Goal: Communication & Community: Answer question/provide support

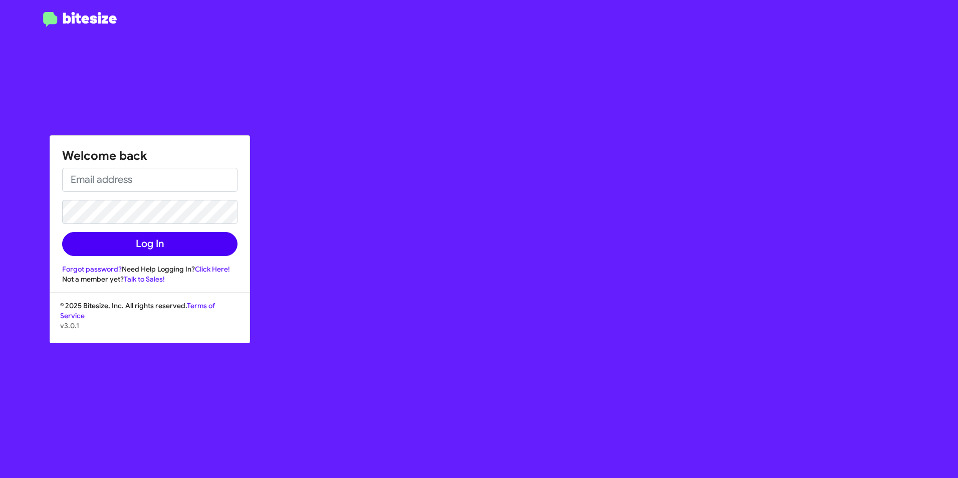
type input "[EMAIL_ADDRESS][DOMAIN_NAME]"
click at [102, 241] on button "Log In" at bounding box center [149, 244] width 175 height 24
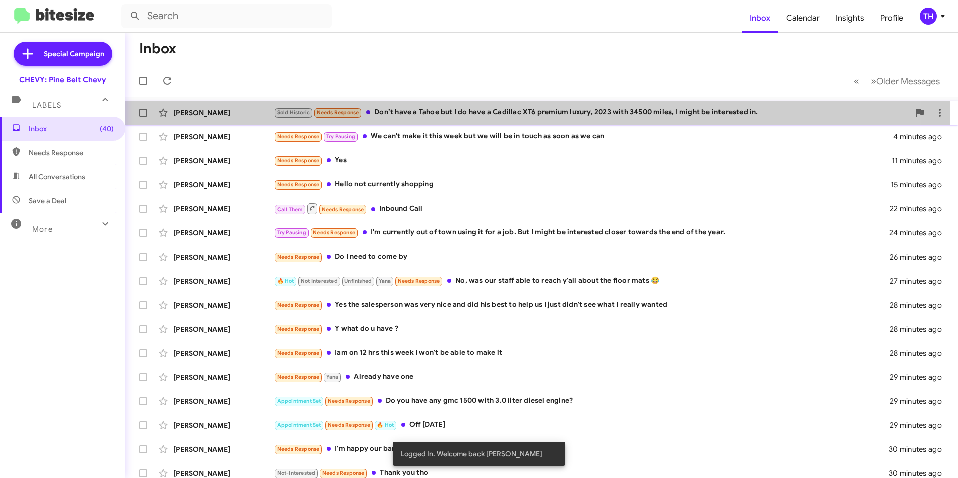
click at [426, 116] on div "Sold Historic Needs Response Don’t have a Tahoe but I do have a Cadillac XT6 pr…" at bounding box center [592, 113] width 636 height 12
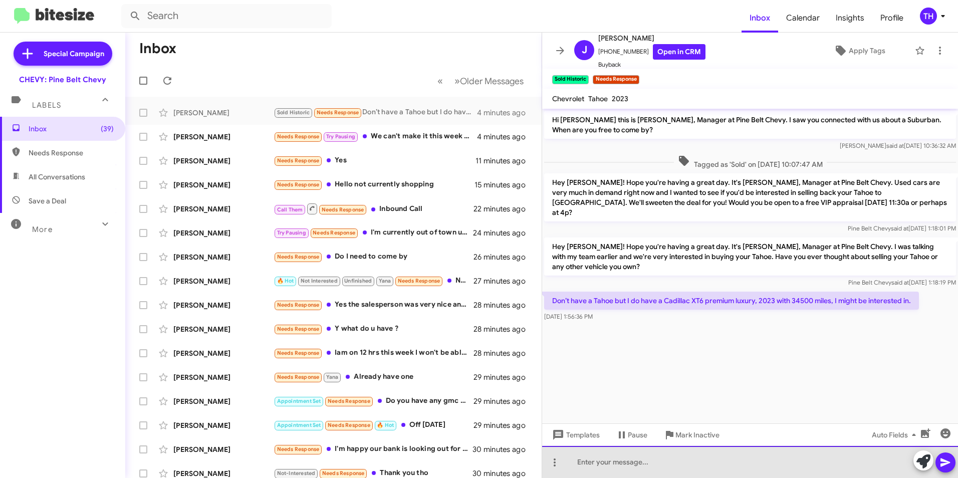
click at [616, 461] on div at bounding box center [750, 462] width 416 height 32
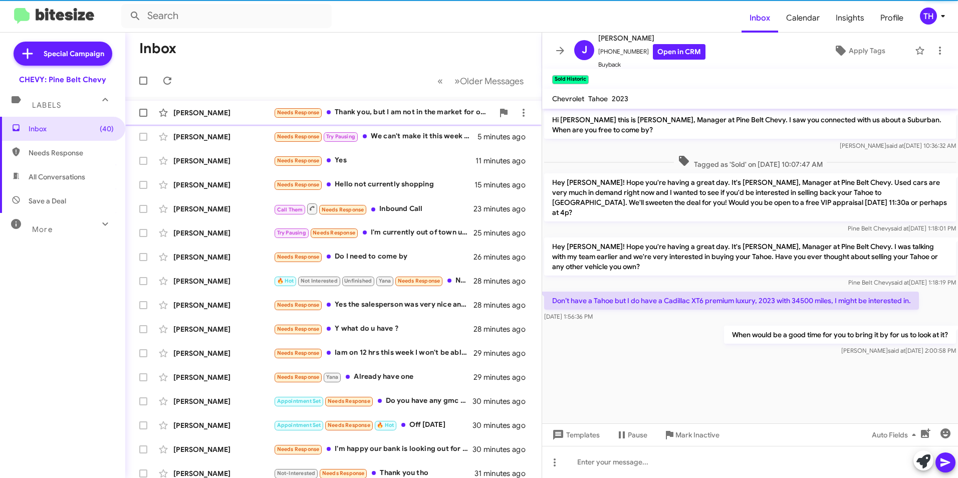
click at [205, 113] on div "[PERSON_NAME]" at bounding box center [223, 113] width 100 height 10
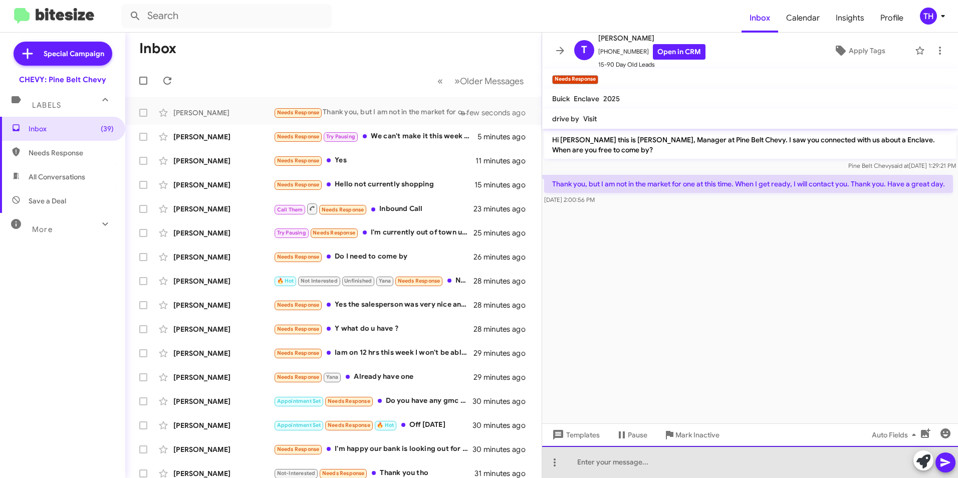
click at [609, 462] on div at bounding box center [750, 462] width 416 height 32
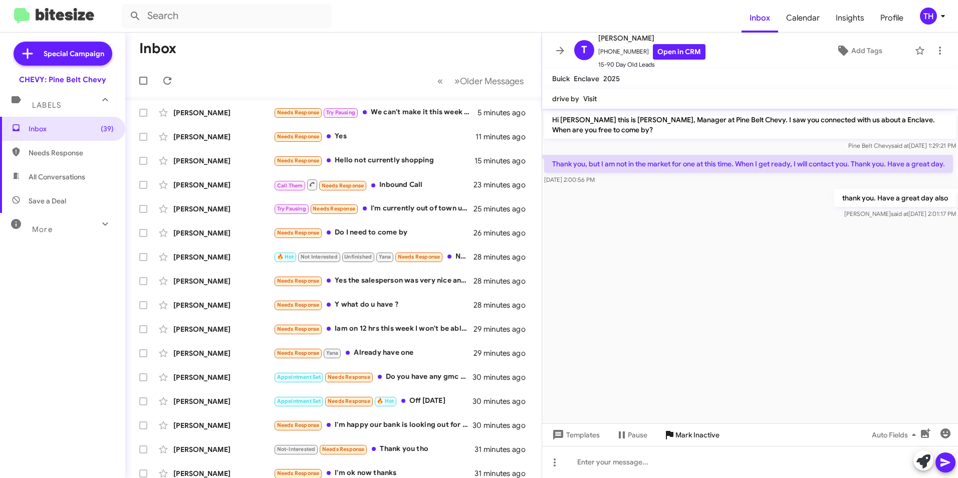
click at [700, 432] on span "Mark Inactive" at bounding box center [698, 435] width 44 height 18
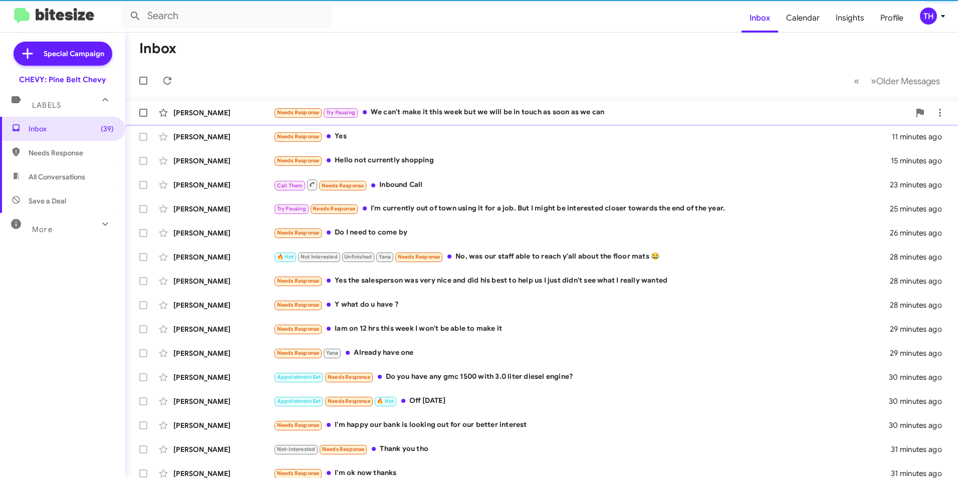
click at [225, 115] on div "[PERSON_NAME]" at bounding box center [223, 113] width 100 height 10
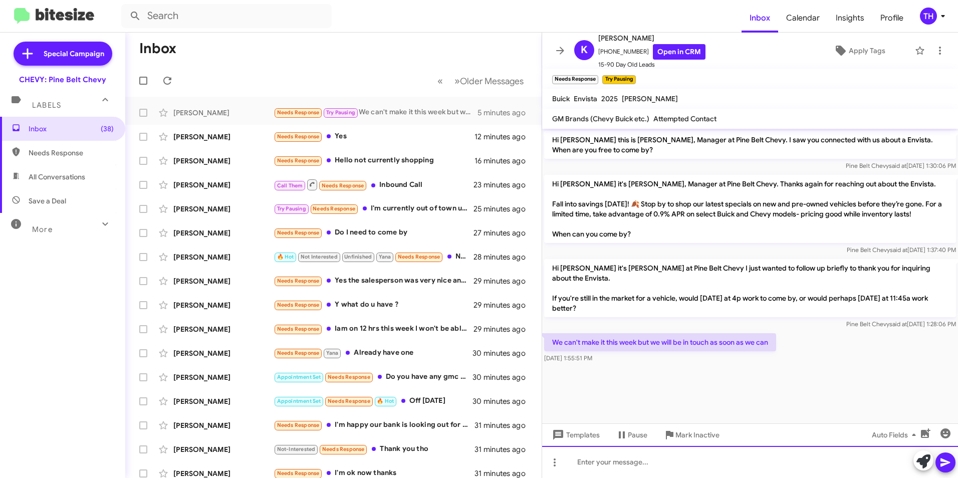
click at [617, 470] on div at bounding box center [750, 462] width 416 height 32
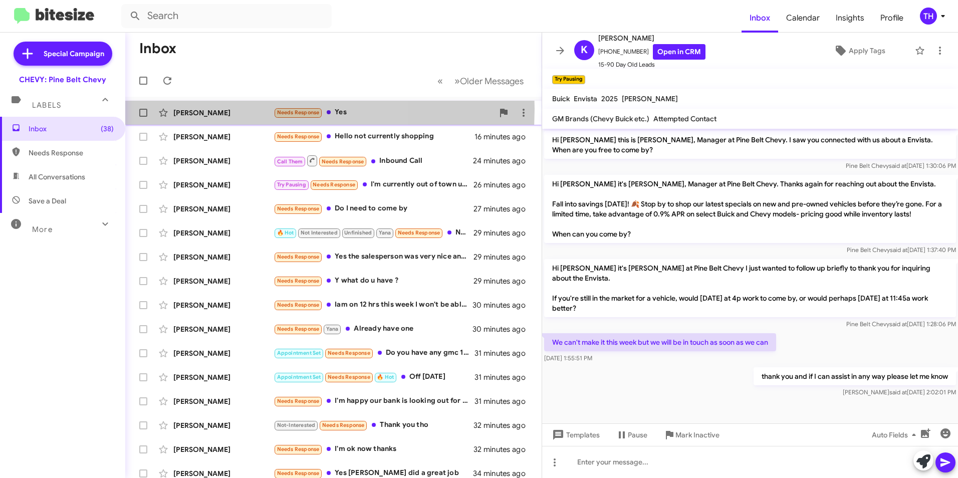
click at [216, 109] on div "[PERSON_NAME]" at bounding box center [223, 113] width 100 height 10
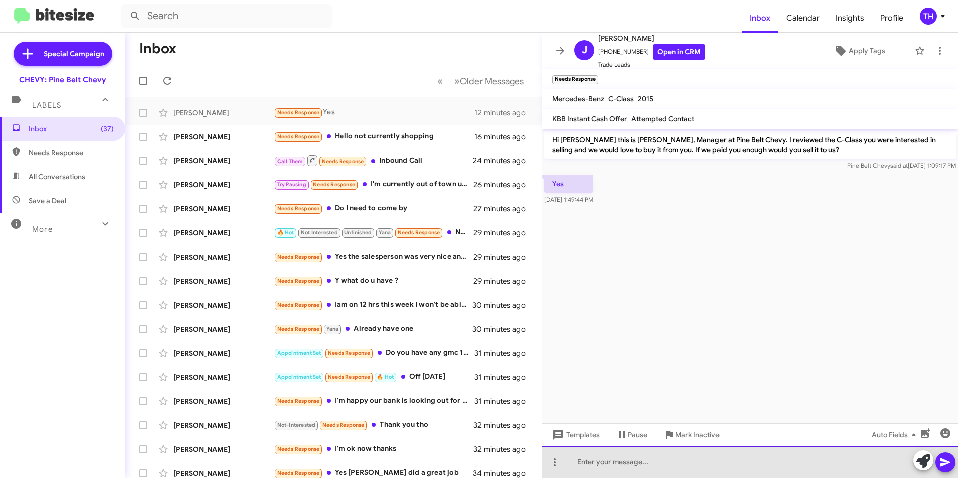
click at [609, 470] on div at bounding box center [750, 462] width 416 height 32
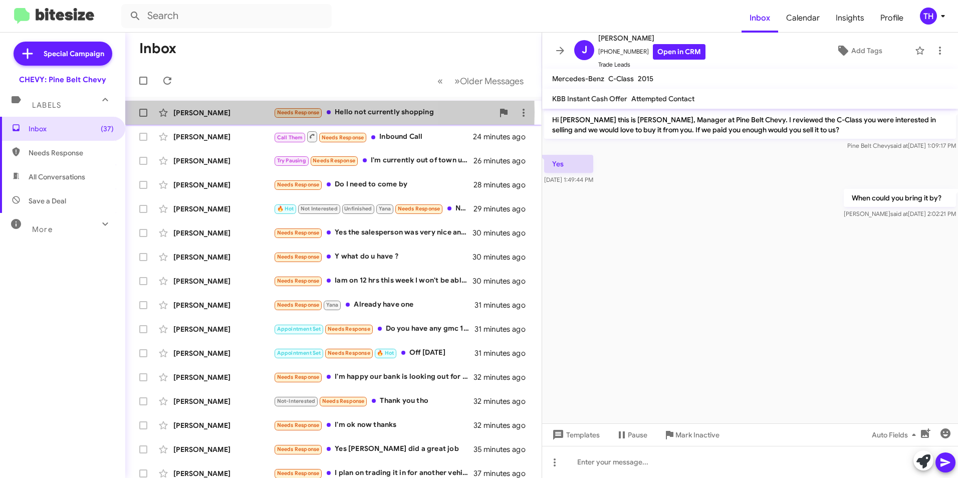
click at [232, 112] on div "[PERSON_NAME]" at bounding box center [223, 113] width 100 height 10
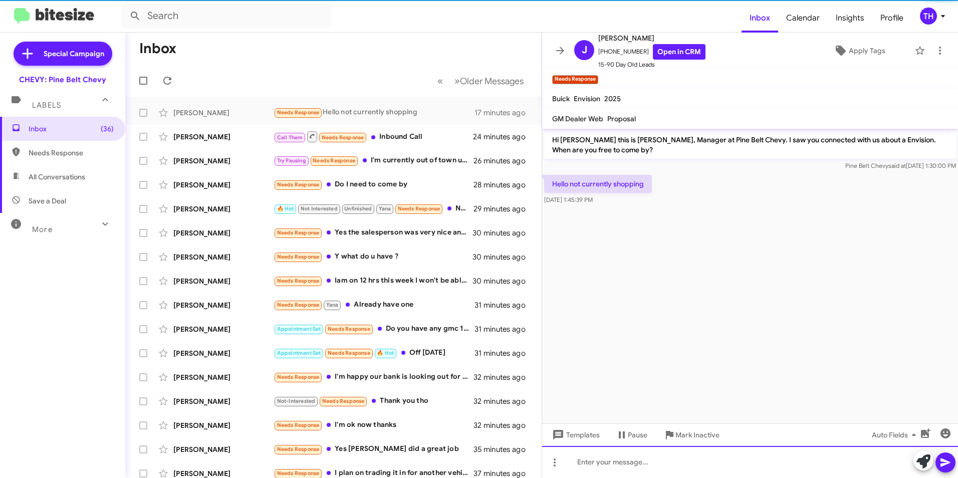
click at [622, 465] on div at bounding box center [750, 462] width 416 height 32
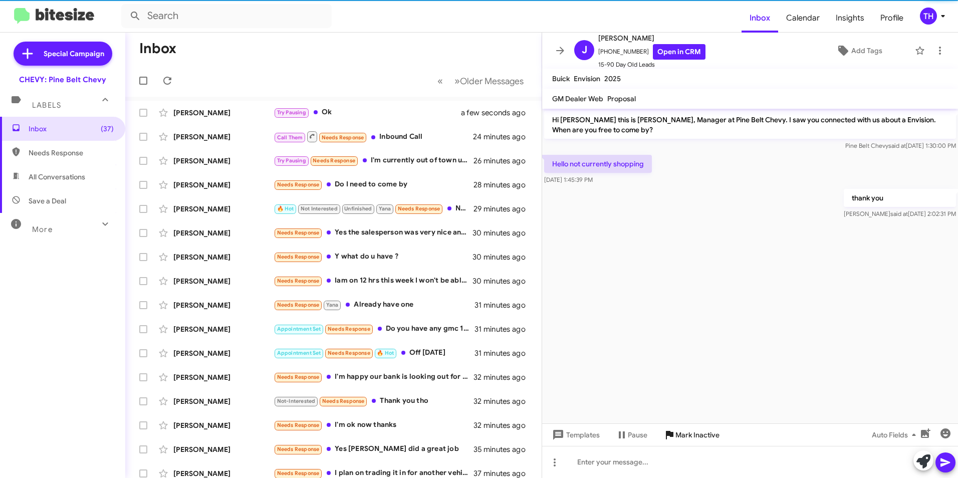
click at [696, 436] on span "Mark Inactive" at bounding box center [698, 435] width 44 height 18
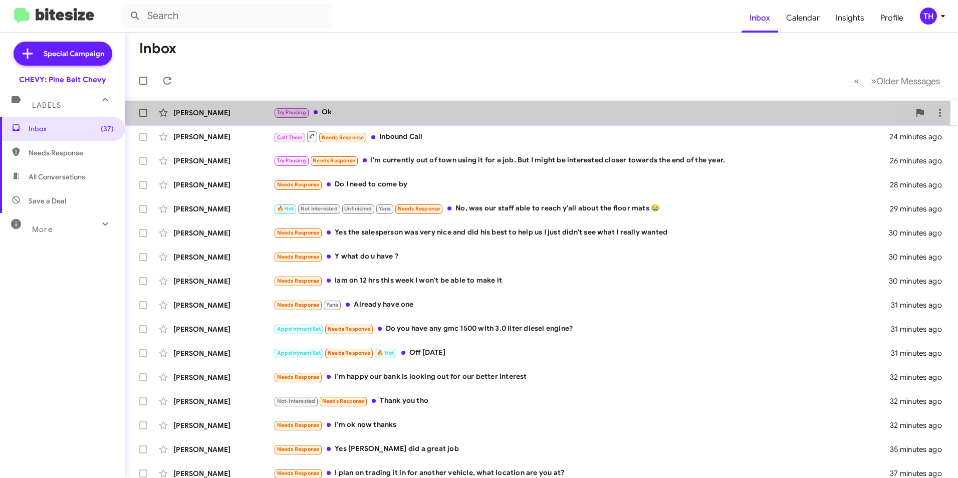
click at [221, 110] on div "[PERSON_NAME]" at bounding box center [223, 113] width 100 height 10
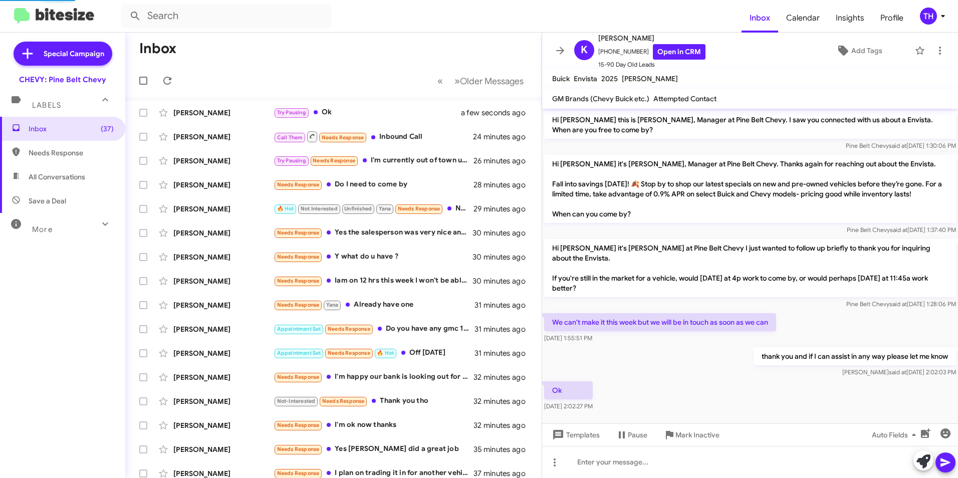
scroll to position [5, 0]
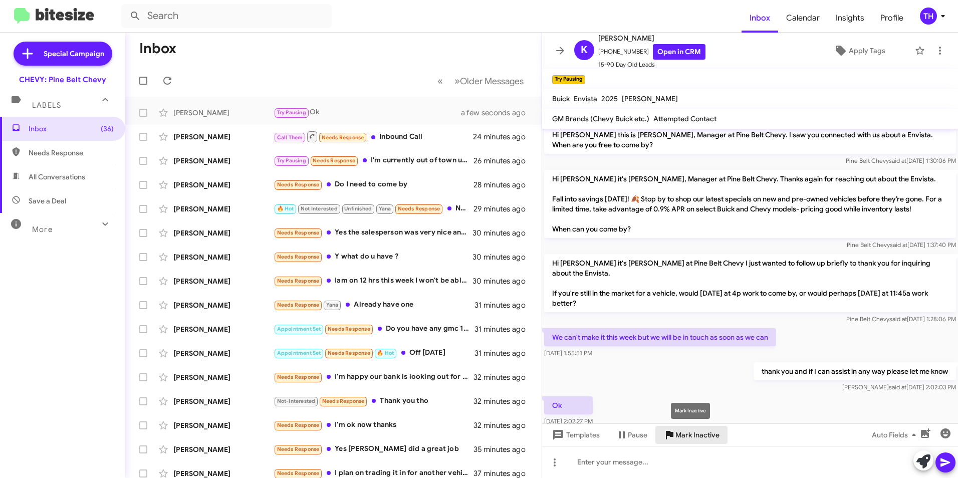
click at [685, 434] on span "Mark Inactive" at bounding box center [698, 435] width 44 height 18
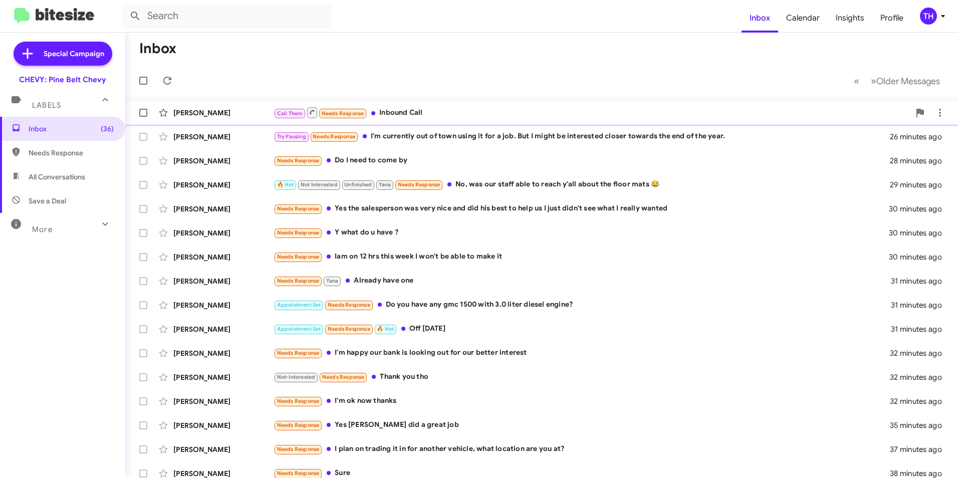
click at [225, 114] on div "[PERSON_NAME]" at bounding box center [223, 113] width 100 height 10
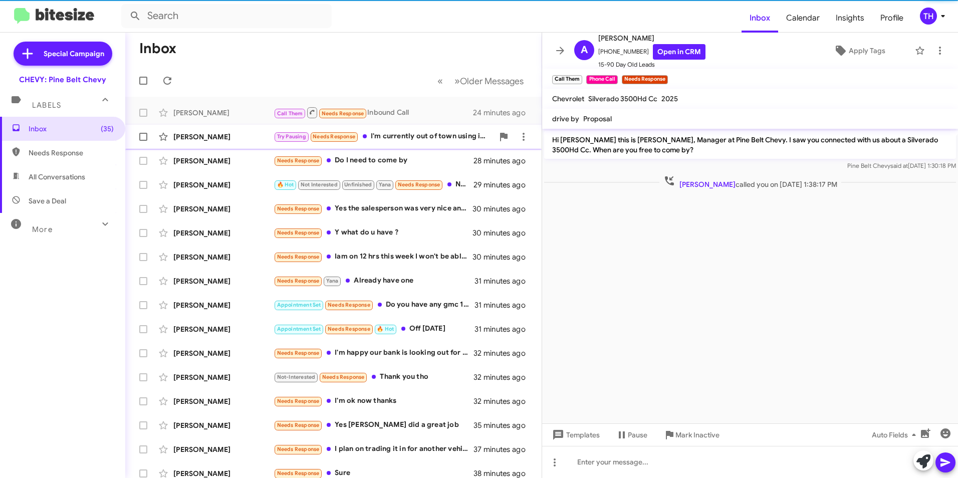
click at [225, 133] on div "[PERSON_NAME]" at bounding box center [223, 137] width 100 height 10
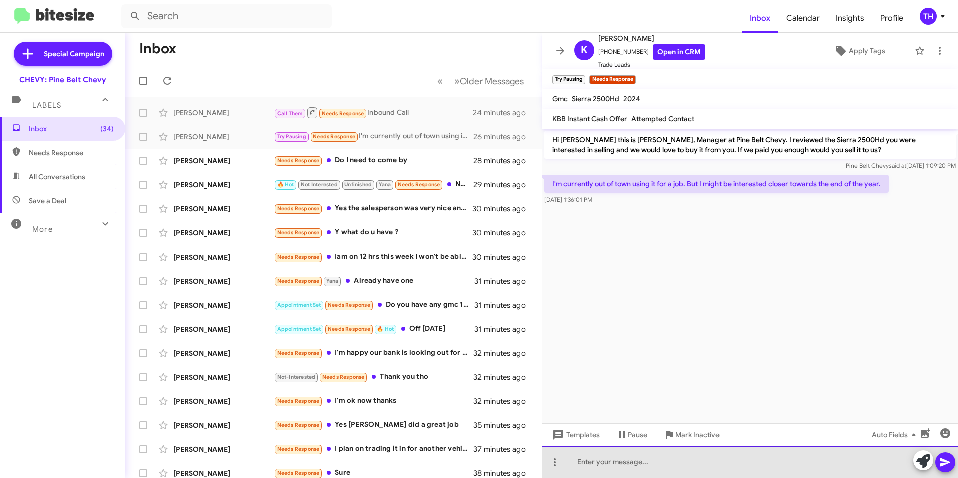
click at [628, 465] on div at bounding box center [750, 462] width 416 height 32
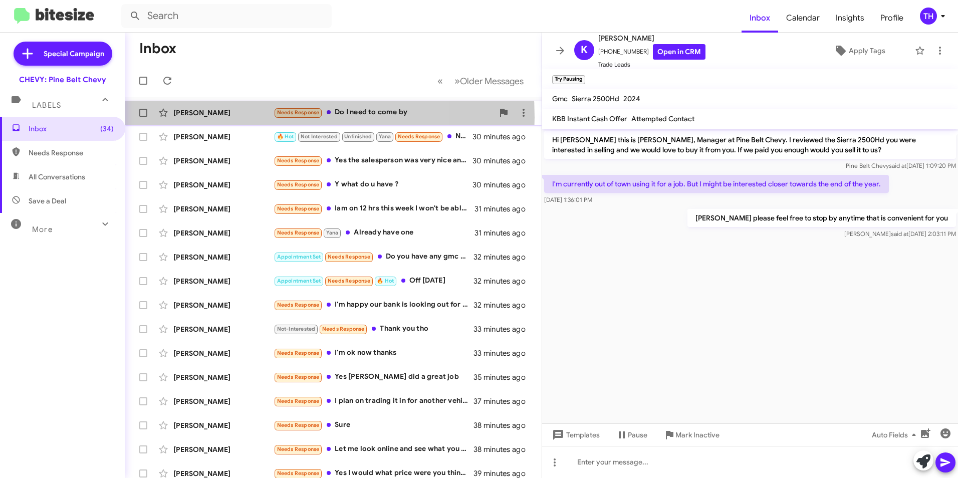
click at [237, 117] on div "[PERSON_NAME]" at bounding box center [223, 113] width 100 height 10
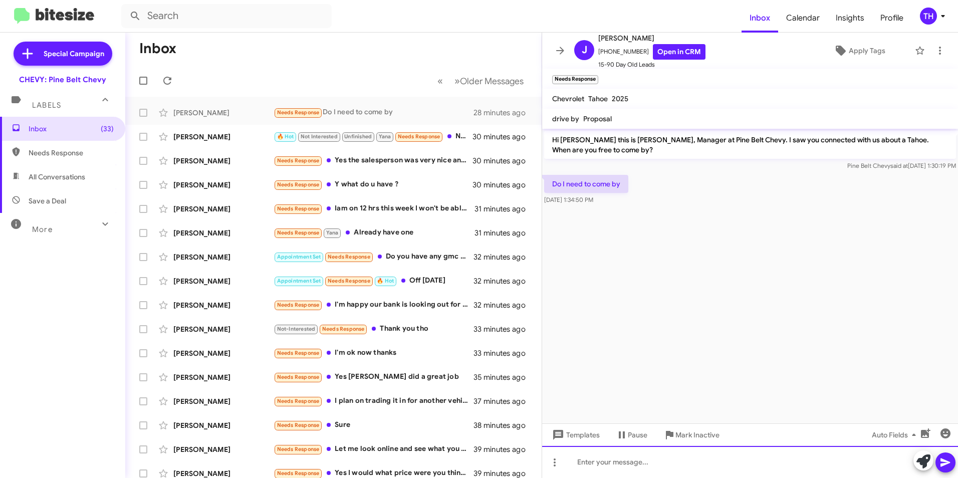
click at [600, 469] on div at bounding box center [750, 462] width 416 height 32
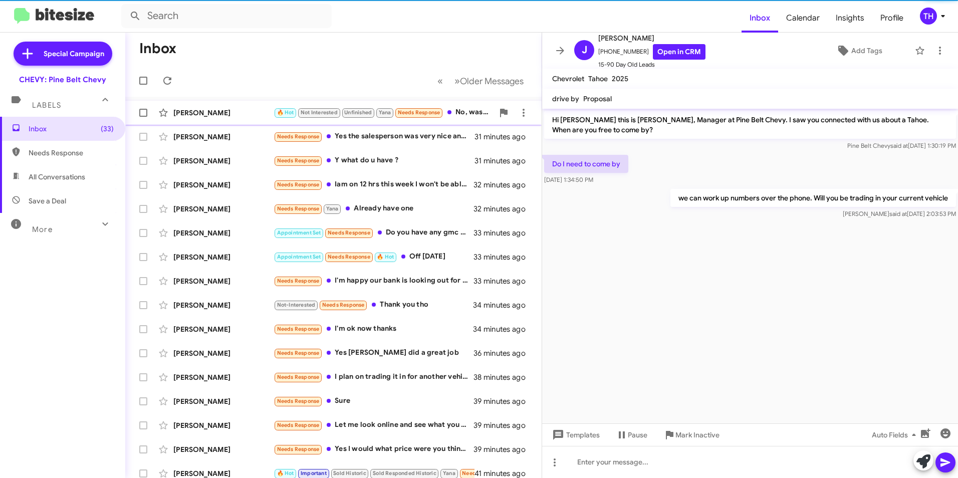
click at [213, 113] on div "[PERSON_NAME]" at bounding box center [223, 113] width 100 height 10
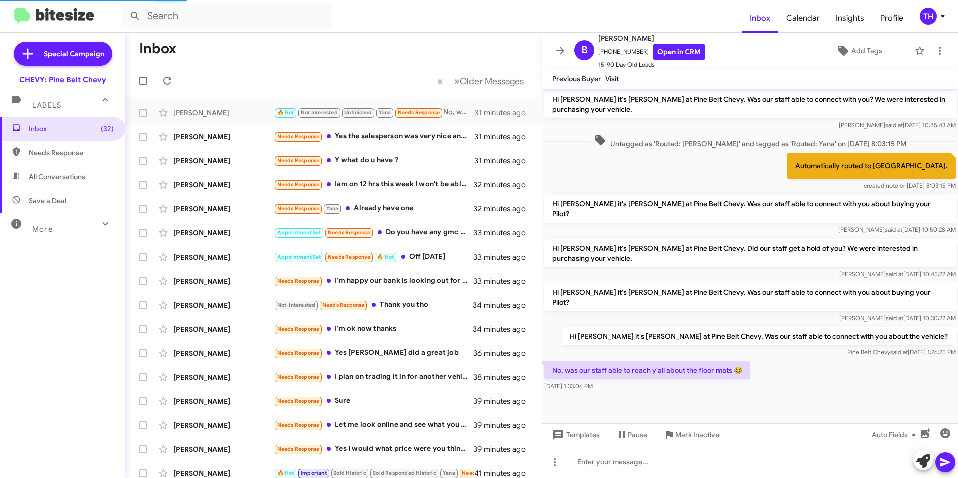
scroll to position [370, 0]
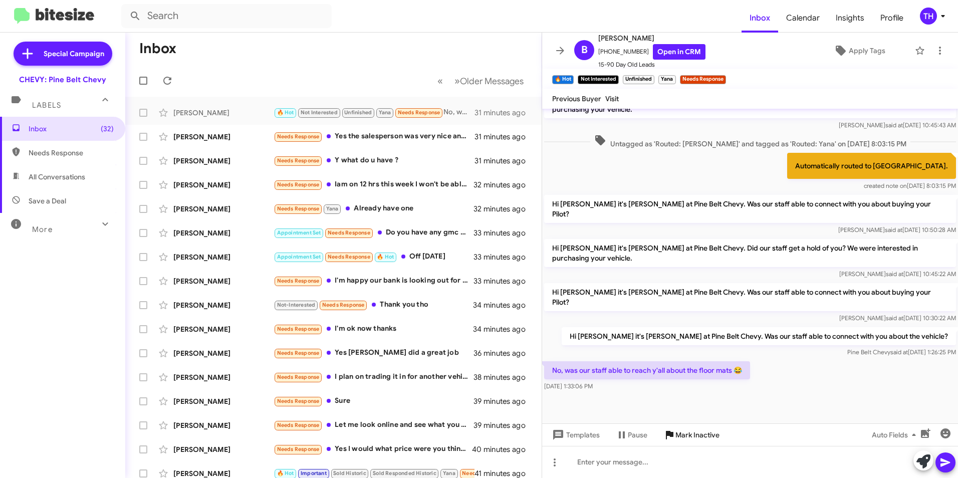
click at [694, 433] on span "Mark Inactive" at bounding box center [698, 435] width 44 height 18
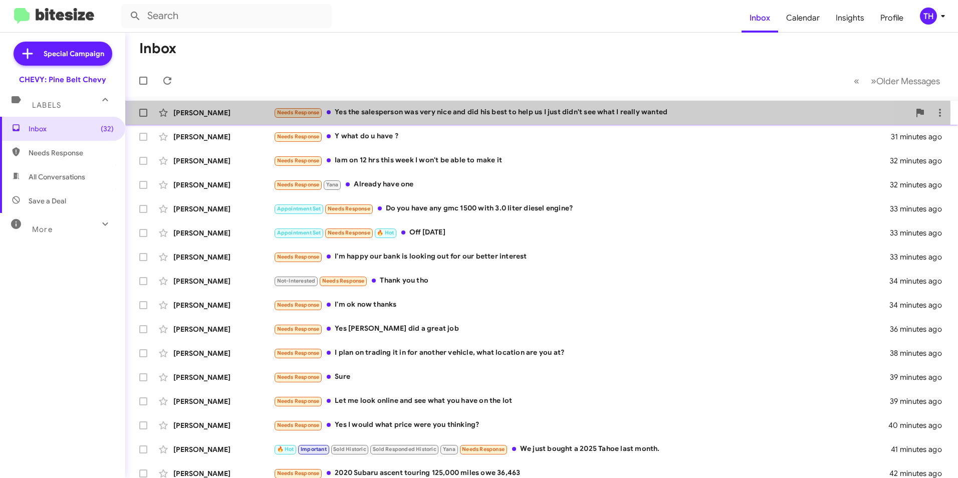
click at [222, 113] on div "[PERSON_NAME]" at bounding box center [223, 113] width 100 height 10
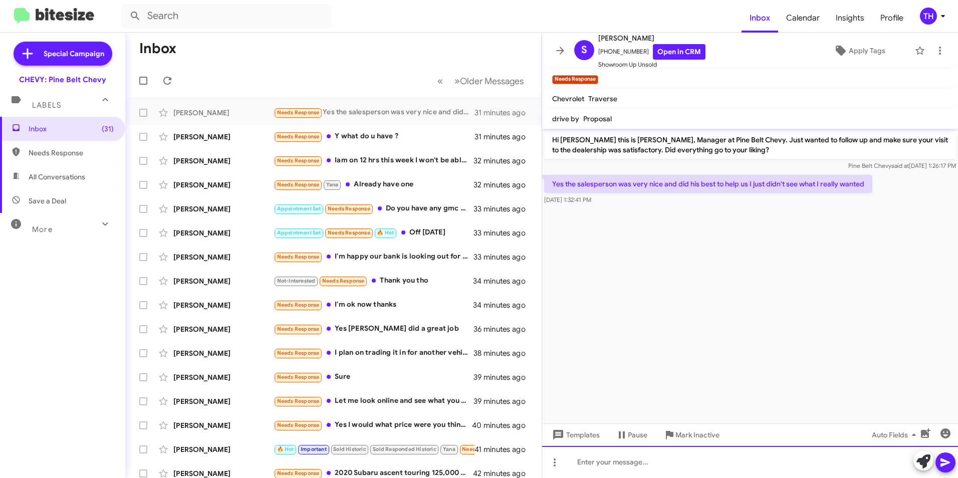
click at [603, 465] on div at bounding box center [750, 462] width 416 height 32
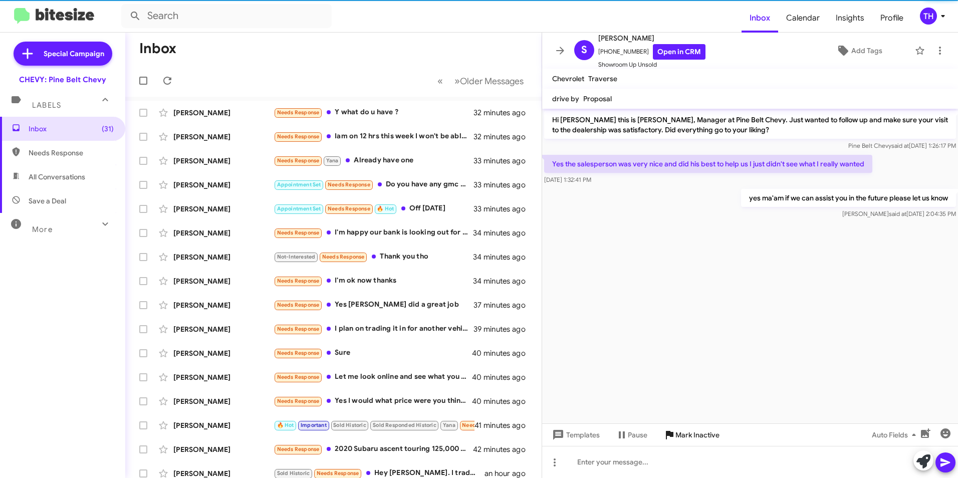
click at [691, 432] on span "Mark Inactive" at bounding box center [698, 435] width 44 height 18
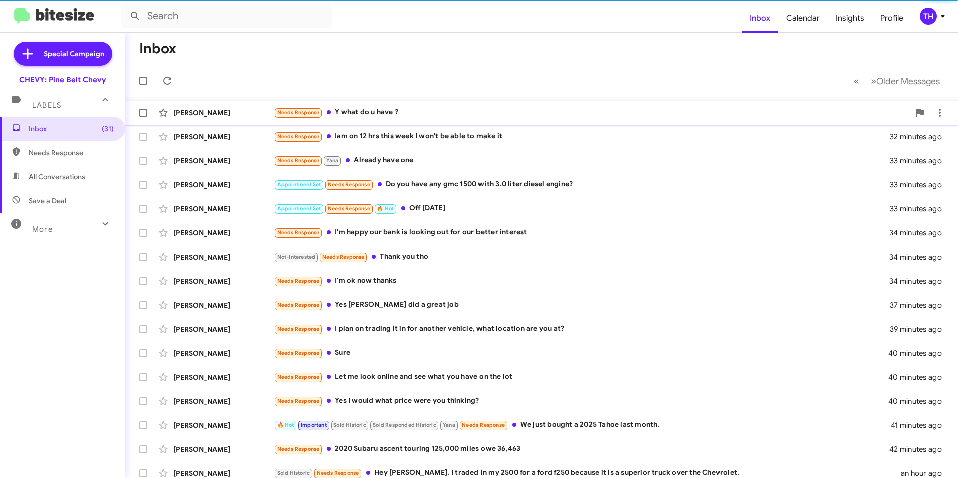
click at [225, 116] on div "[PERSON_NAME]" at bounding box center [223, 113] width 100 height 10
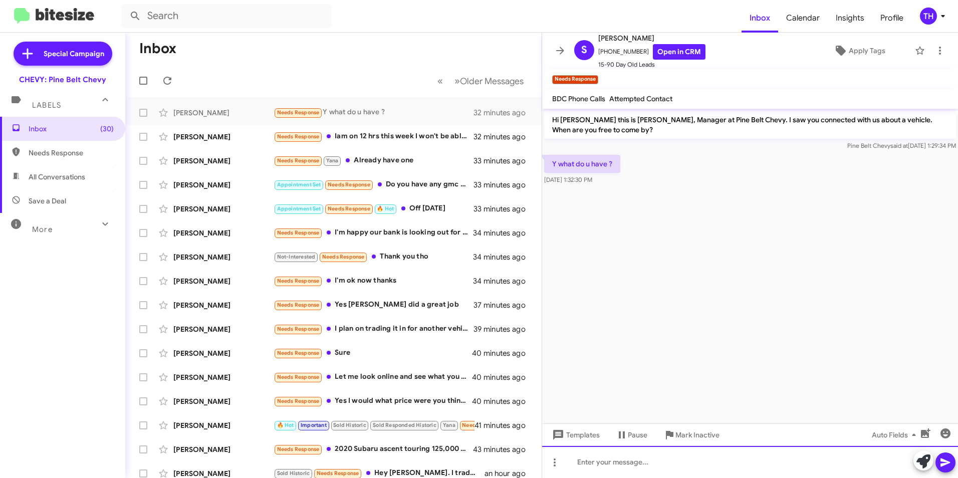
click at [596, 467] on div at bounding box center [750, 462] width 416 height 32
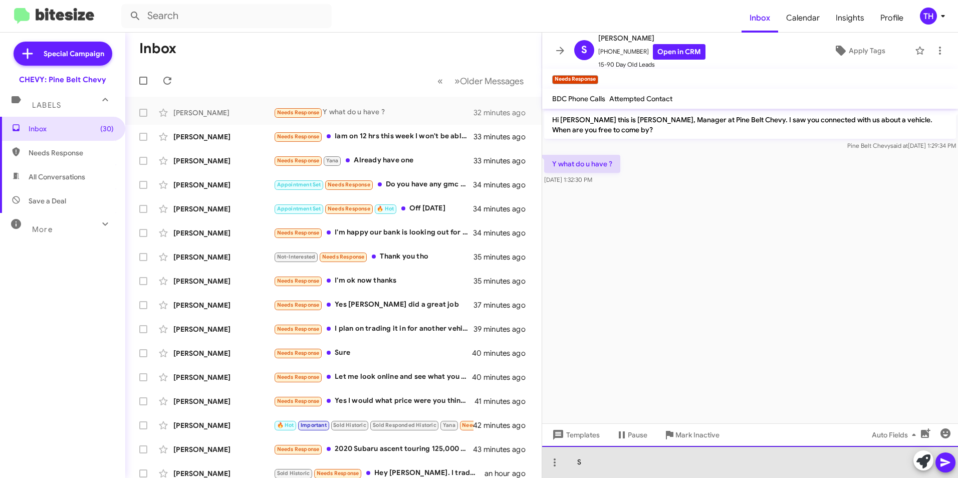
click at [585, 466] on div "S" at bounding box center [750, 462] width 416 height 32
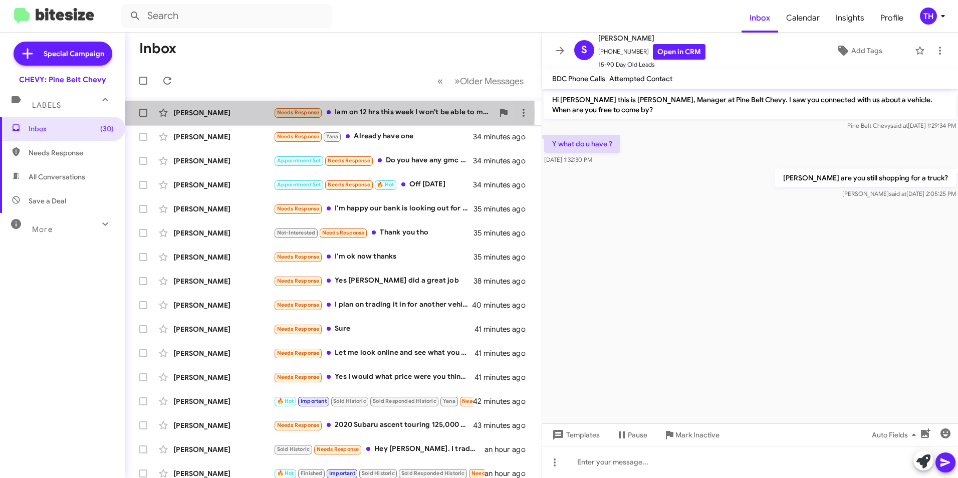
click at [206, 113] on div "[PERSON_NAME]" at bounding box center [223, 113] width 100 height 10
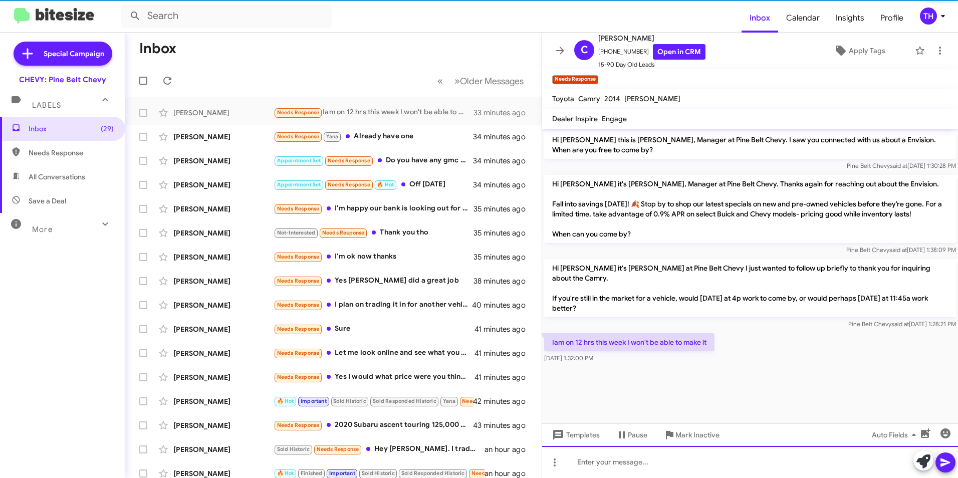
click at [592, 465] on div at bounding box center [750, 462] width 416 height 32
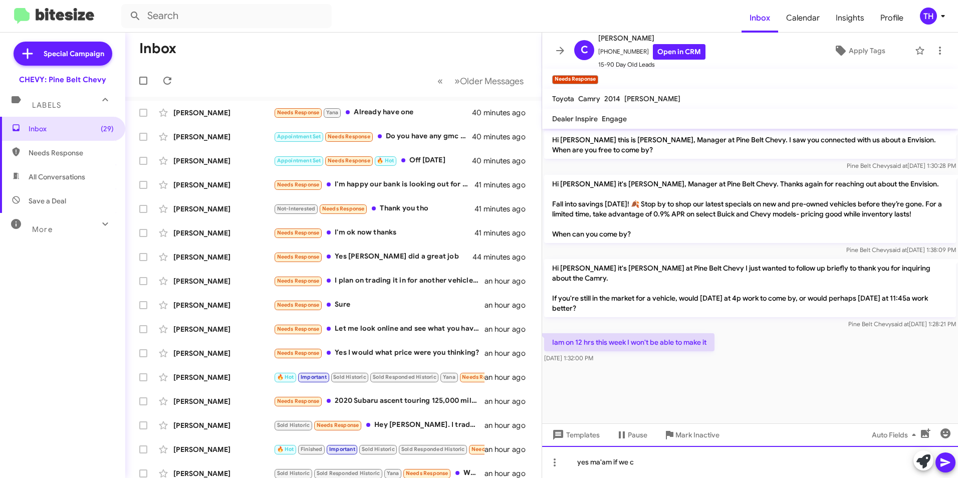
click at [655, 467] on div "yes ma'am if we c" at bounding box center [750, 462] width 416 height 32
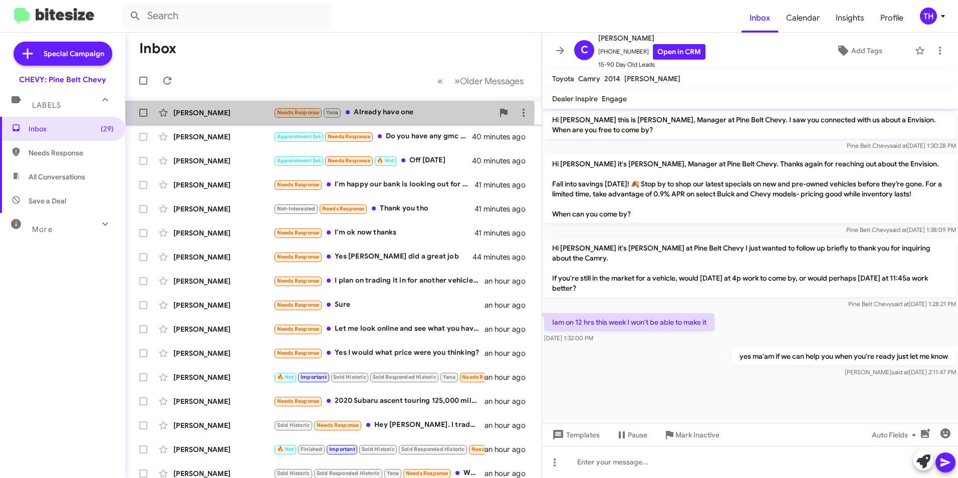
click at [197, 108] on div "[PERSON_NAME]" at bounding box center [223, 113] width 100 height 10
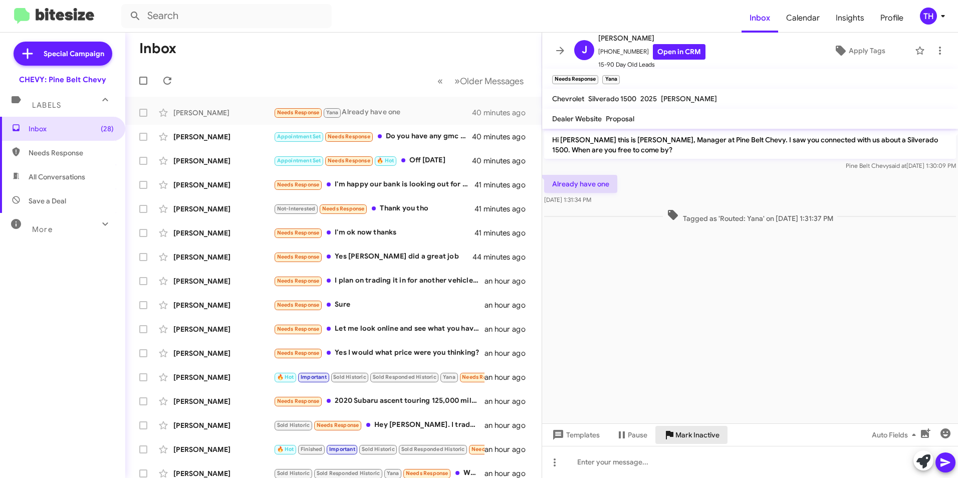
click at [689, 432] on span "Mark Inactive" at bounding box center [698, 435] width 44 height 18
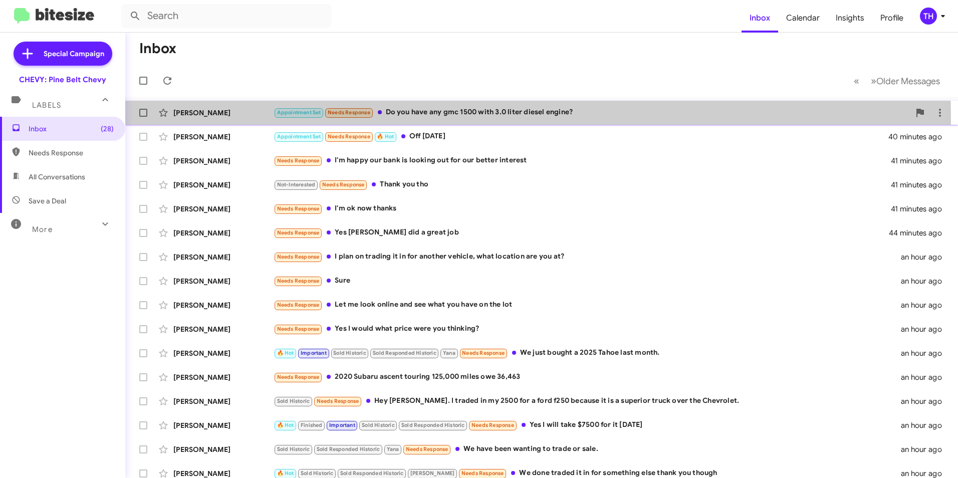
click at [247, 120] on div "[PERSON_NAME] Appointment Set Needs Response Do you have any gmc 1500 with 3.0 …" at bounding box center [541, 113] width 817 height 20
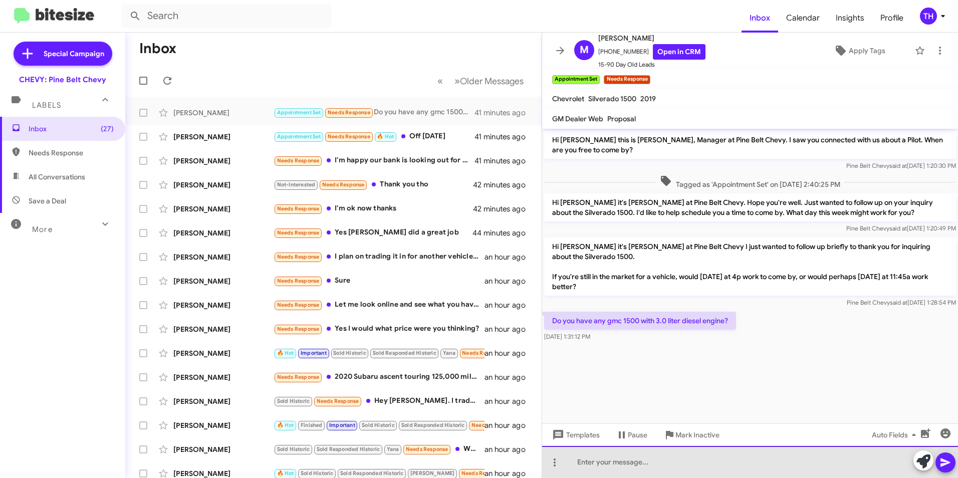
click at [640, 469] on div at bounding box center [750, 462] width 416 height 32
click at [598, 467] on div at bounding box center [750, 462] width 416 height 32
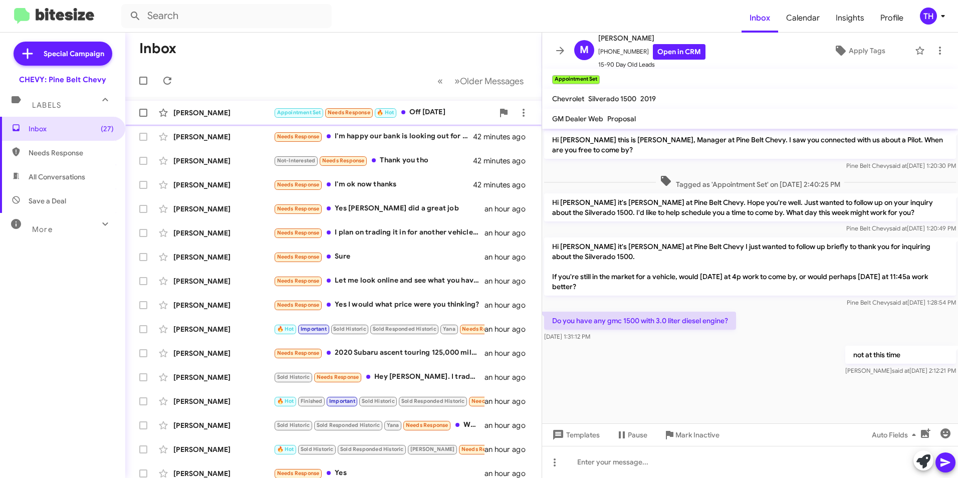
click at [210, 116] on div "[PERSON_NAME]" at bounding box center [223, 113] width 100 height 10
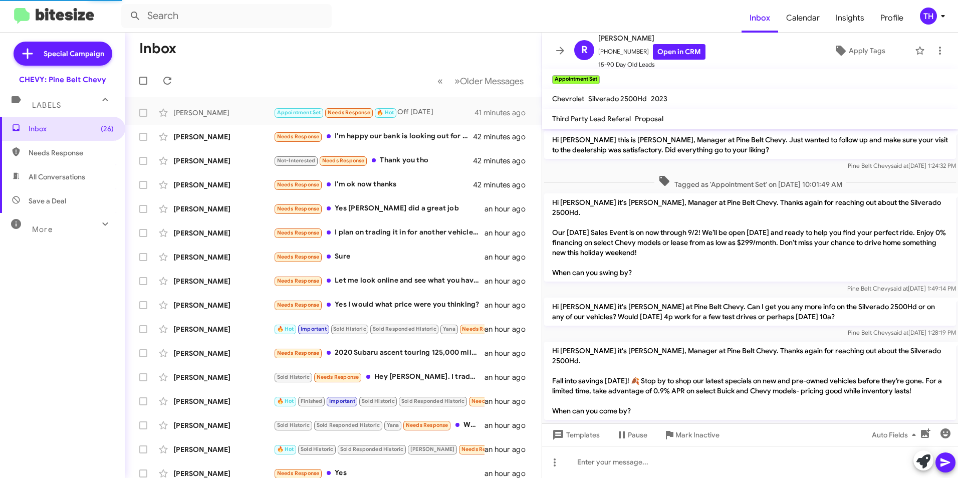
scroll to position [116, 0]
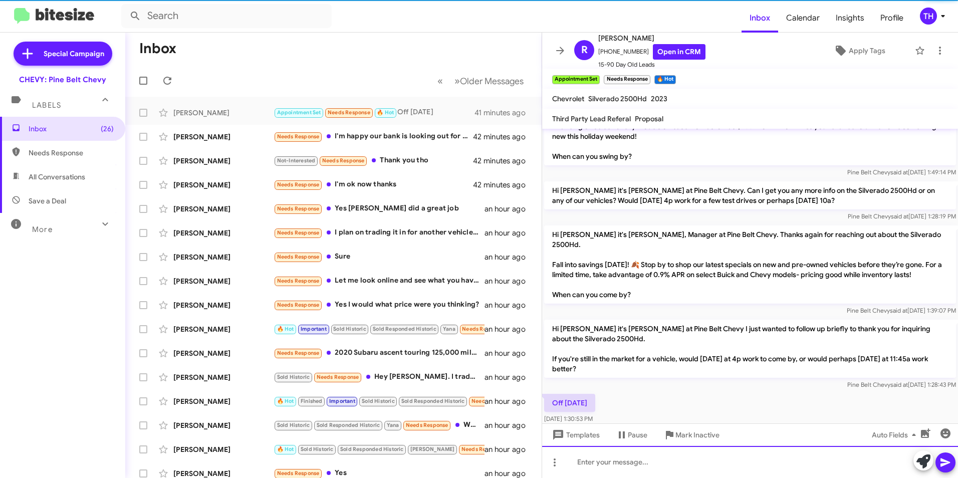
click at [596, 469] on div at bounding box center [750, 462] width 416 height 32
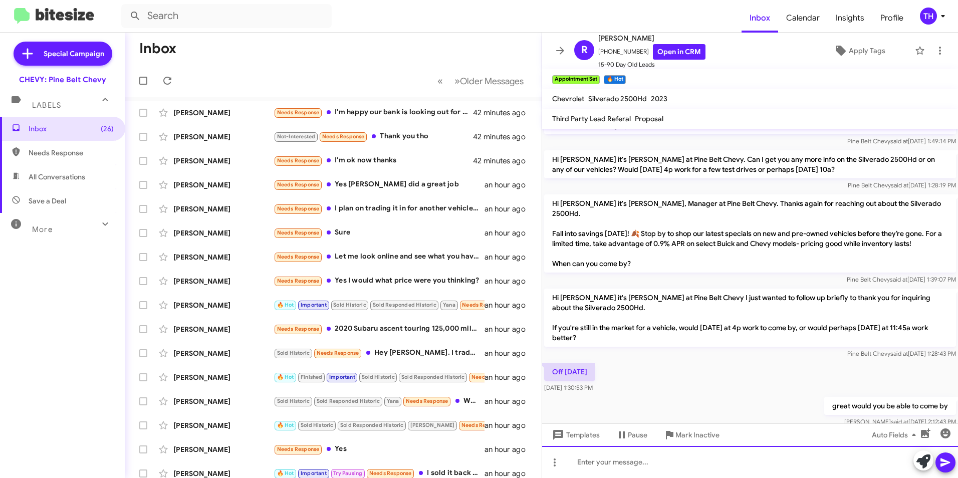
scroll to position [153, 0]
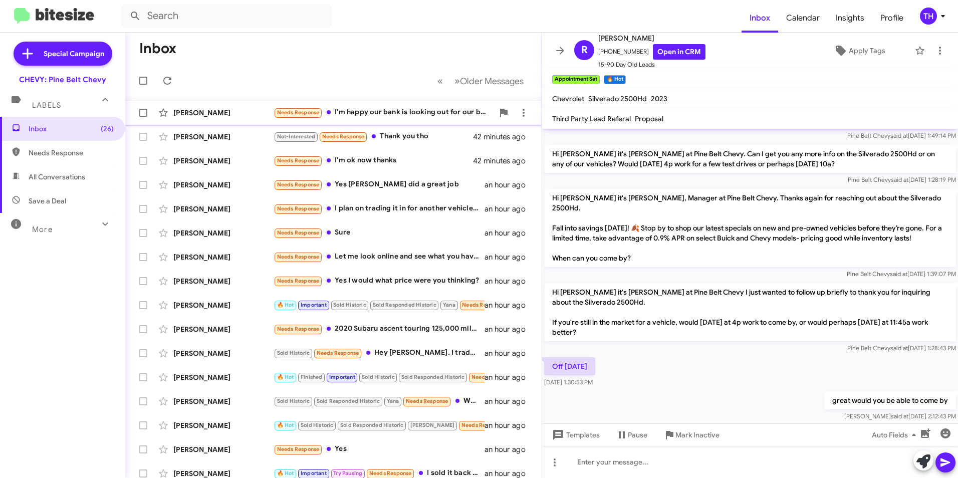
click at [191, 116] on div "[PERSON_NAME]" at bounding box center [223, 113] width 100 height 10
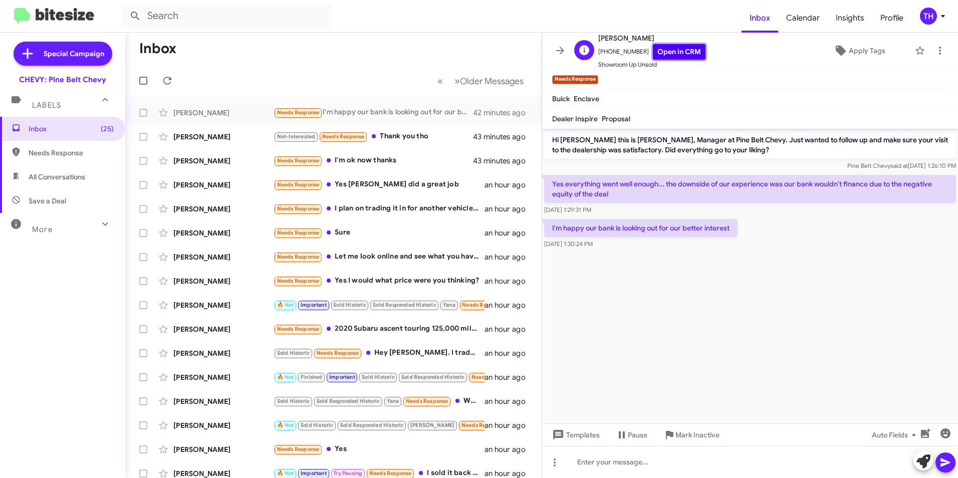
click at [663, 55] on link "Open in CRM" at bounding box center [679, 52] width 53 height 16
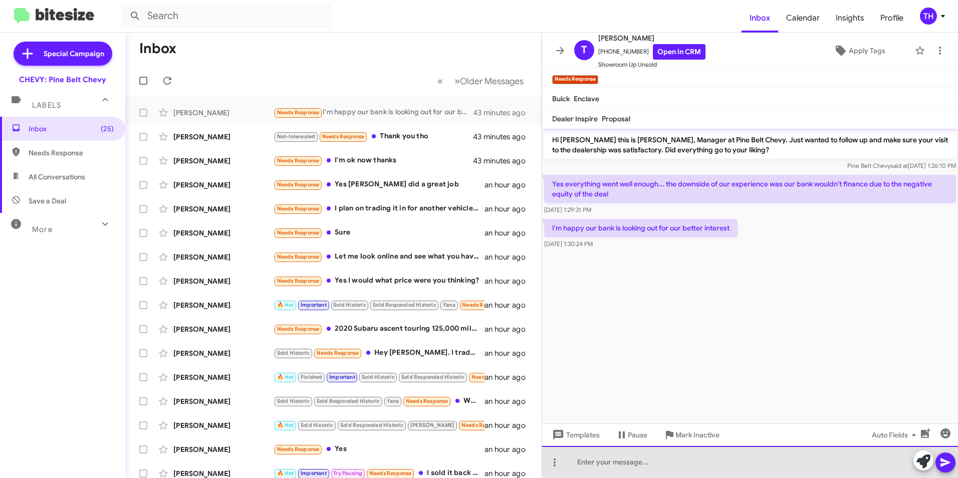
click at [596, 465] on div at bounding box center [750, 462] width 416 height 32
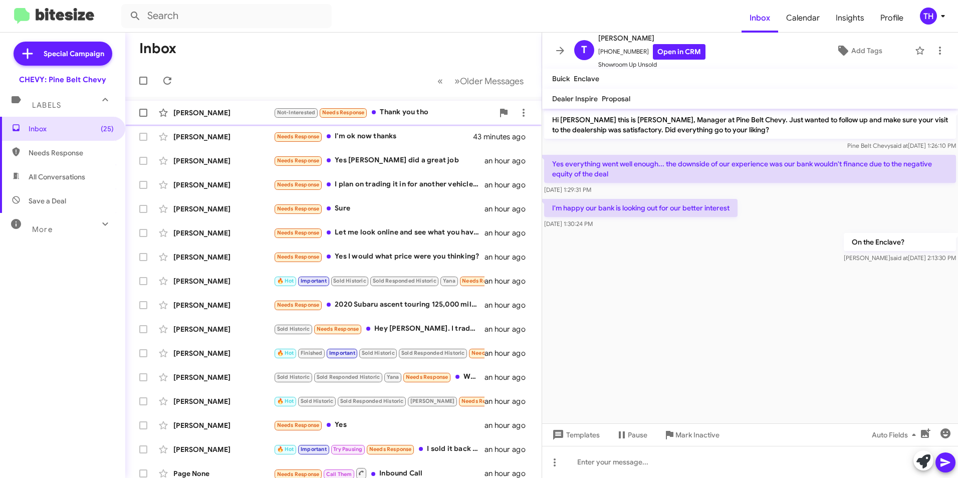
click at [216, 118] on div "[PERSON_NAME] Not-Interested Needs Response Thank you tho 43 minutes ago" at bounding box center [333, 113] width 400 height 20
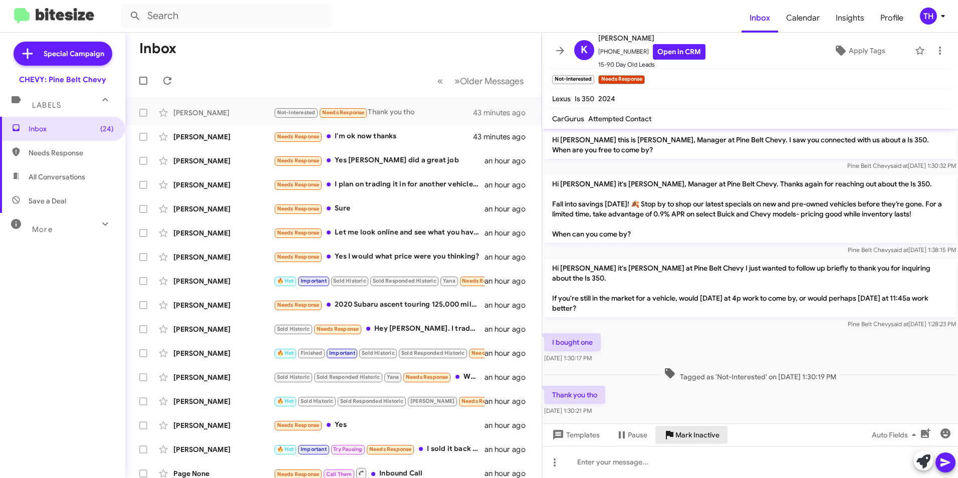
click at [689, 434] on span "Mark Inactive" at bounding box center [698, 435] width 44 height 18
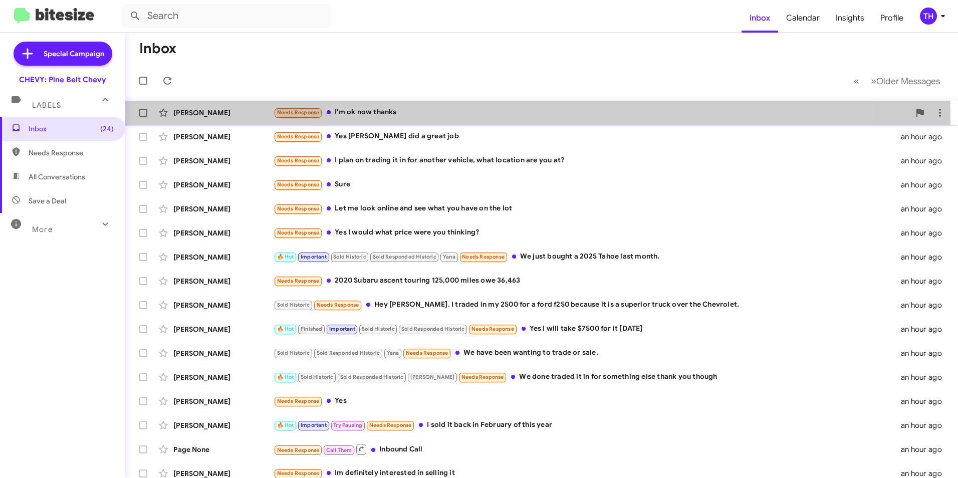
click at [212, 118] on div "[PERSON_NAME] Needs Response I'm ok now thanks 43 minutes ago" at bounding box center [541, 113] width 817 height 20
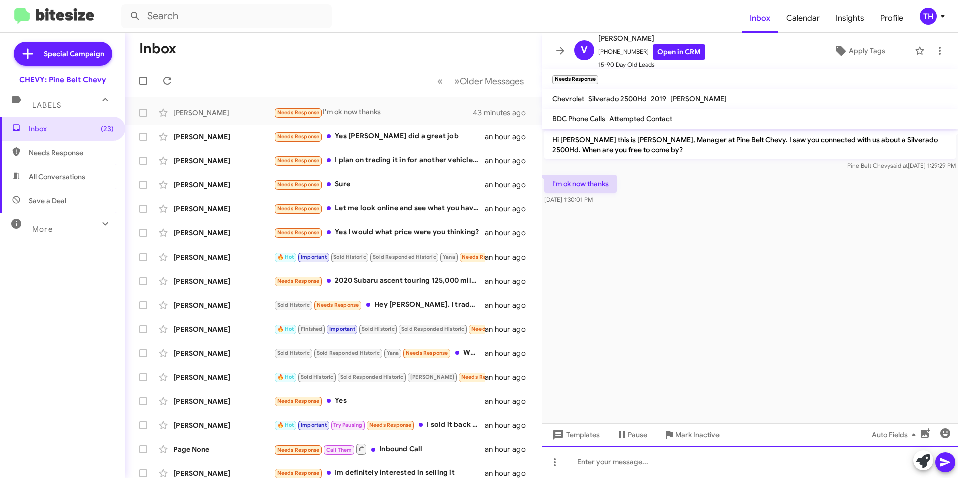
click at [609, 473] on div at bounding box center [750, 462] width 416 height 32
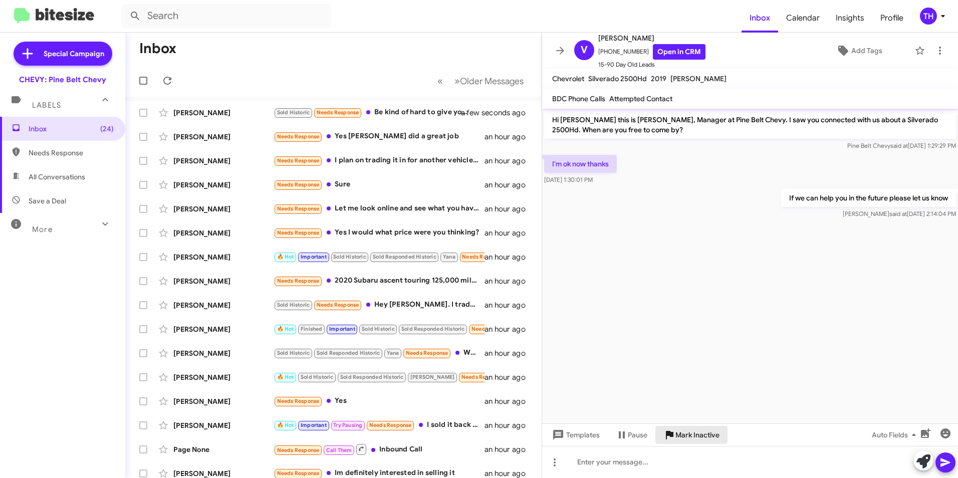
click at [683, 438] on span "Mark Inactive" at bounding box center [698, 435] width 44 height 18
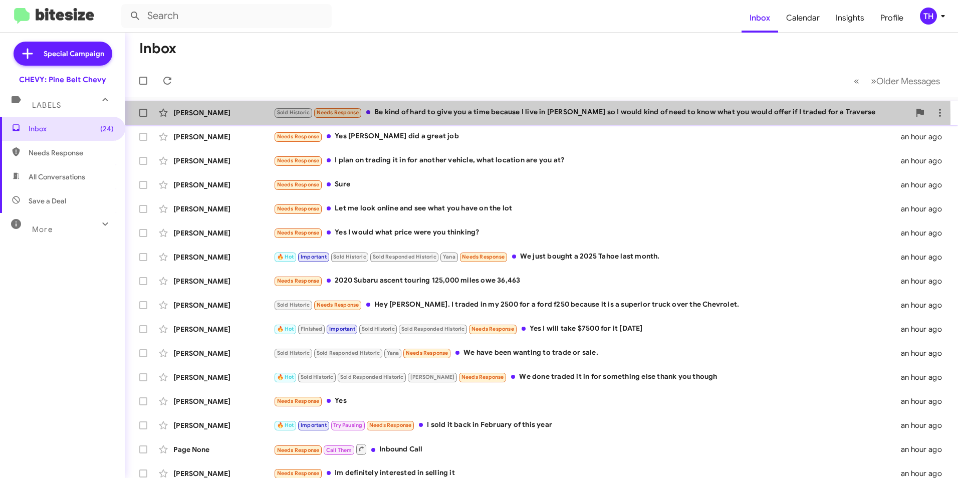
click at [205, 117] on div "[PERSON_NAME]" at bounding box center [223, 113] width 100 height 10
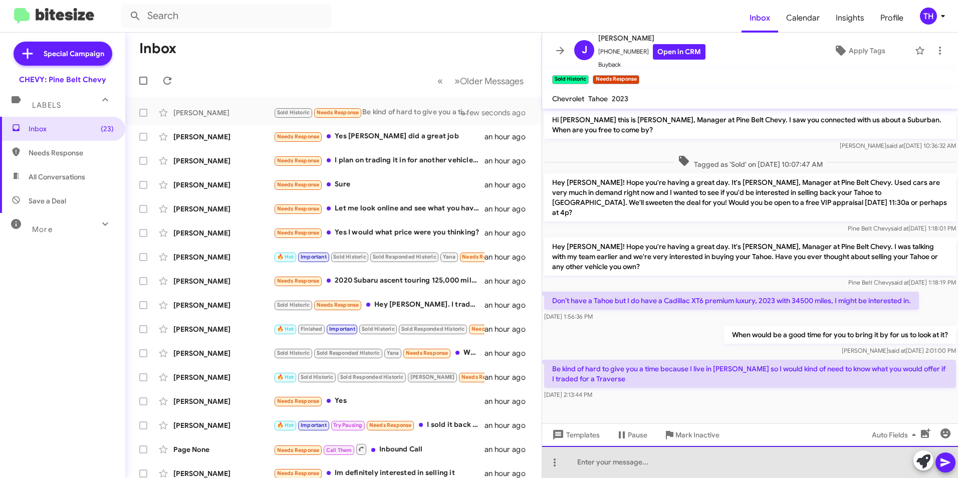
click at [602, 464] on div at bounding box center [750, 462] width 416 height 32
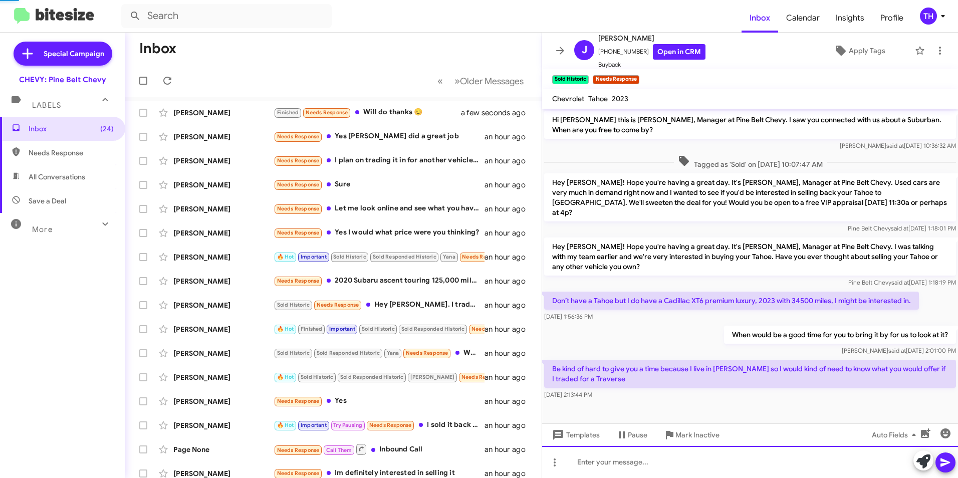
scroll to position [23, 0]
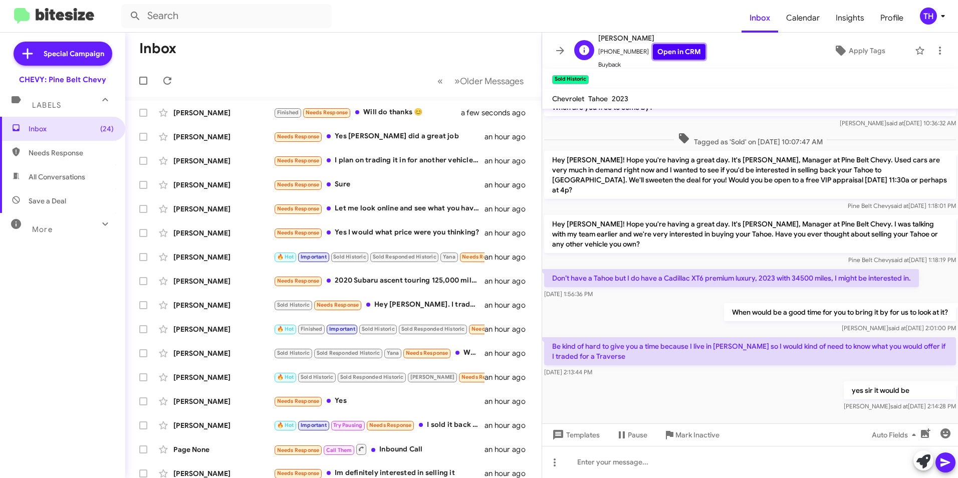
click at [674, 45] on link "Open in CRM" at bounding box center [679, 52] width 53 height 16
click at [591, 472] on div at bounding box center [750, 462] width 416 height 32
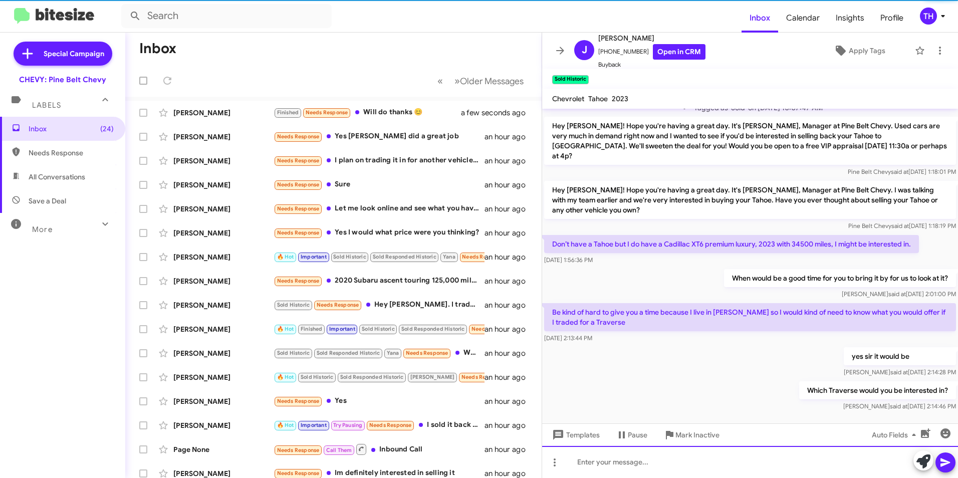
scroll to position [59, 0]
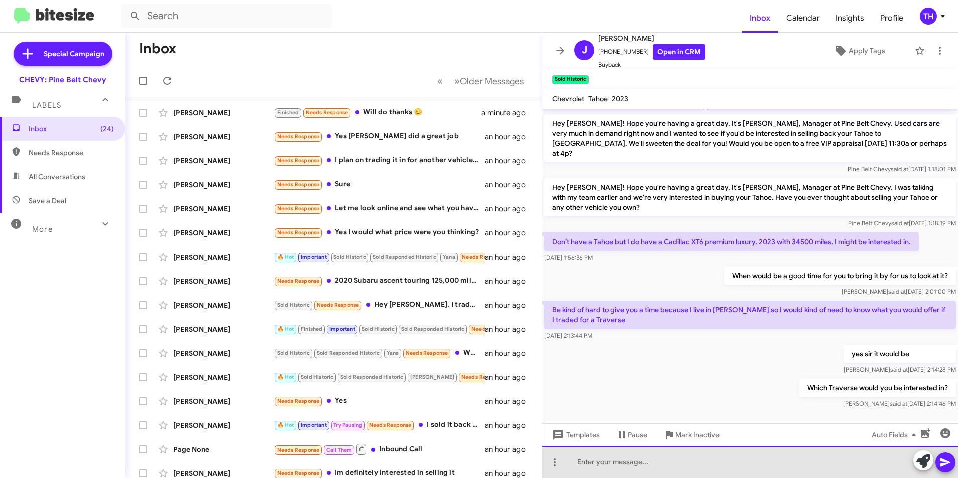
click at [603, 464] on div at bounding box center [750, 462] width 416 height 32
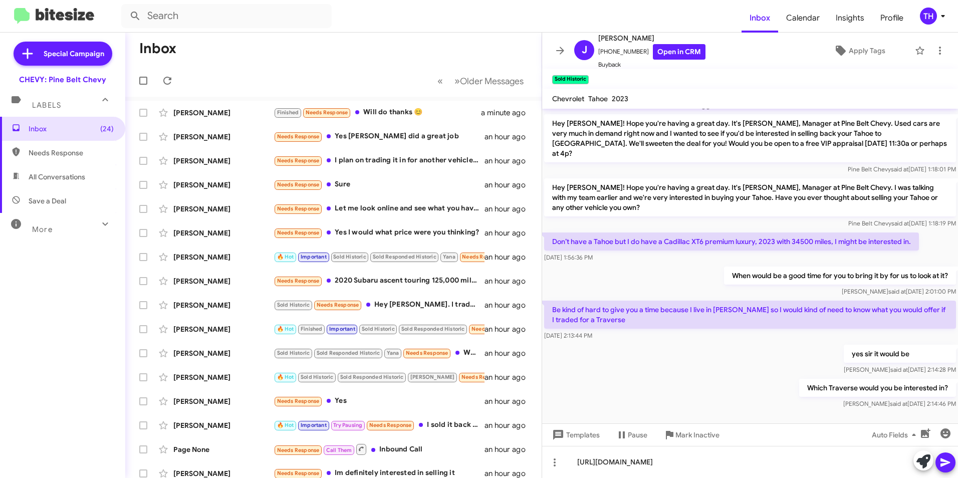
click at [953, 466] on button at bounding box center [946, 463] width 20 height 20
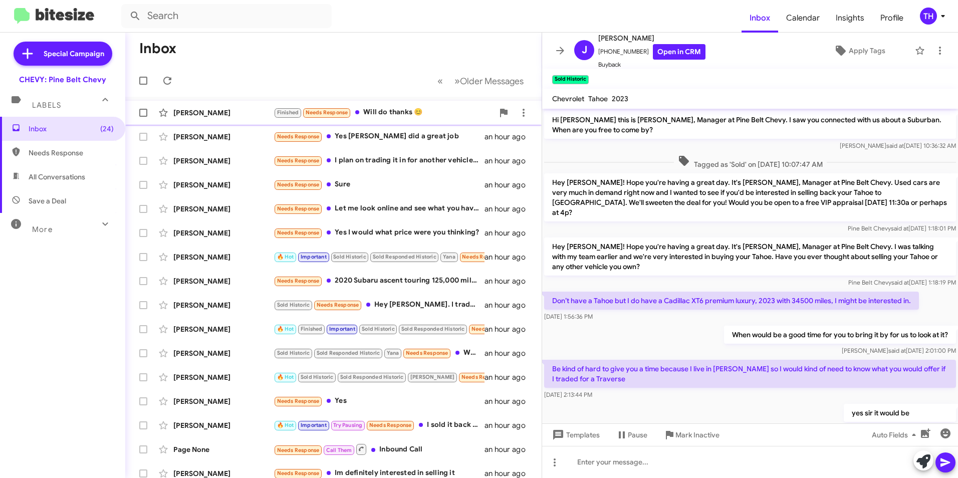
click at [228, 112] on div "[PERSON_NAME]" at bounding box center [223, 113] width 100 height 10
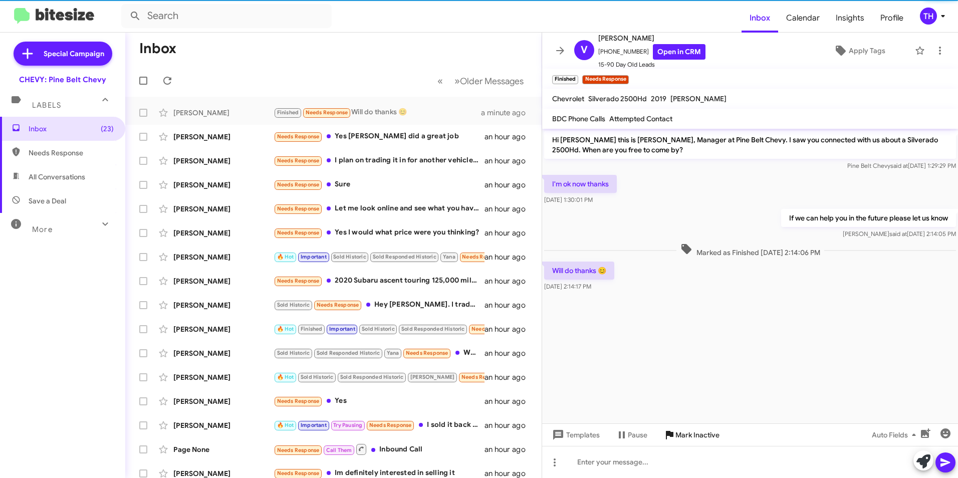
click at [689, 439] on span "Mark Inactive" at bounding box center [698, 435] width 44 height 18
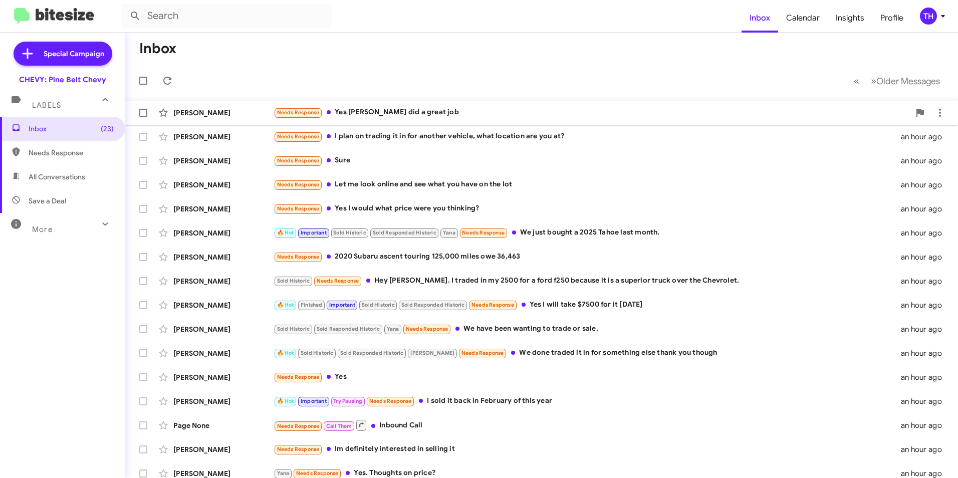
click at [219, 115] on div "[PERSON_NAME]" at bounding box center [223, 113] width 100 height 10
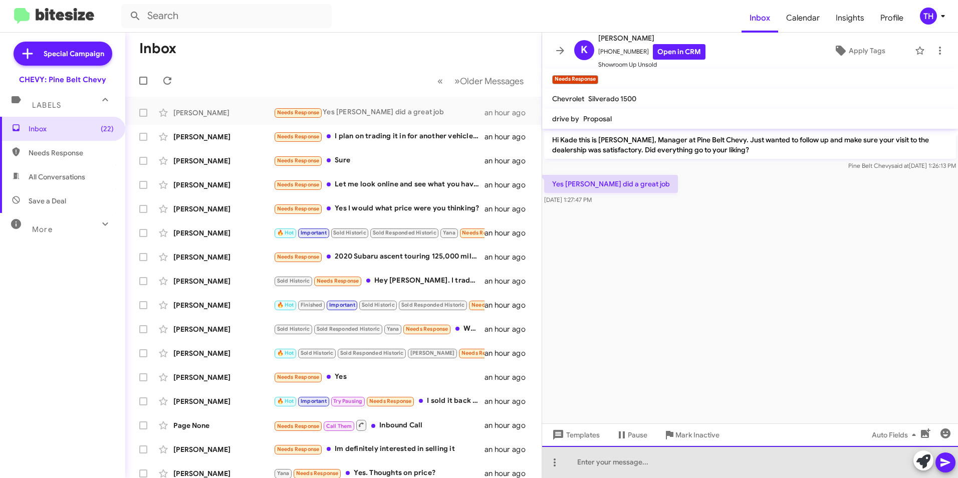
click at [594, 464] on div at bounding box center [750, 462] width 416 height 32
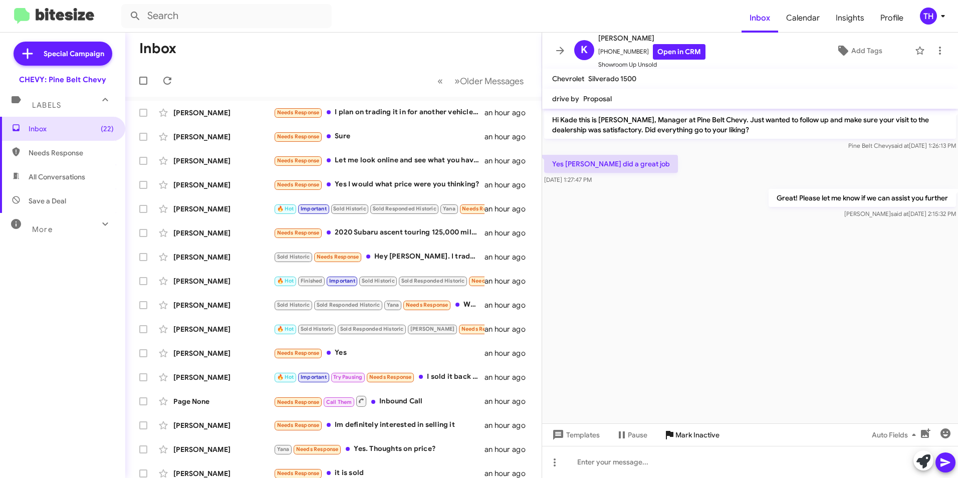
click at [685, 444] on span "Mark Inactive" at bounding box center [698, 435] width 44 height 18
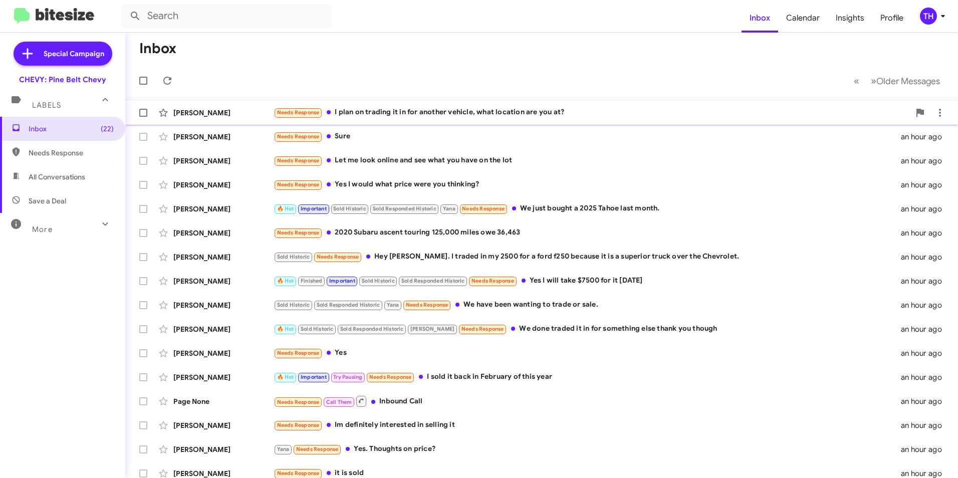
click at [214, 112] on div "[PERSON_NAME]" at bounding box center [223, 113] width 100 height 10
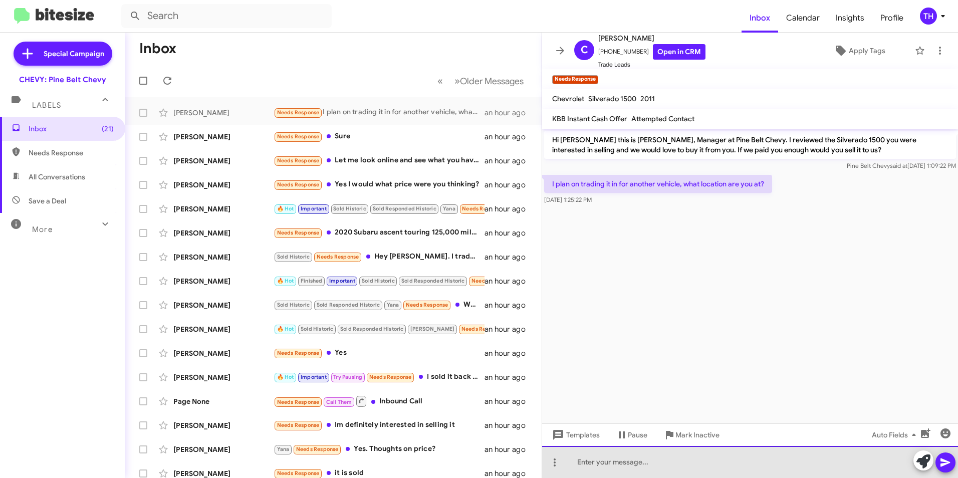
click at [604, 466] on div at bounding box center [750, 462] width 416 height 32
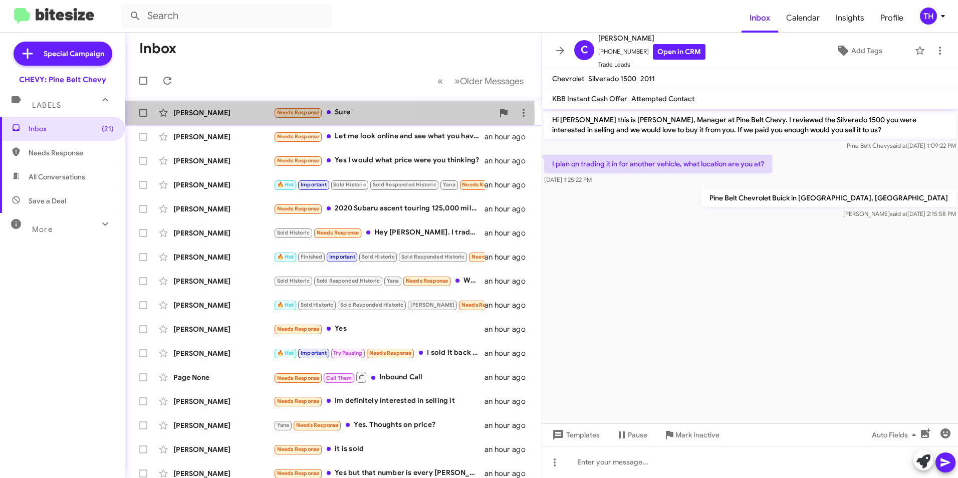
click at [221, 115] on div "[PERSON_NAME]" at bounding box center [223, 113] width 100 height 10
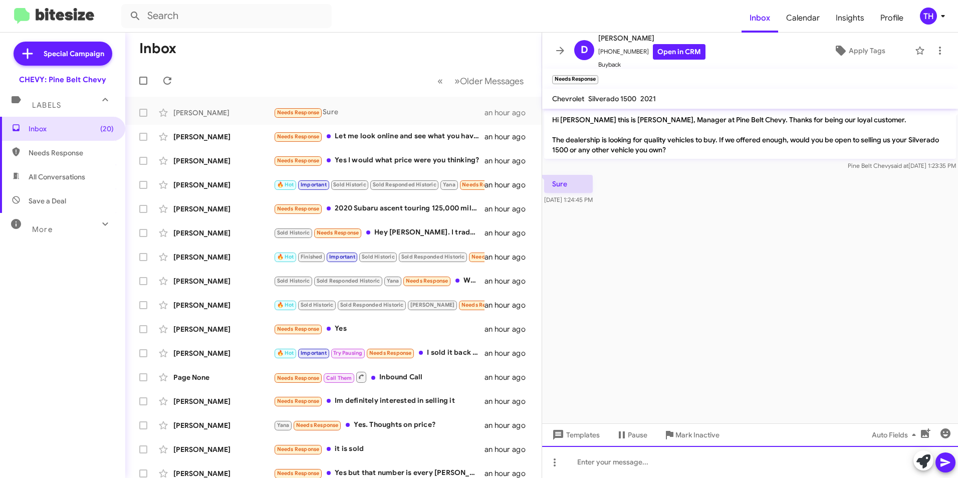
click at [592, 460] on div at bounding box center [750, 462] width 416 height 32
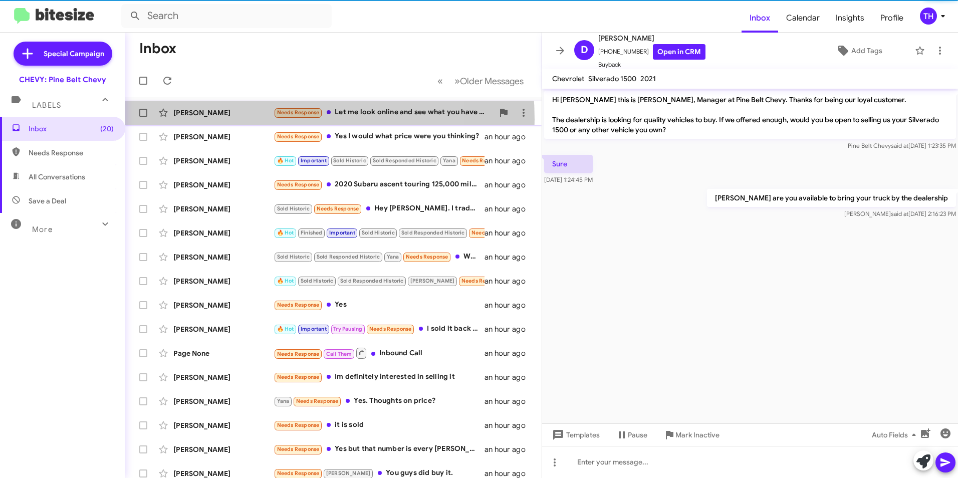
click at [244, 119] on div "[PERSON_NAME] Needs Response Let me look online and see what you have on the lo…" at bounding box center [333, 113] width 400 height 20
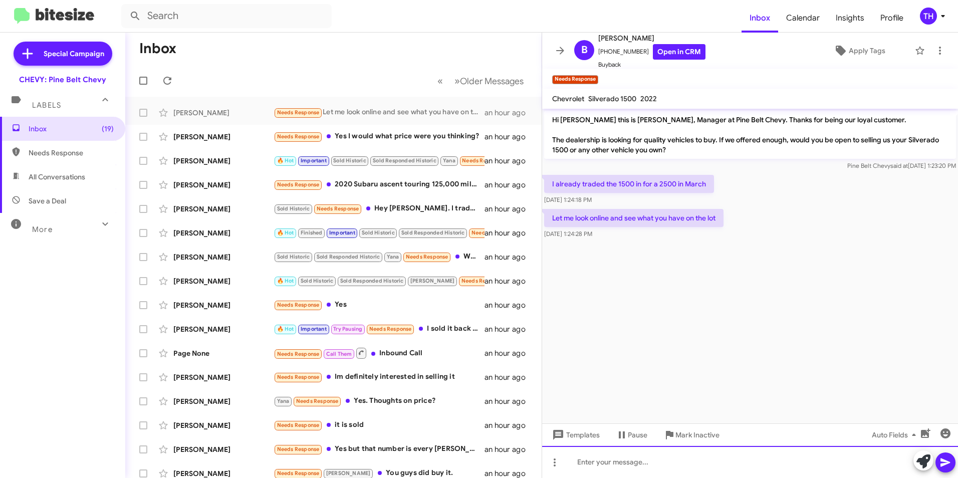
click at [597, 470] on div at bounding box center [750, 462] width 416 height 32
click at [592, 469] on div at bounding box center [750, 462] width 416 height 32
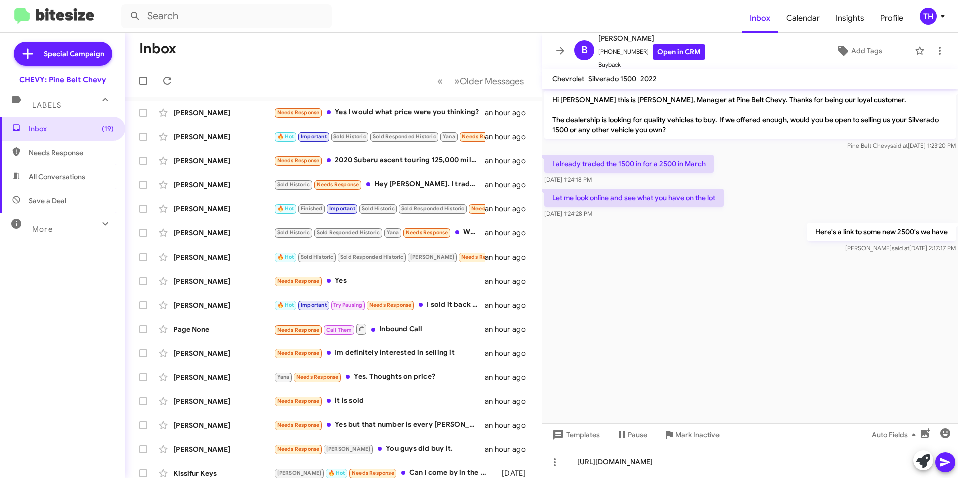
click at [951, 463] on icon at bounding box center [946, 463] width 12 height 12
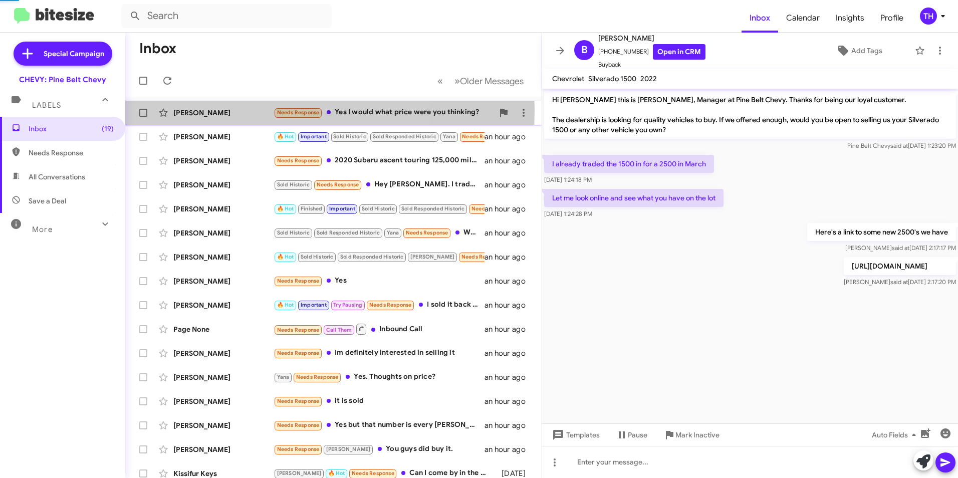
click at [228, 111] on div "[PERSON_NAME]" at bounding box center [223, 113] width 100 height 10
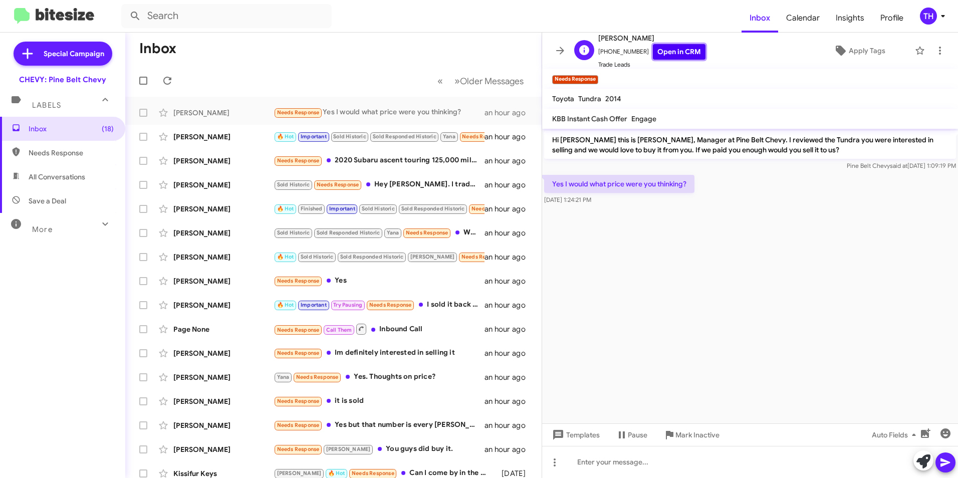
click at [668, 50] on link "Open in CRM" at bounding box center [679, 52] width 53 height 16
click at [598, 470] on div at bounding box center [750, 462] width 416 height 32
click at [592, 437] on span "Templates" at bounding box center [575, 435] width 50 height 18
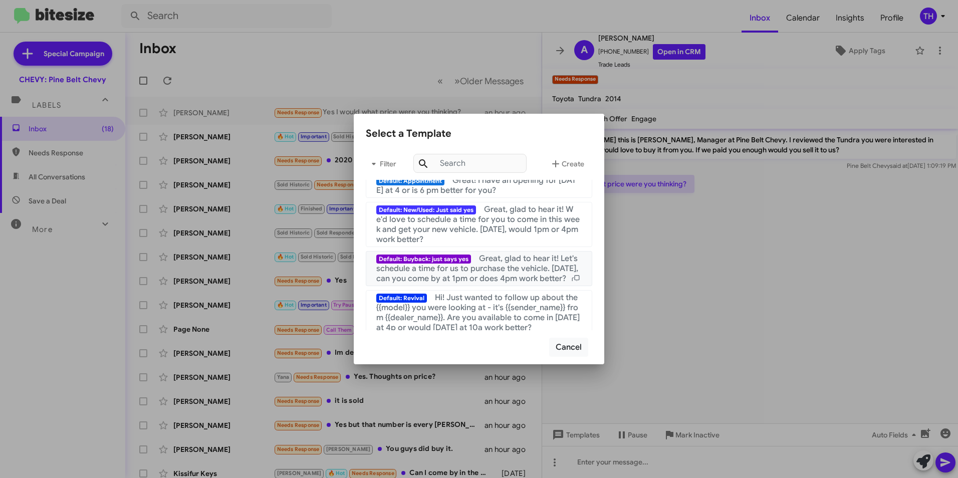
scroll to position [100, 0]
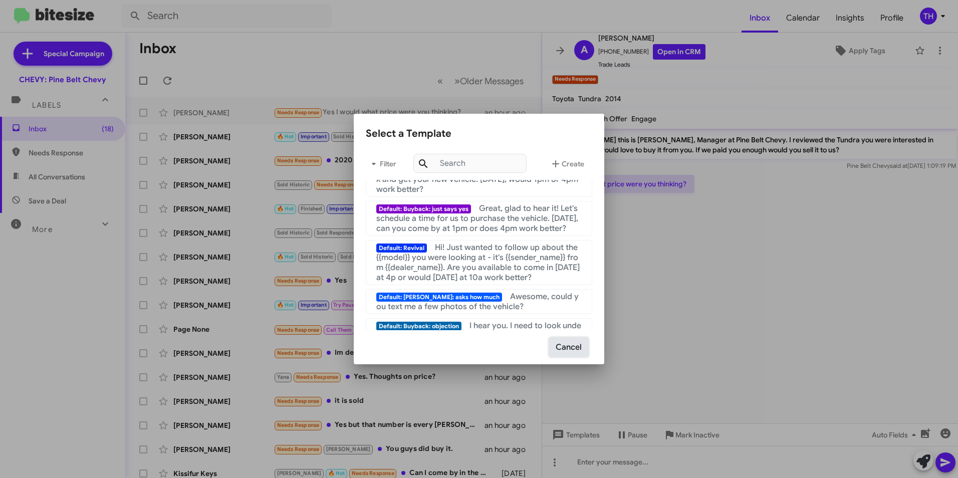
click at [567, 349] on button "Cancel" at bounding box center [568, 347] width 39 height 19
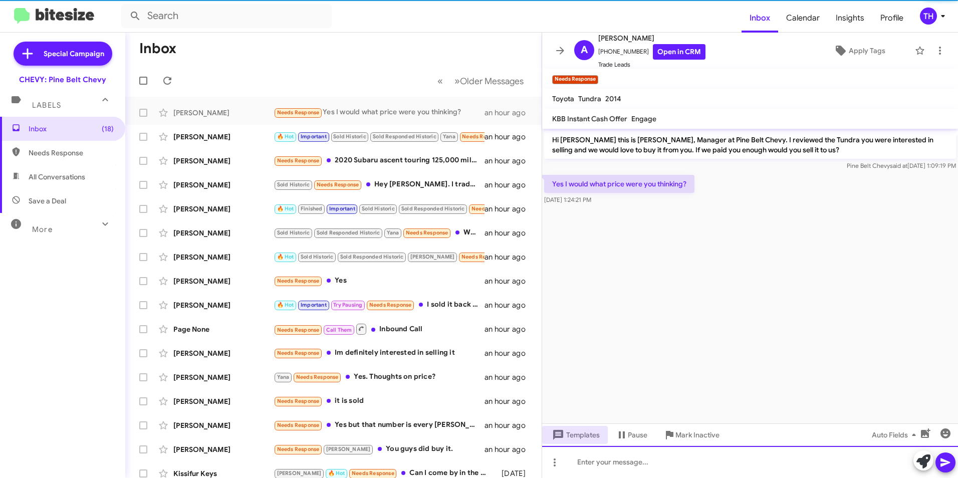
click at [589, 469] on div at bounding box center [750, 462] width 416 height 32
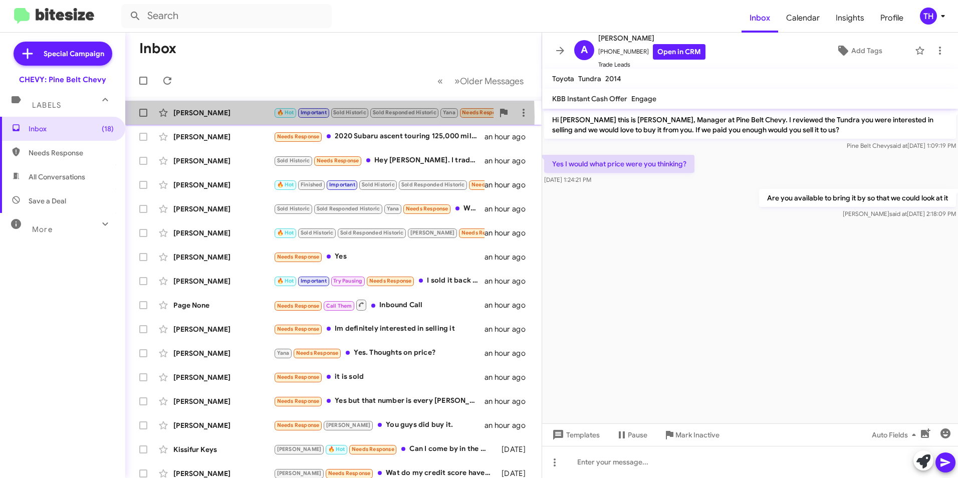
click at [232, 117] on div "[PERSON_NAME]" at bounding box center [223, 113] width 100 height 10
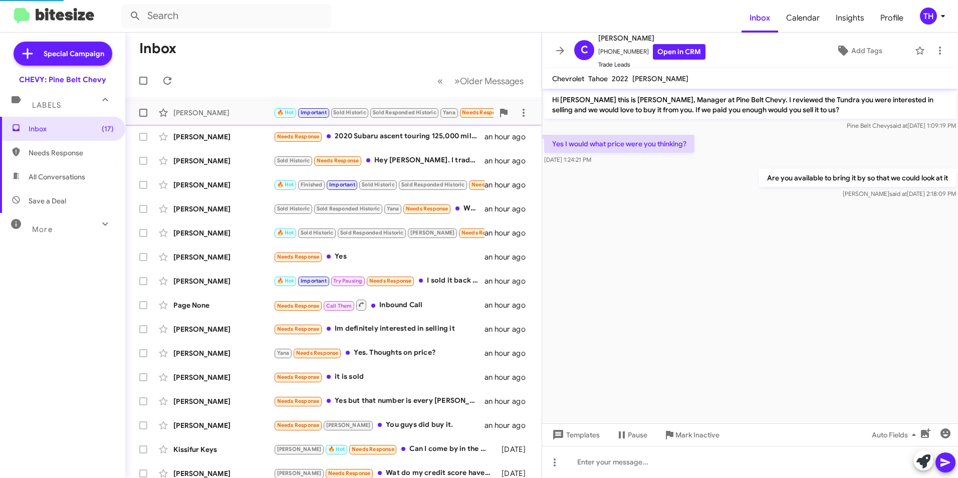
scroll to position [345, 0]
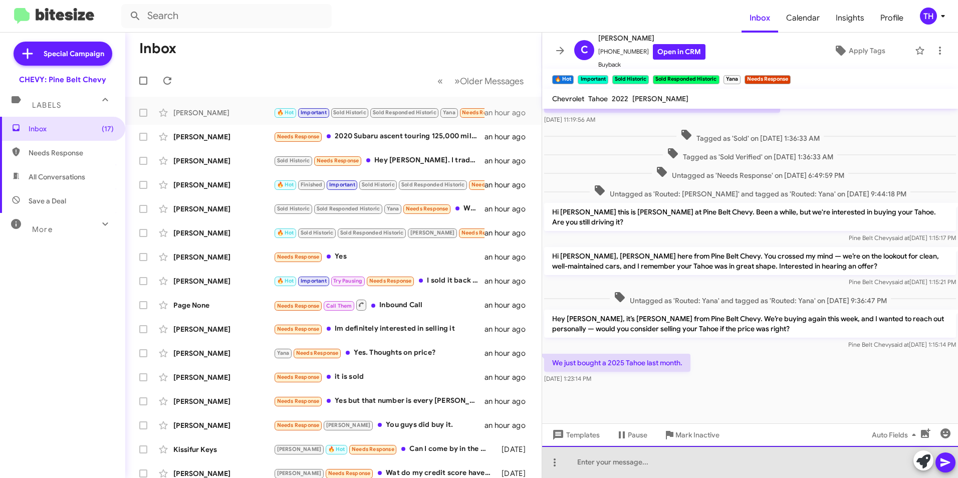
click at [585, 460] on div at bounding box center [750, 462] width 416 height 32
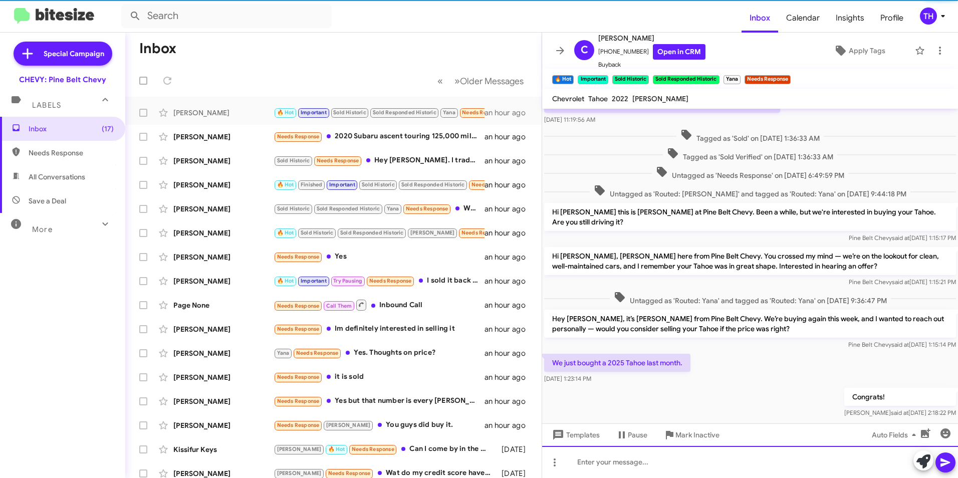
scroll to position [0, 0]
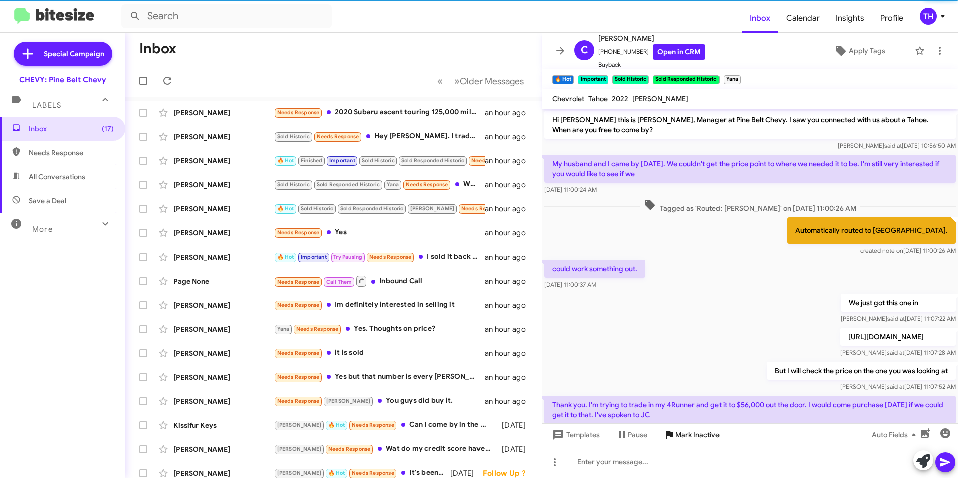
click at [693, 428] on span "Mark Inactive" at bounding box center [698, 435] width 44 height 18
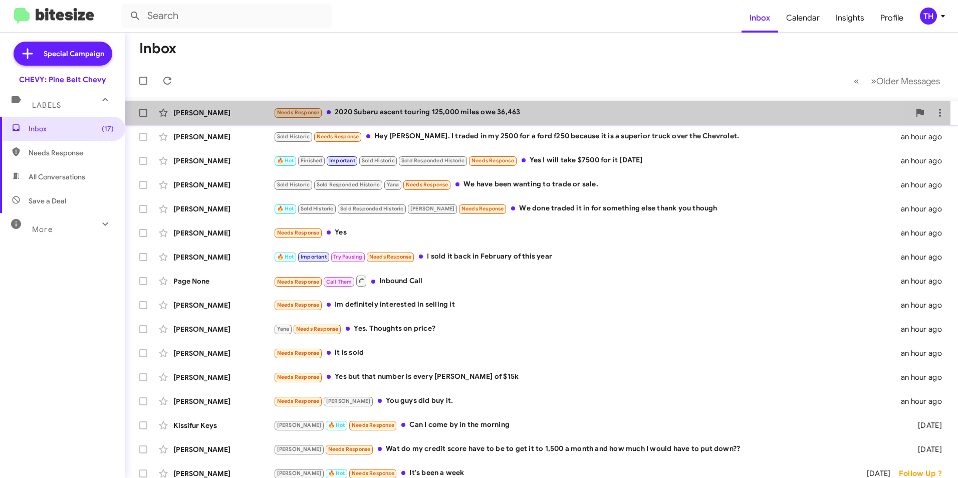
click at [227, 113] on div "[PERSON_NAME]" at bounding box center [223, 113] width 100 height 10
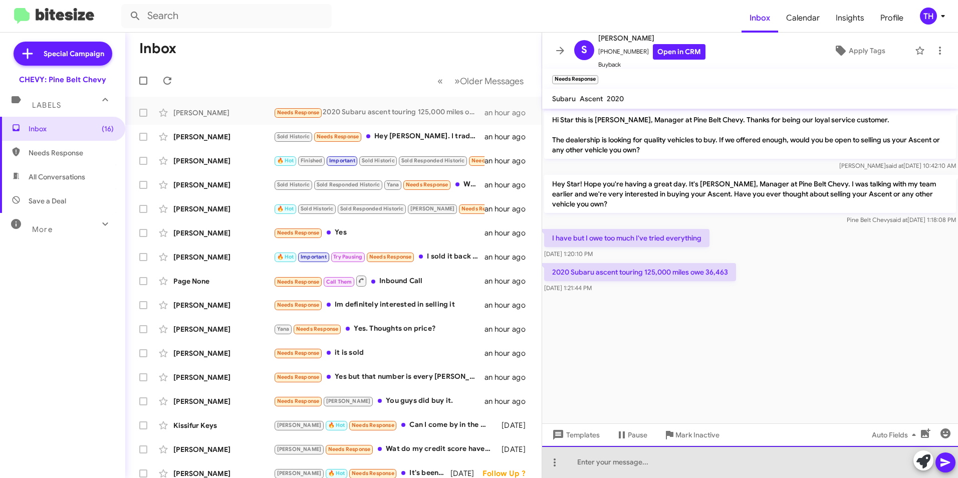
click at [584, 468] on div at bounding box center [750, 462] width 416 height 32
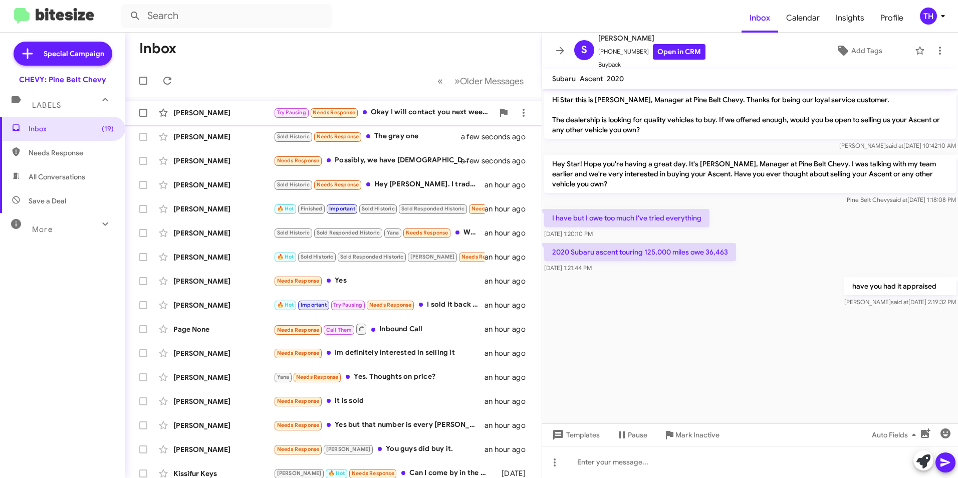
click at [225, 113] on div "[PERSON_NAME]" at bounding box center [223, 113] width 100 height 10
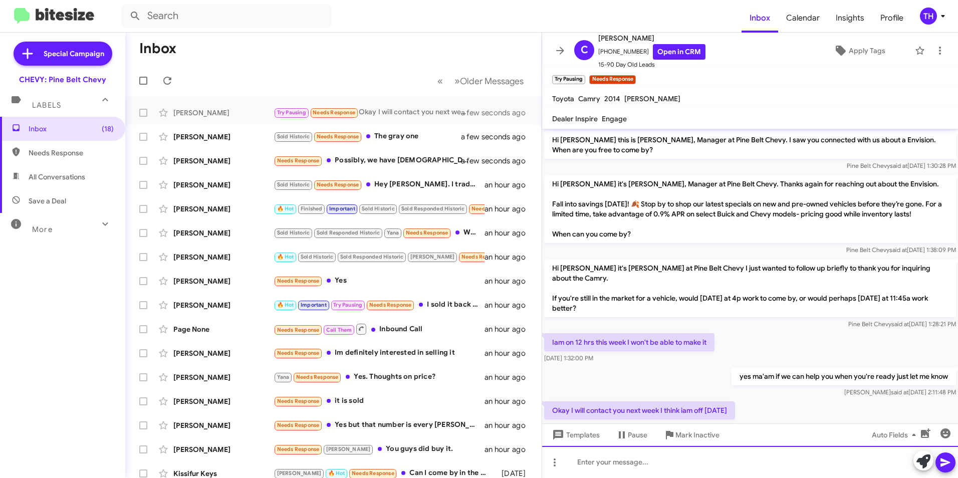
click at [618, 466] on div at bounding box center [750, 462] width 416 height 32
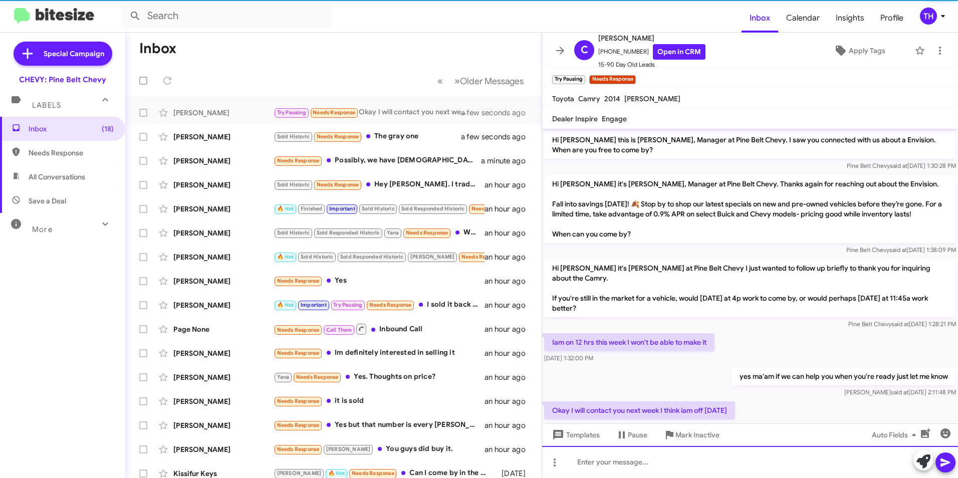
scroll to position [62, 0]
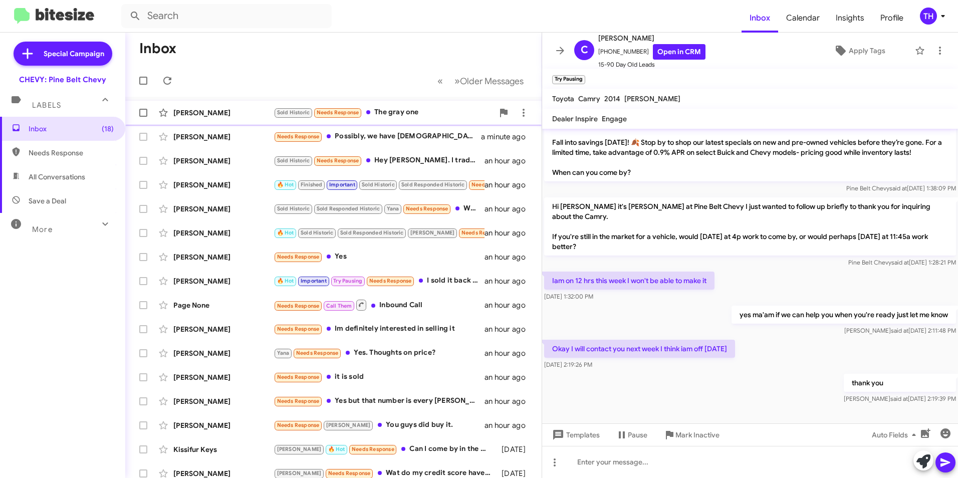
click at [201, 112] on div "[PERSON_NAME]" at bounding box center [223, 113] width 100 height 10
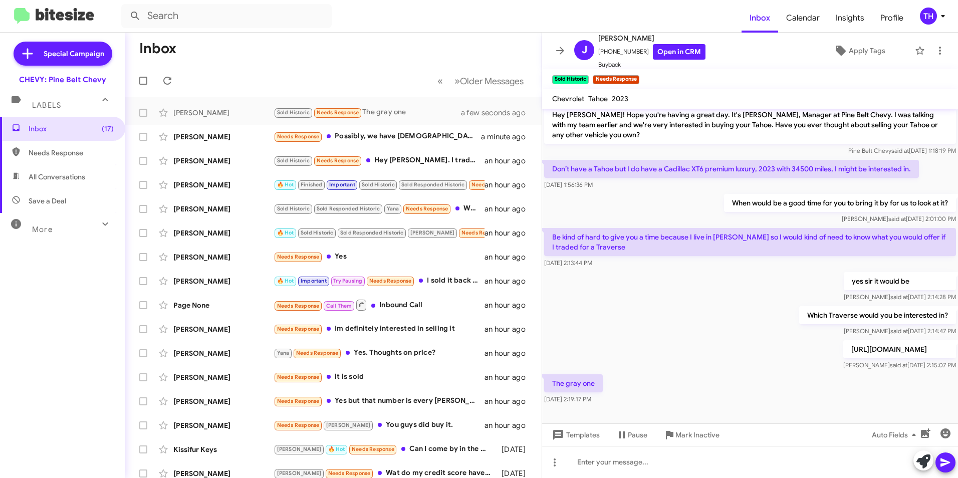
scroll to position [132, 0]
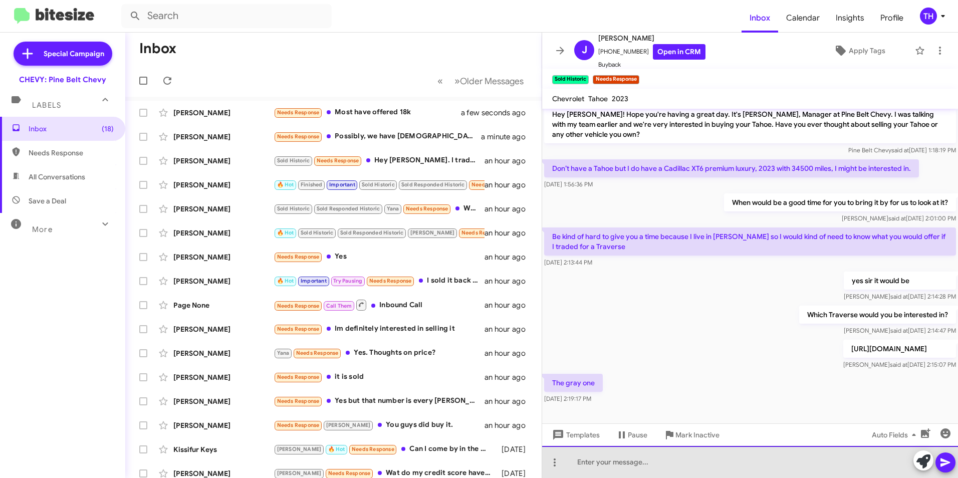
click at [596, 461] on div at bounding box center [750, 462] width 416 height 32
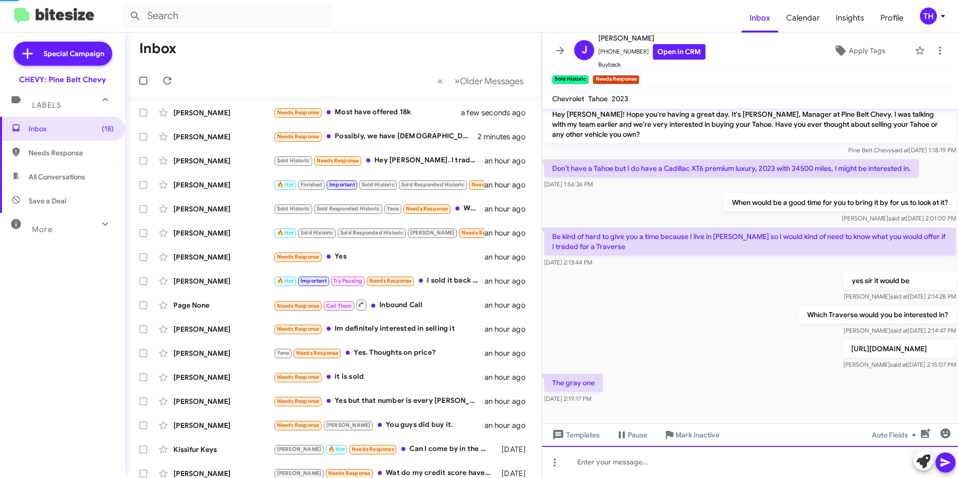
scroll to position [0, 0]
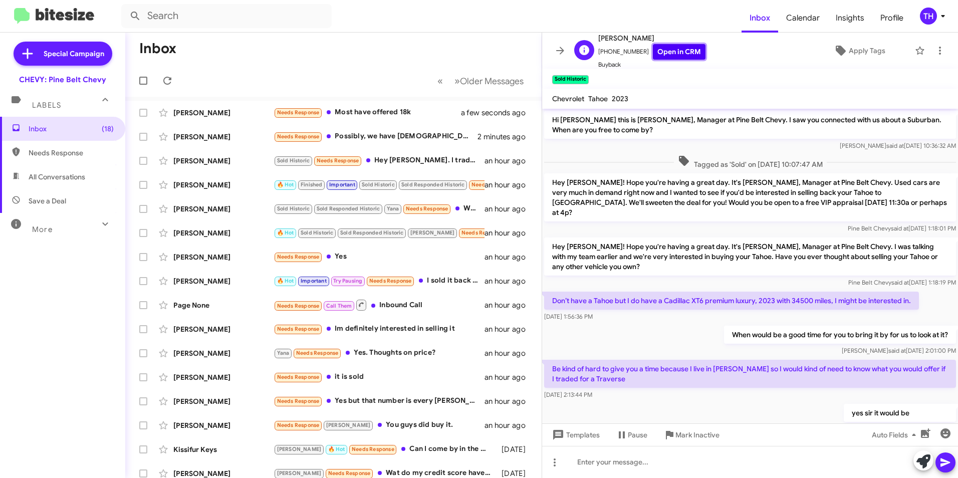
click at [655, 54] on link "Open in CRM" at bounding box center [679, 52] width 53 height 16
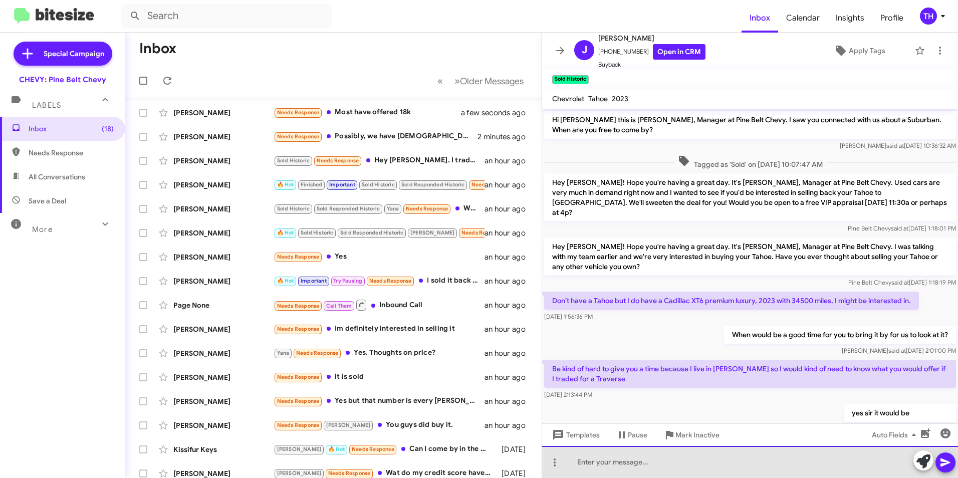
click at [598, 462] on div at bounding box center [750, 462] width 416 height 32
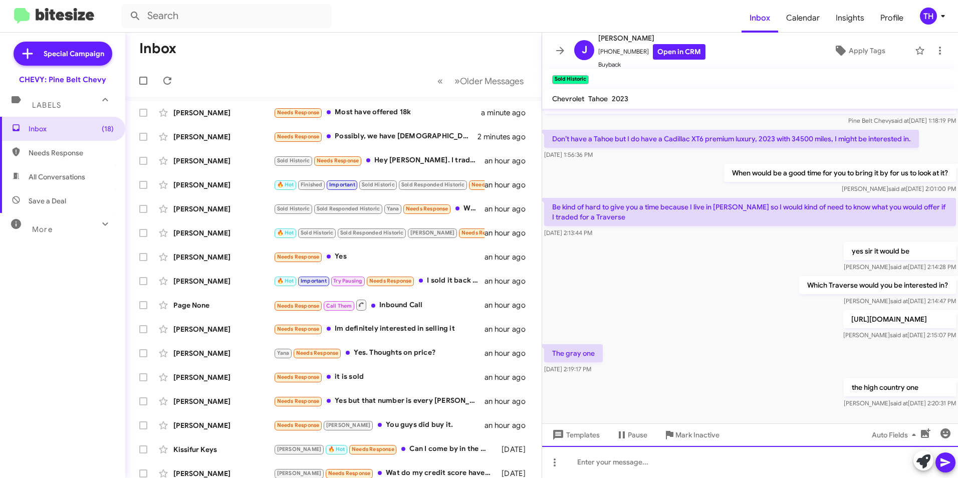
scroll to position [169, 0]
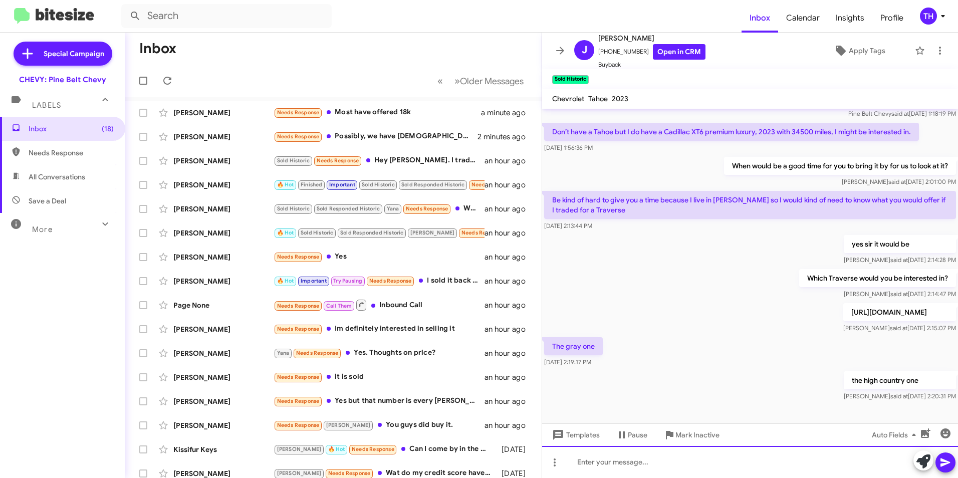
click at [605, 472] on div at bounding box center [750, 462] width 416 height 32
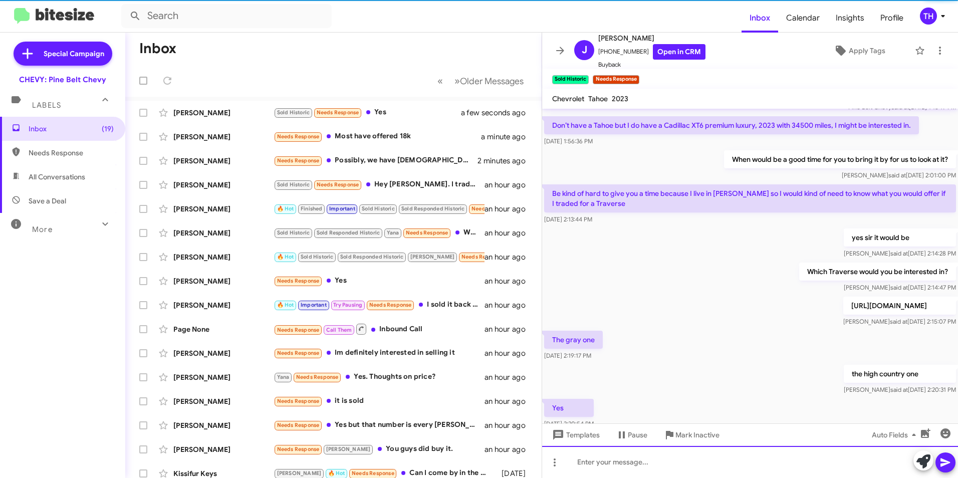
scroll to position [242, 0]
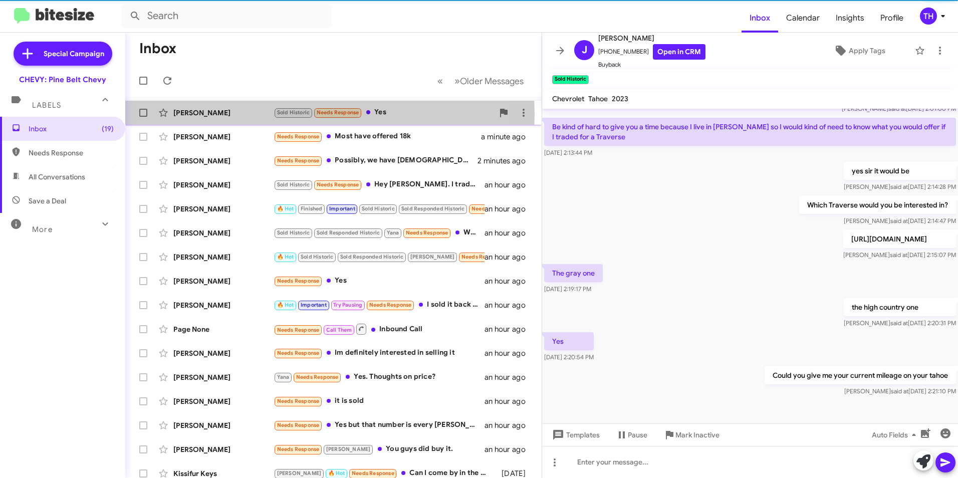
click at [203, 114] on div "[PERSON_NAME]" at bounding box center [223, 113] width 100 height 10
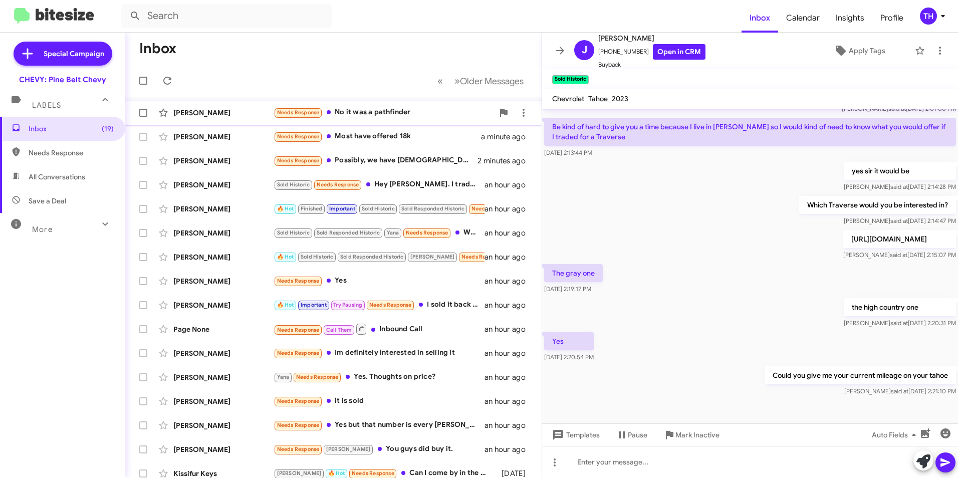
click at [239, 115] on div "[PERSON_NAME]" at bounding box center [223, 113] width 100 height 10
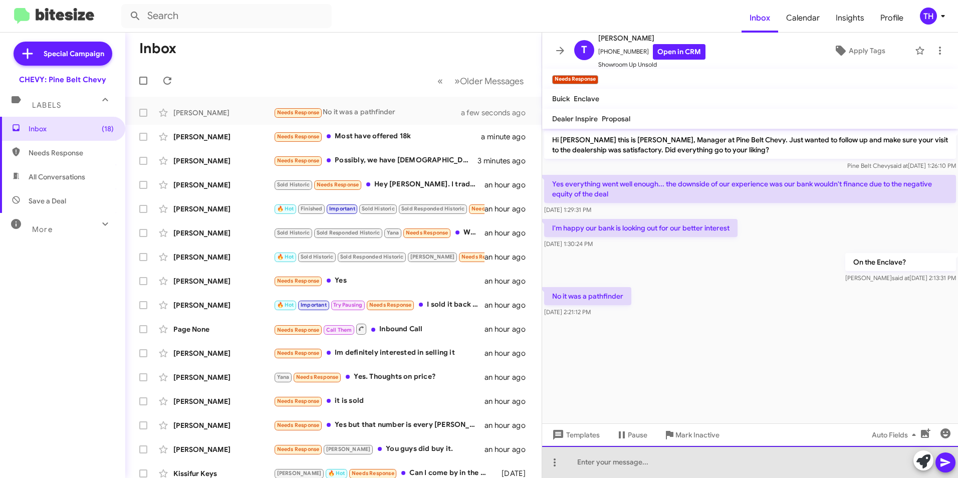
click at [594, 473] on div at bounding box center [750, 462] width 416 height 32
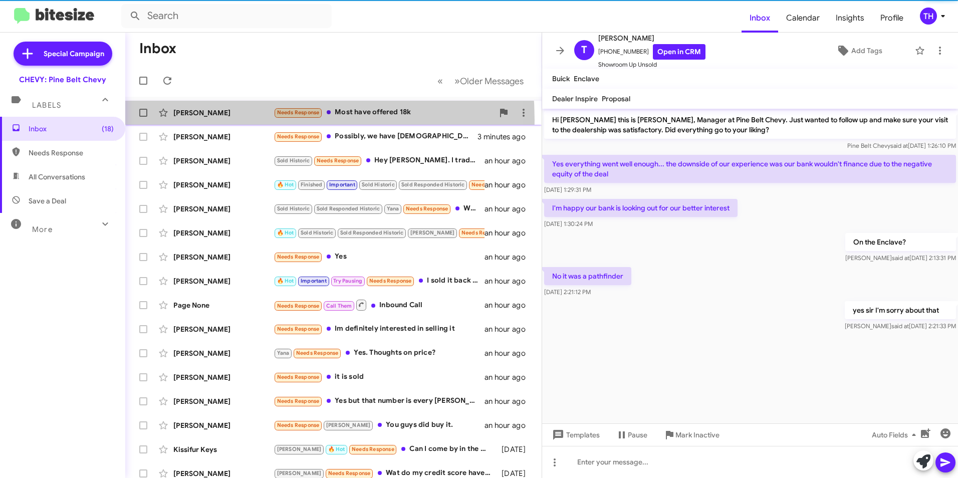
click at [210, 120] on div "[PERSON_NAME] Needs Response Most have offered 18k 2 minutes ago" at bounding box center [333, 113] width 400 height 20
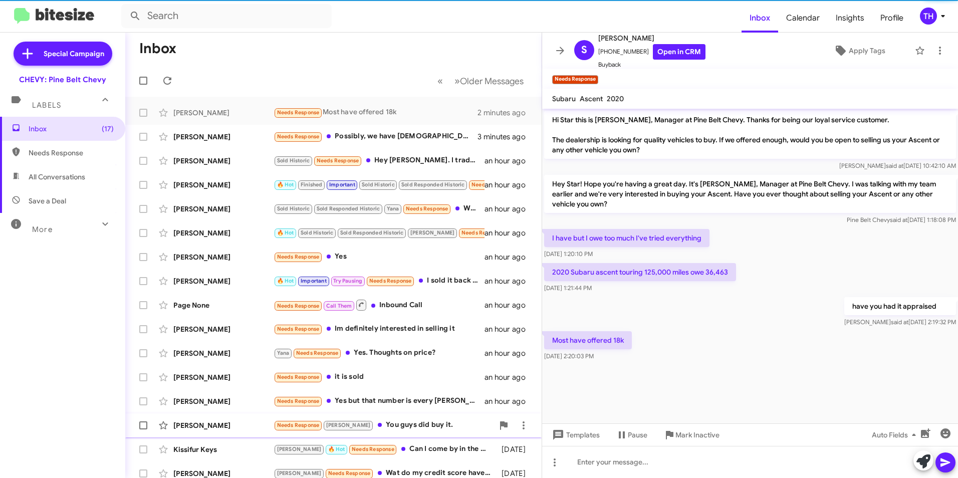
click at [688, 432] on span "Mark Inactive" at bounding box center [698, 435] width 44 height 18
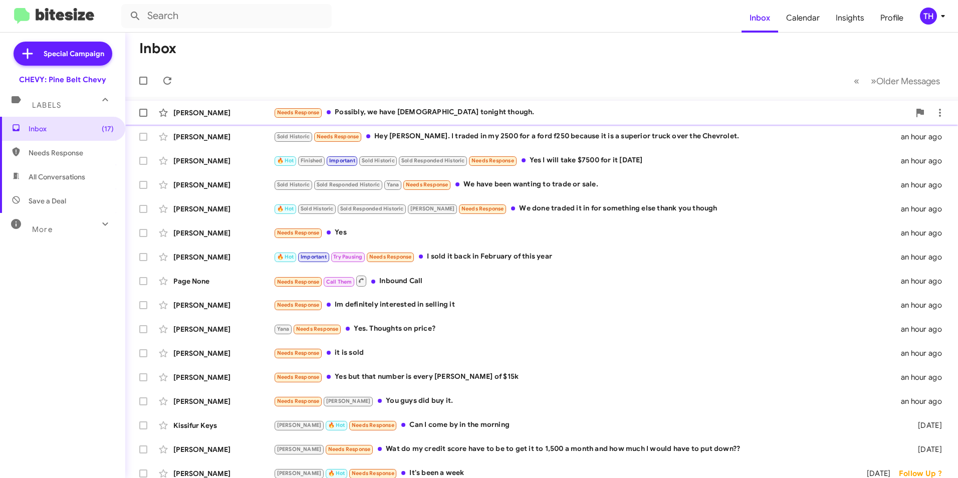
click at [232, 117] on div "[PERSON_NAME]" at bounding box center [223, 113] width 100 height 10
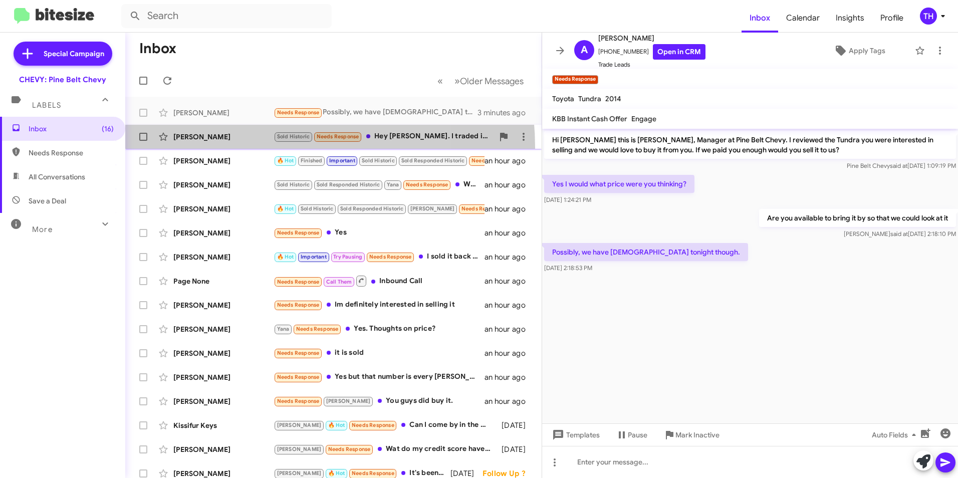
click at [239, 148] on span "[PERSON_NAME] Sold Historic Needs Response Hey [PERSON_NAME]. I traded in my 25…" at bounding box center [333, 137] width 416 height 24
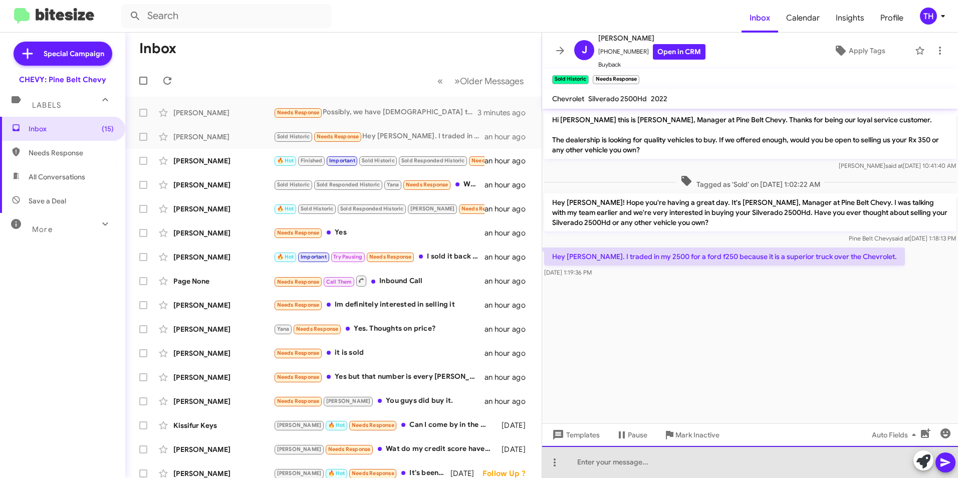
click at [581, 471] on div at bounding box center [750, 462] width 416 height 32
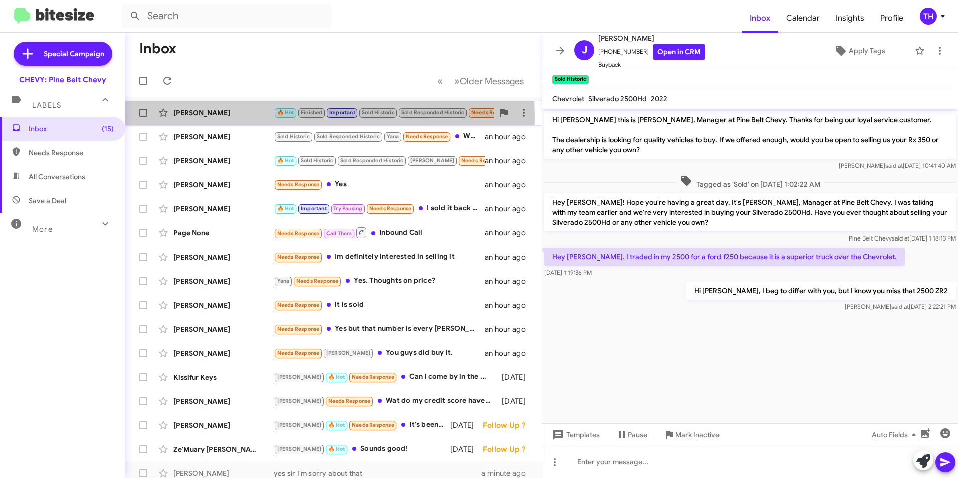
click at [227, 117] on div "[PERSON_NAME]" at bounding box center [223, 113] width 100 height 10
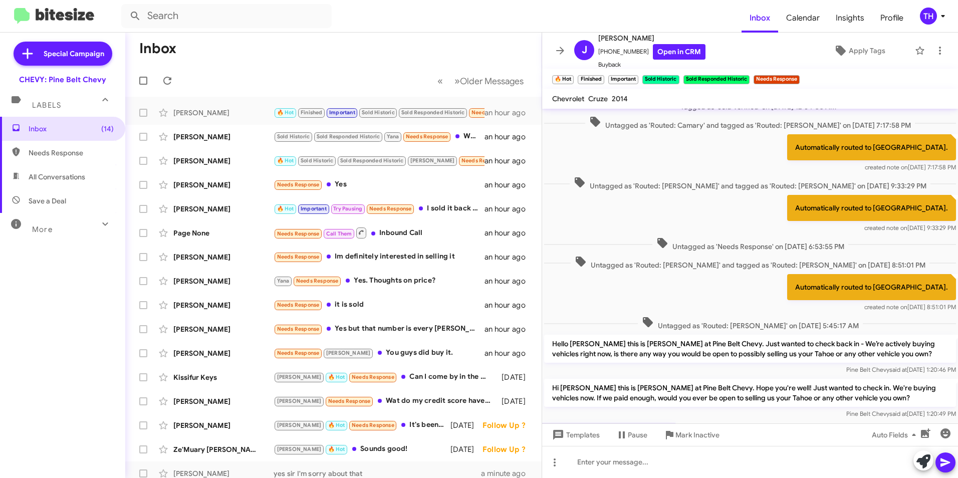
scroll to position [676, 0]
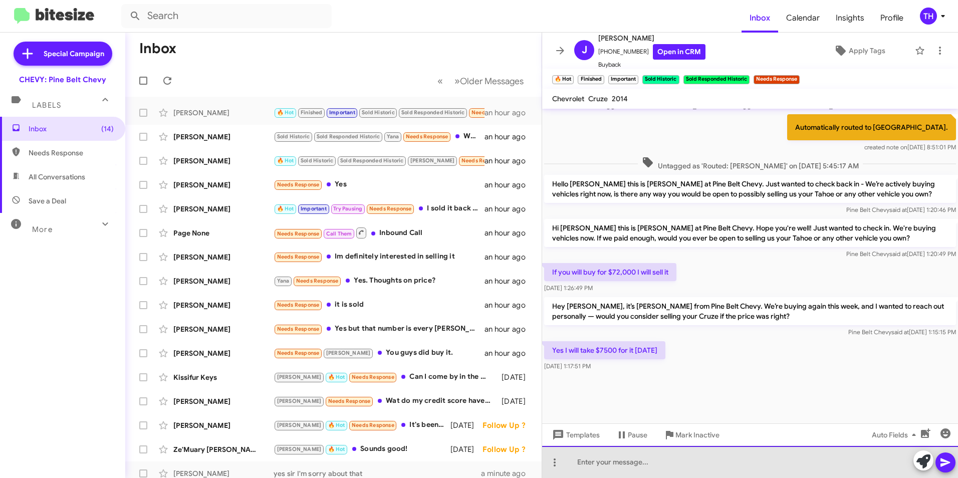
click at [597, 461] on div at bounding box center [750, 462] width 416 height 32
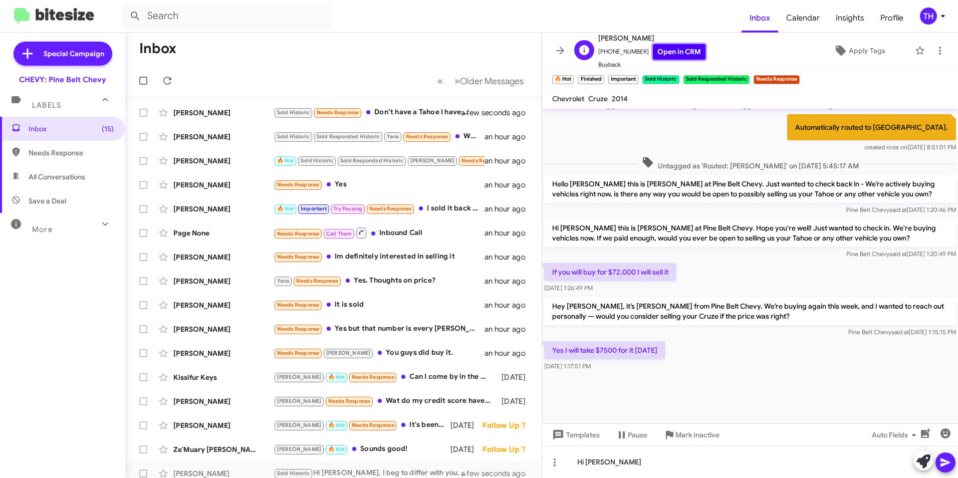
click at [669, 51] on link "Open in CRM" at bounding box center [679, 52] width 53 height 16
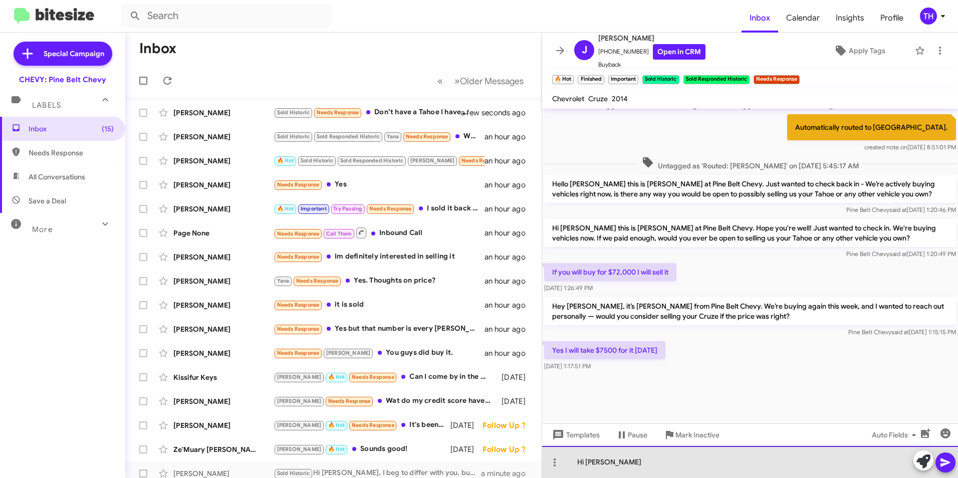
click at [615, 467] on div "Hi [PERSON_NAME]" at bounding box center [750, 462] width 416 height 32
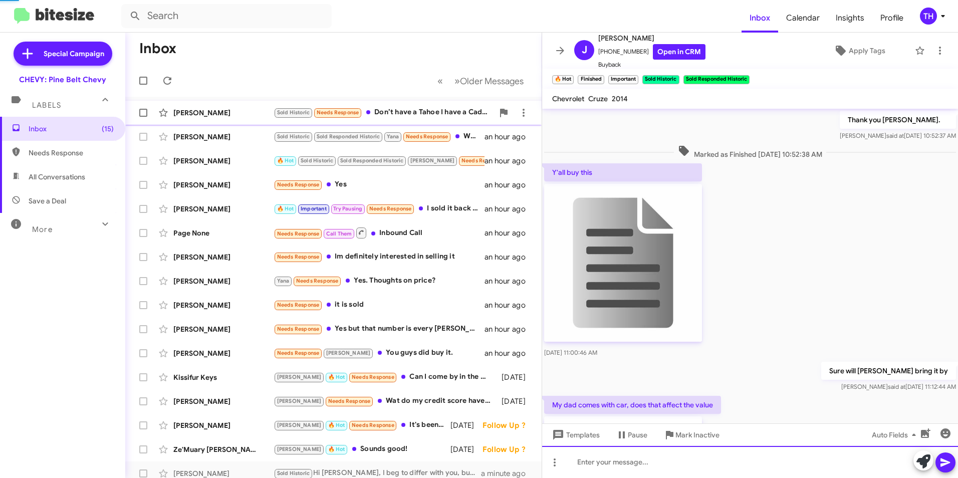
scroll to position [50, 0]
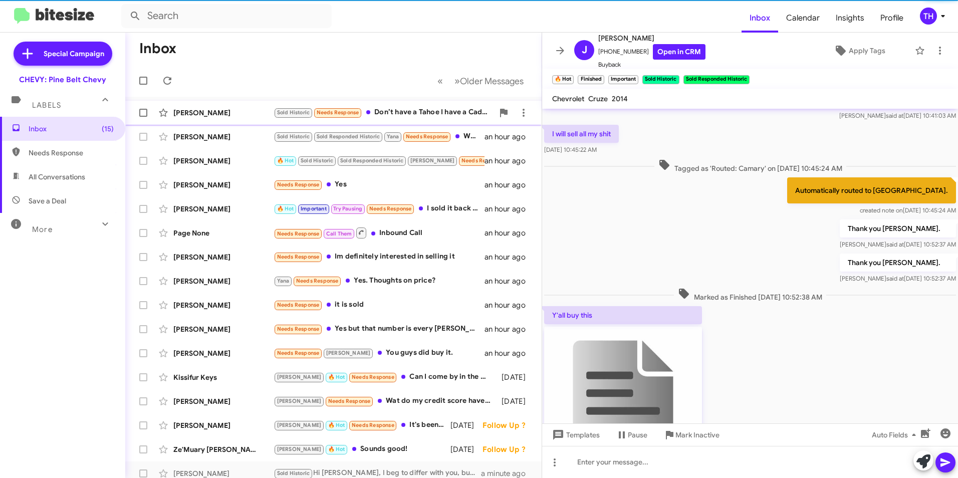
click at [240, 112] on div "[PERSON_NAME]" at bounding box center [223, 113] width 100 height 10
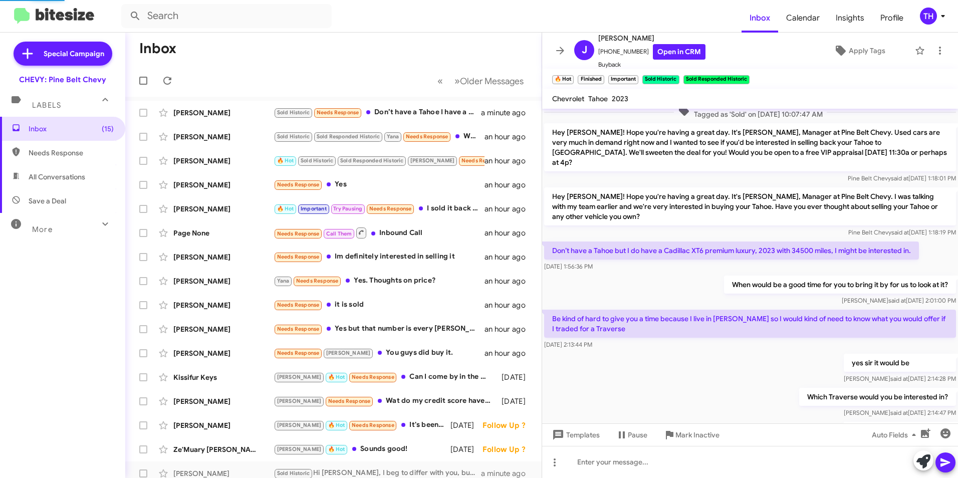
scroll to position [279, 0]
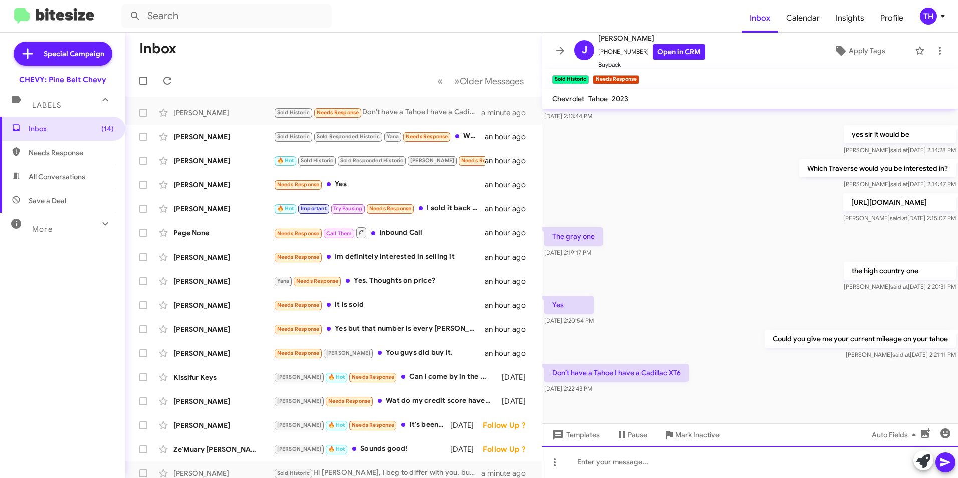
click at [625, 463] on div at bounding box center [750, 462] width 416 height 32
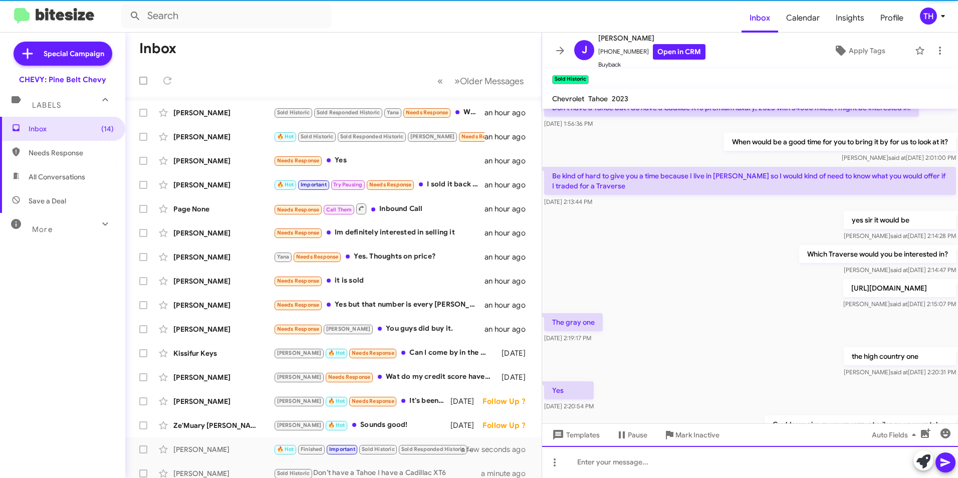
scroll to position [352, 0]
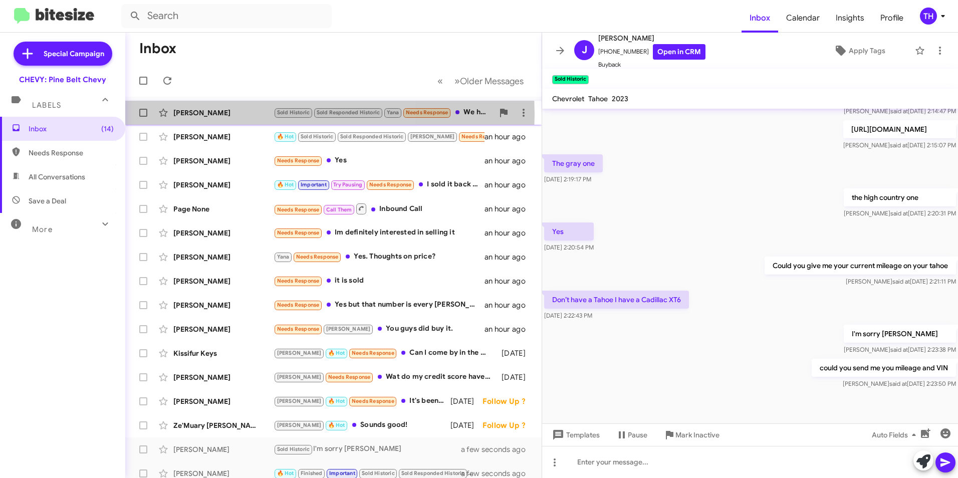
click at [220, 114] on div "[PERSON_NAME]" at bounding box center [223, 113] width 100 height 10
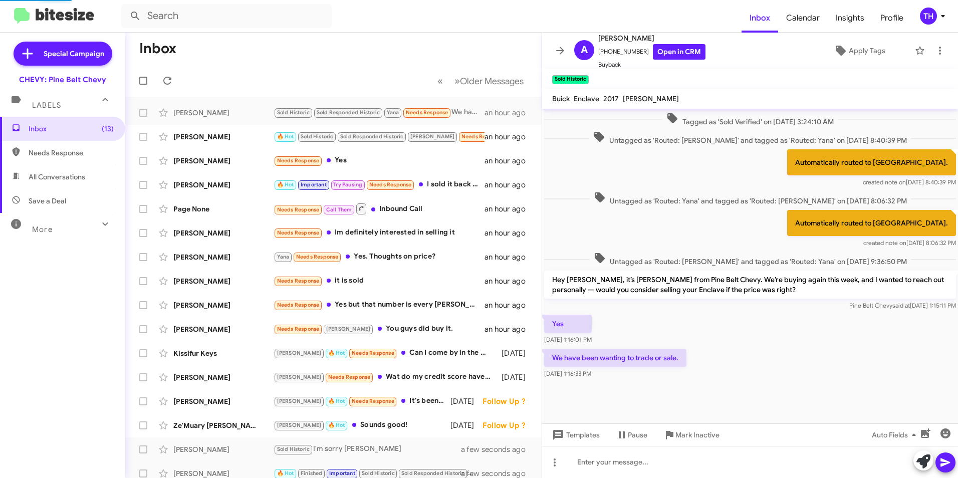
scroll to position [258, 0]
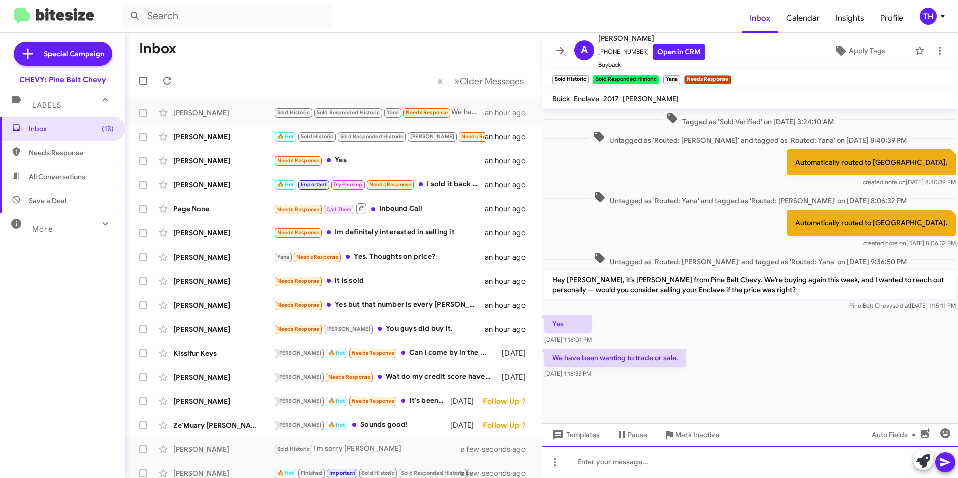
click at [584, 463] on div at bounding box center [750, 462] width 416 height 32
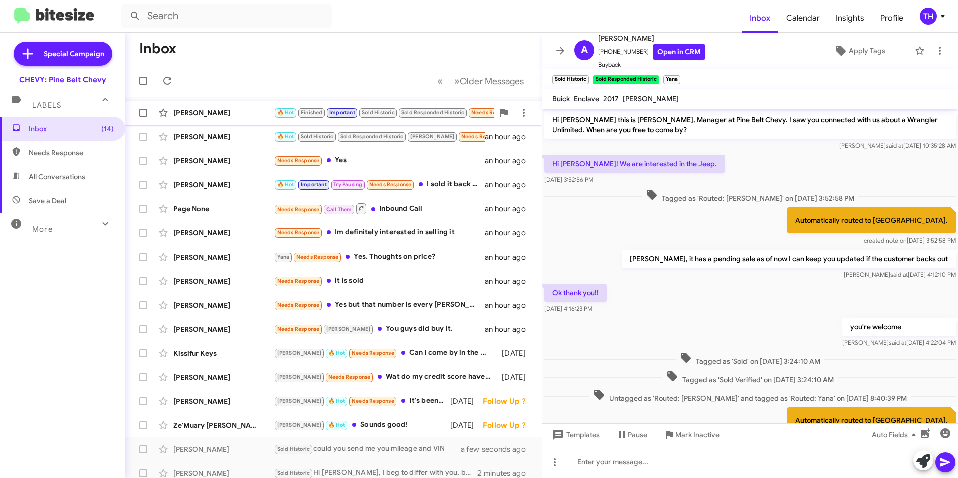
click at [214, 116] on div "[PERSON_NAME]" at bounding box center [223, 113] width 100 height 10
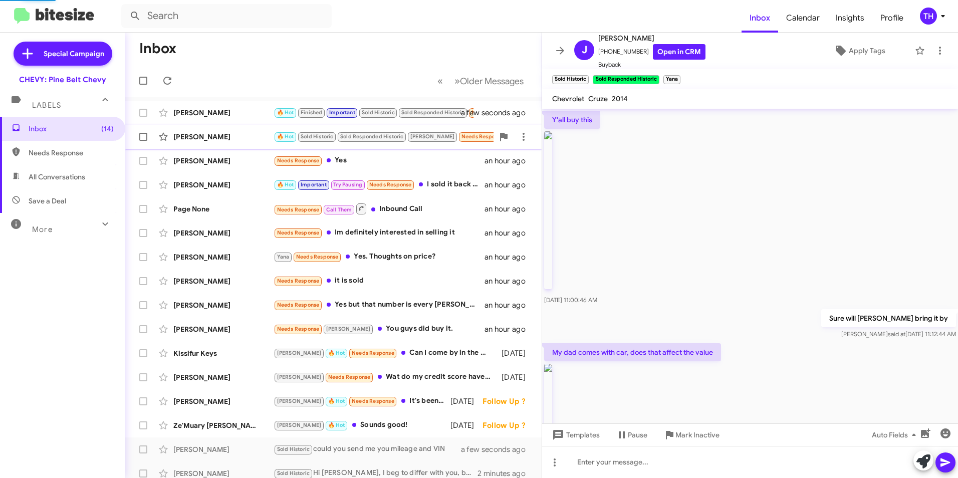
scroll to position [691, 0]
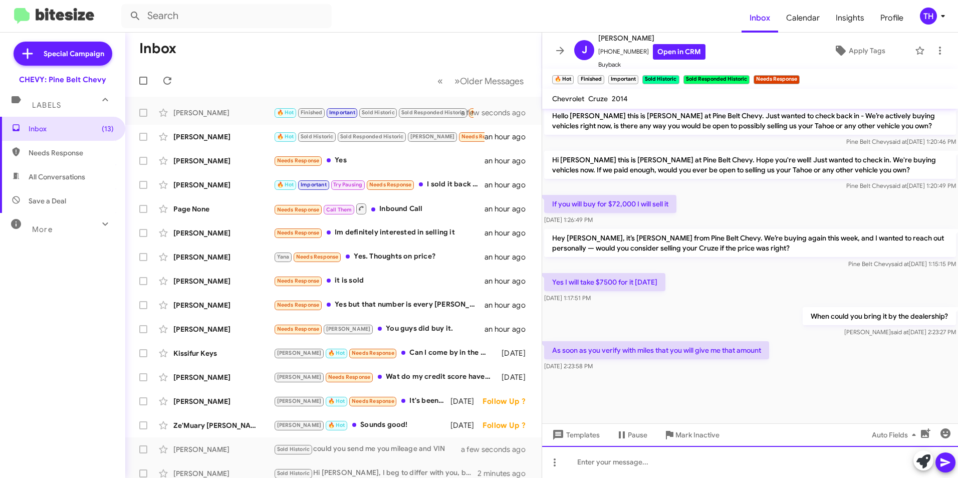
click at [593, 466] on div at bounding box center [750, 462] width 416 height 32
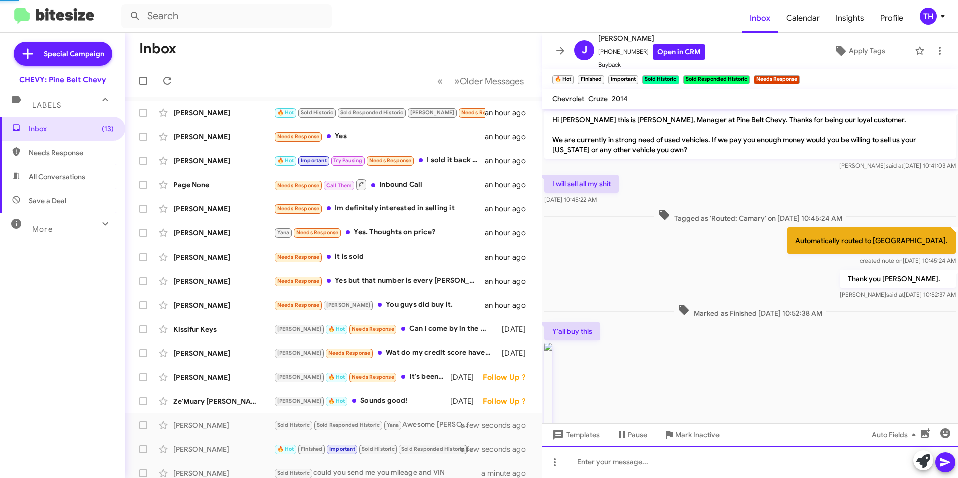
scroll to position [50, 0]
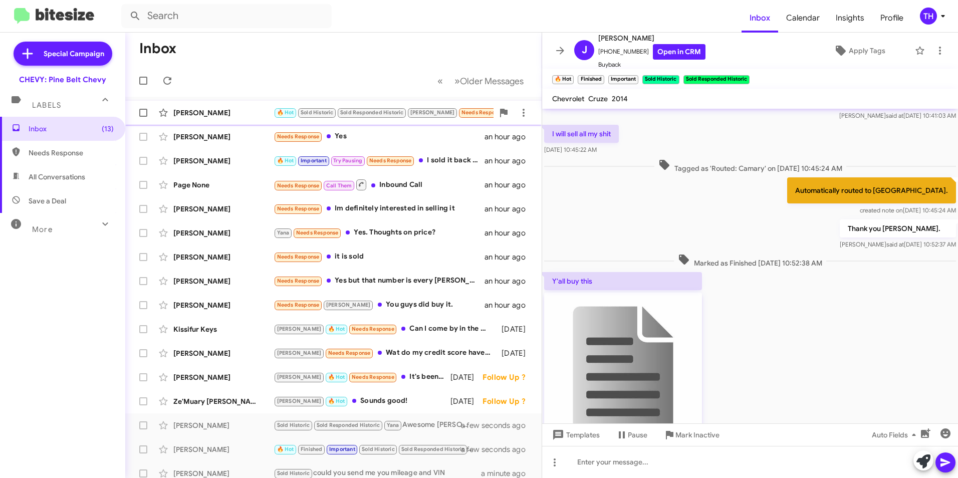
click at [214, 116] on div "[PERSON_NAME]" at bounding box center [223, 113] width 100 height 10
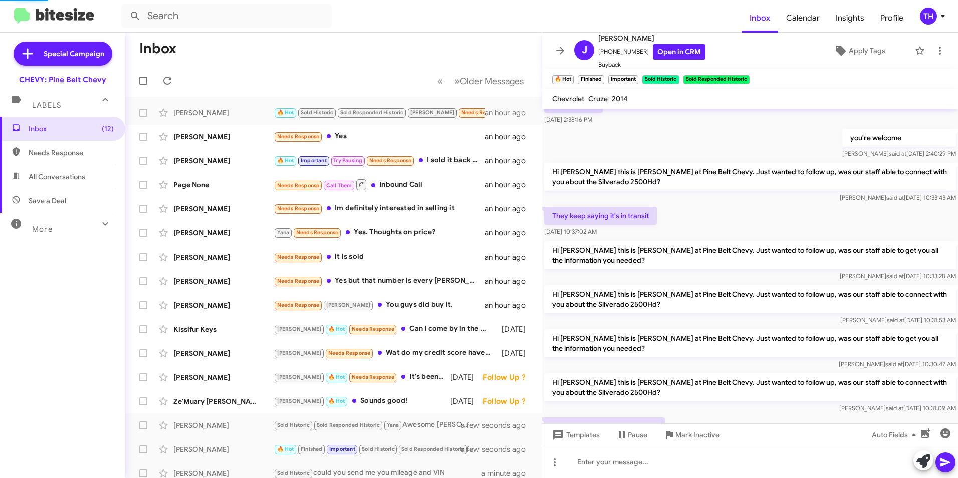
scroll to position [407, 0]
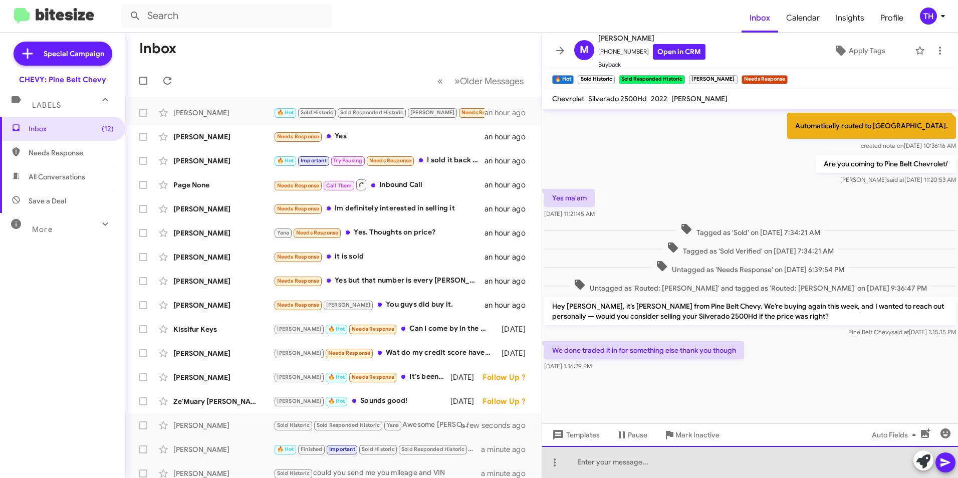
click at [602, 467] on div at bounding box center [750, 462] width 416 height 32
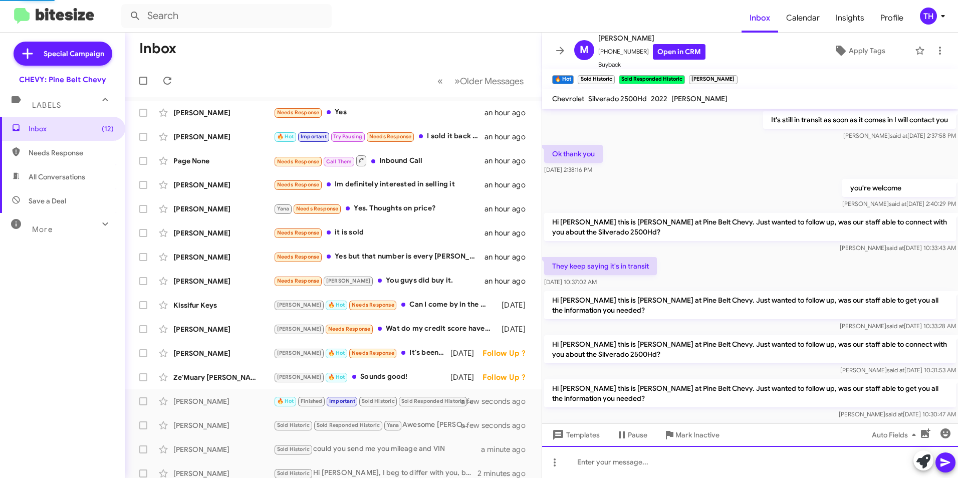
scroll to position [50, 0]
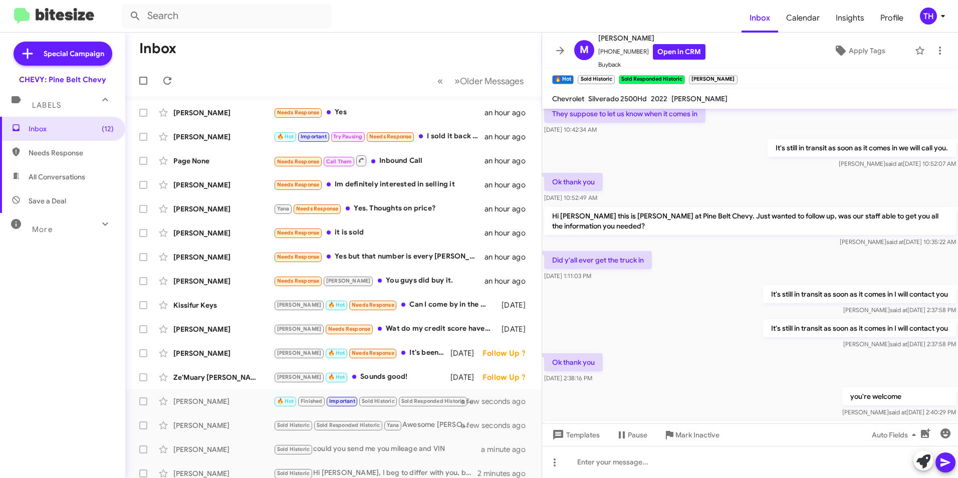
click at [674, 444] on div "Templates Pause Mark Inactive Auto Fields" at bounding box center [750, 434] width 416 height 23
click at [681, 437] on span "Mark Inactive" at bounding box center [698, 435] width 44 height 18
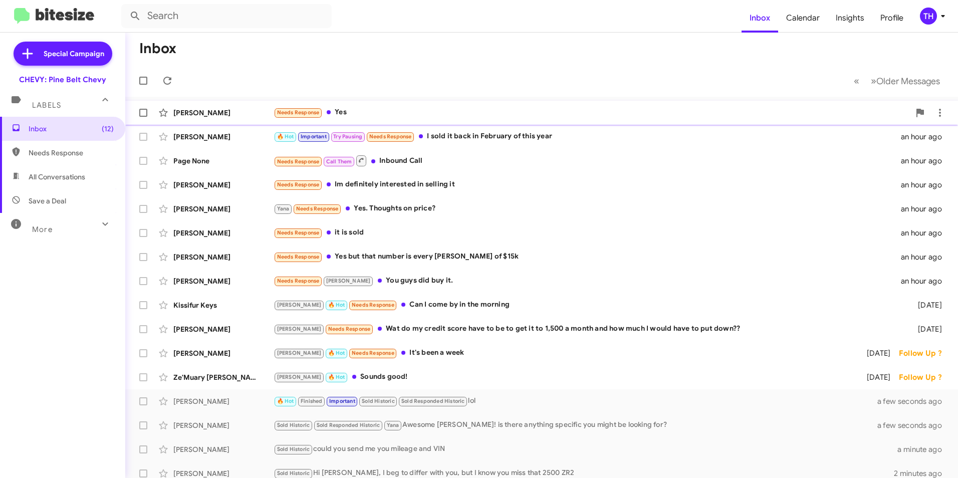
click at [234, 111] on div "[PERSON_NAME]" at bounding box center [223, 113] width 100 height 10
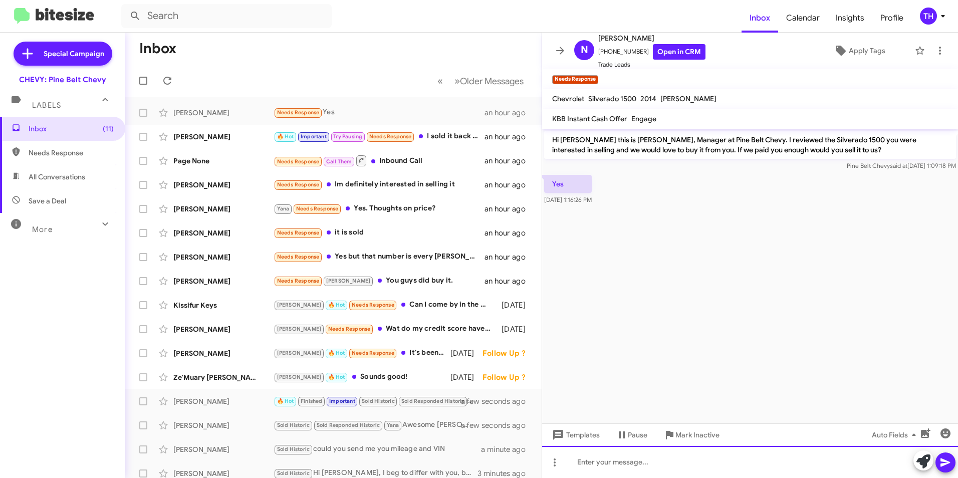
click at [584, 463] on div at bounding box center [750, 462] width 416 height 32
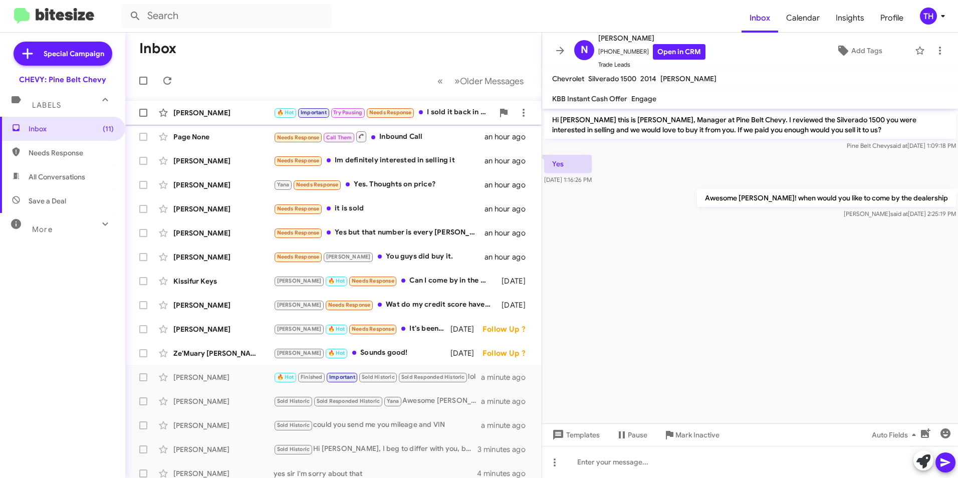
click at [234, 115] on div "[PERSON_NAME]" at bounding box center [223, 113] width 100 height 10
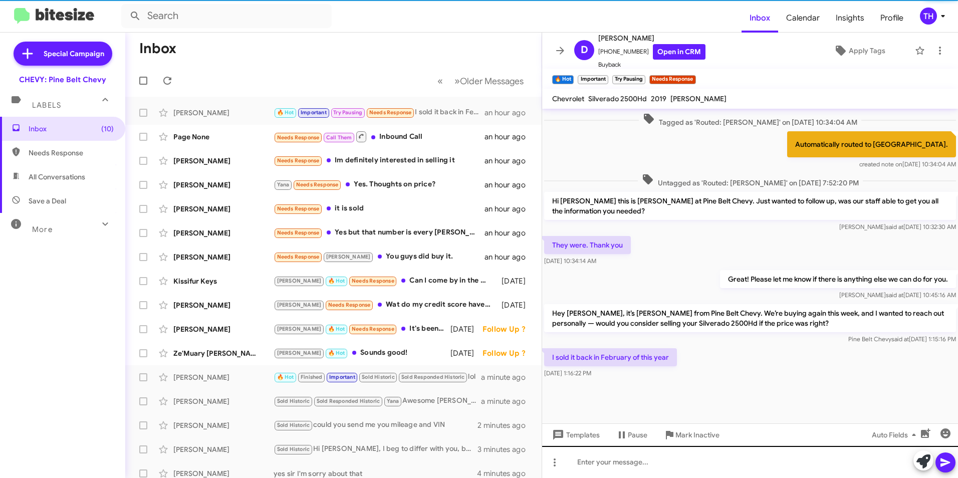
scroll to position [608, 0]
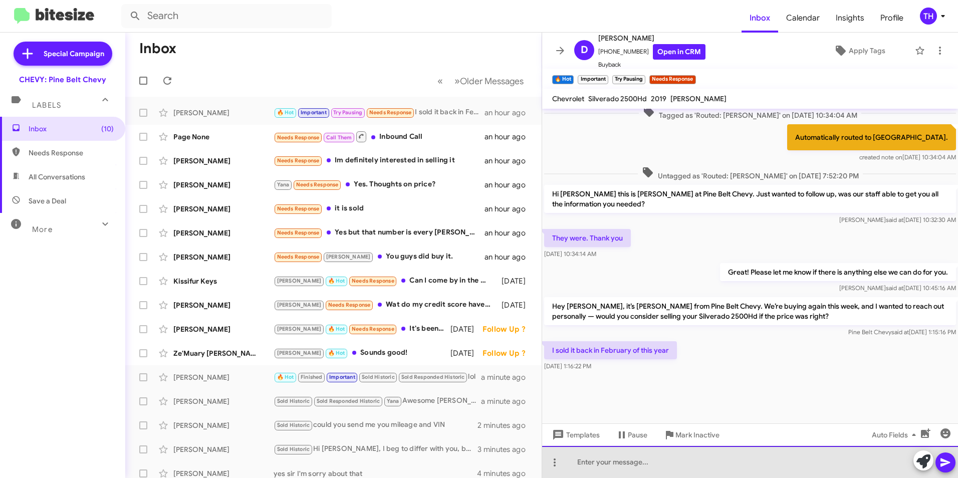
click at [598, 465] on div at bounding box center [750, 462] width 416 height 32
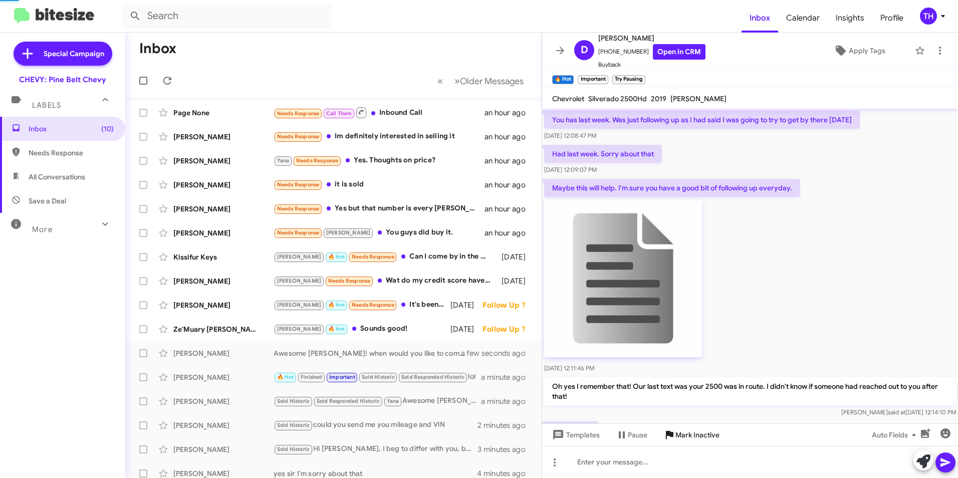
scroll to position [50, 0]
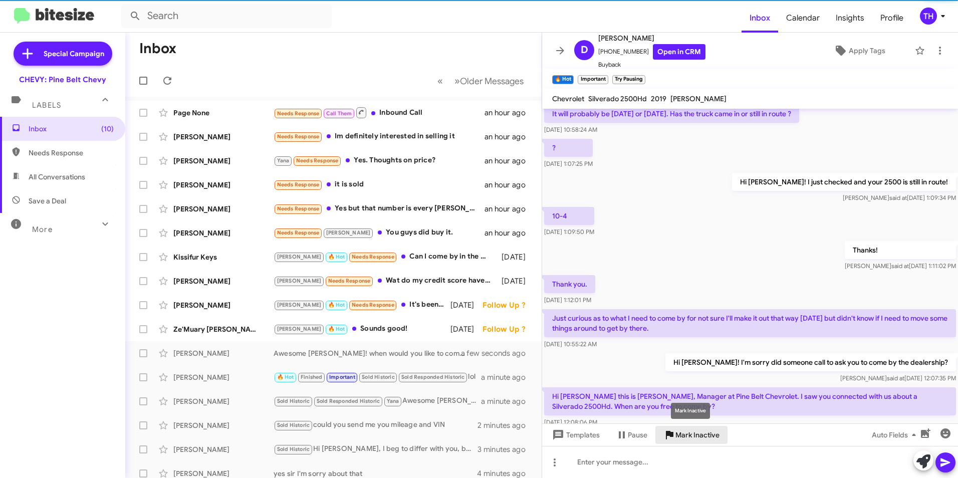
click at [679, 433] on span "Mark Inactive" at bounding box center [698, 435] width 44 height 18
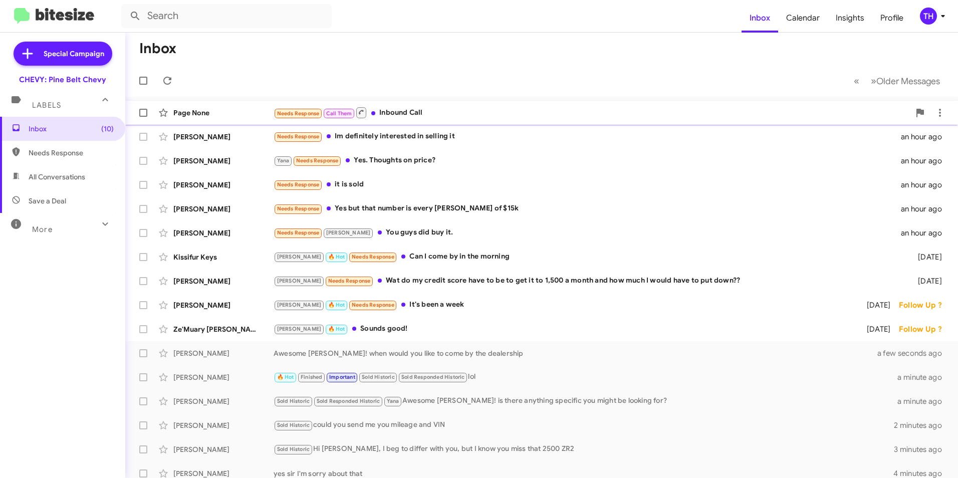
click at [216, 115] on div "Page None" at bounding box center [223, 113] width 100 height 10
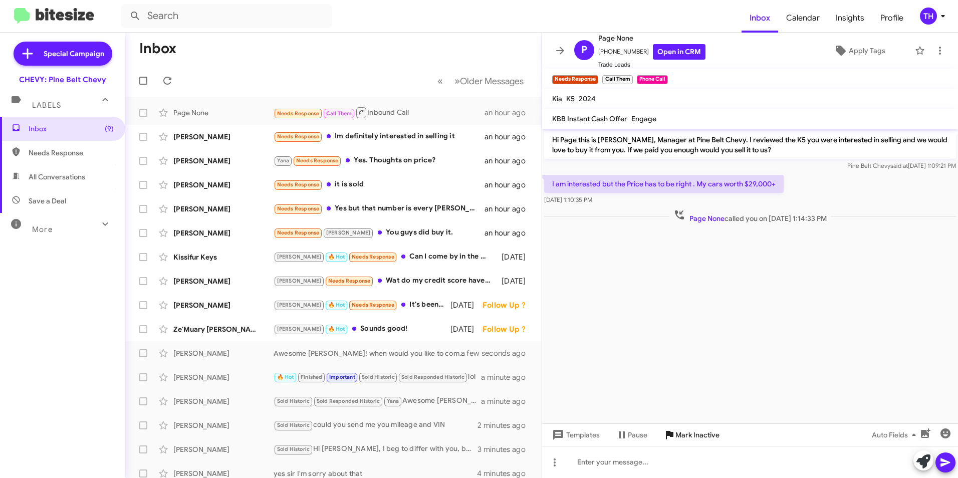
click at [687, 432] on span "Mark Inactive" at bounding box center [698, 435] width 44 height 18
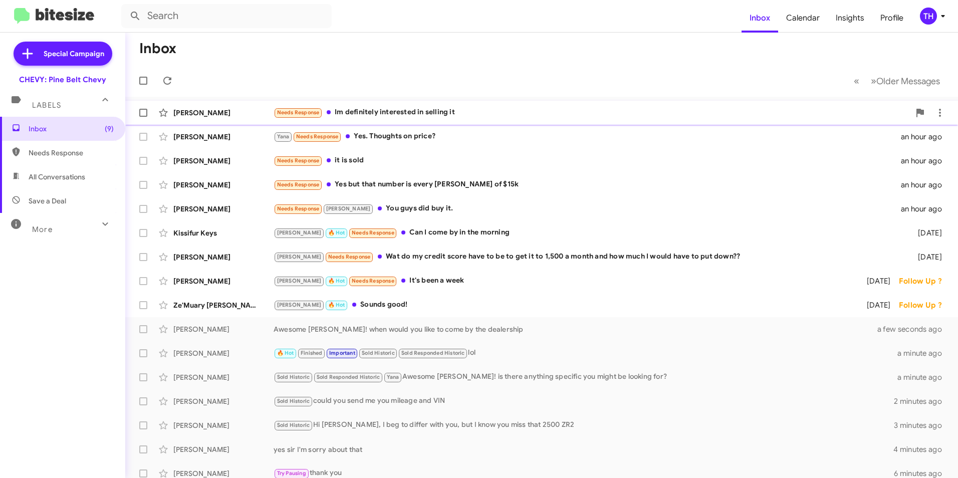
click at [216, 114] on div "[PERSON_NAME]" at bounding box center [223, 113] width 100 height 10
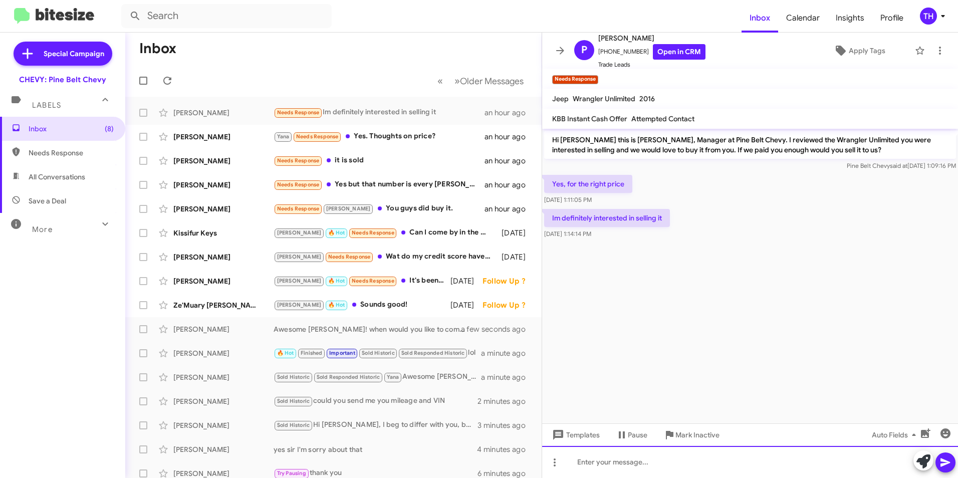
click at [585, 461] on div at bounding box center [750, 462] width 416 height 32
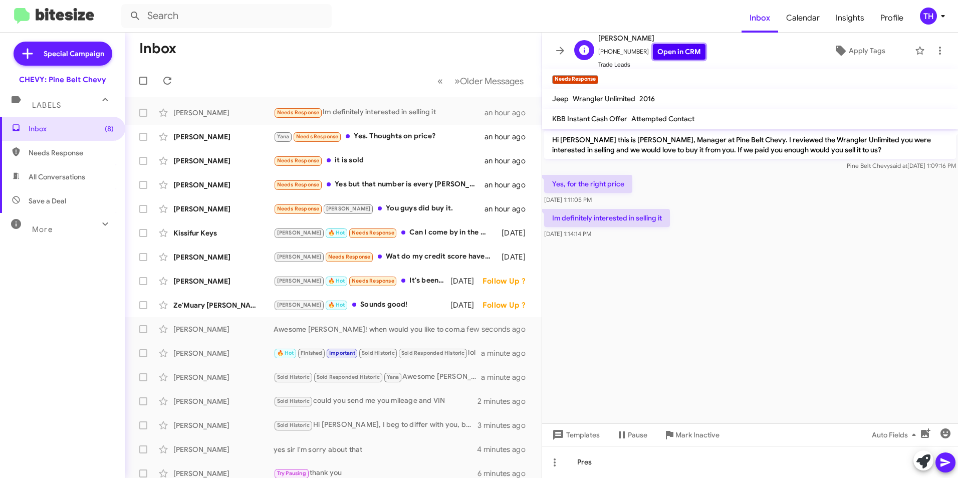
click at [673, 50] on link "Open in CRM" at bounding box center [679, 52] width 53 height 16
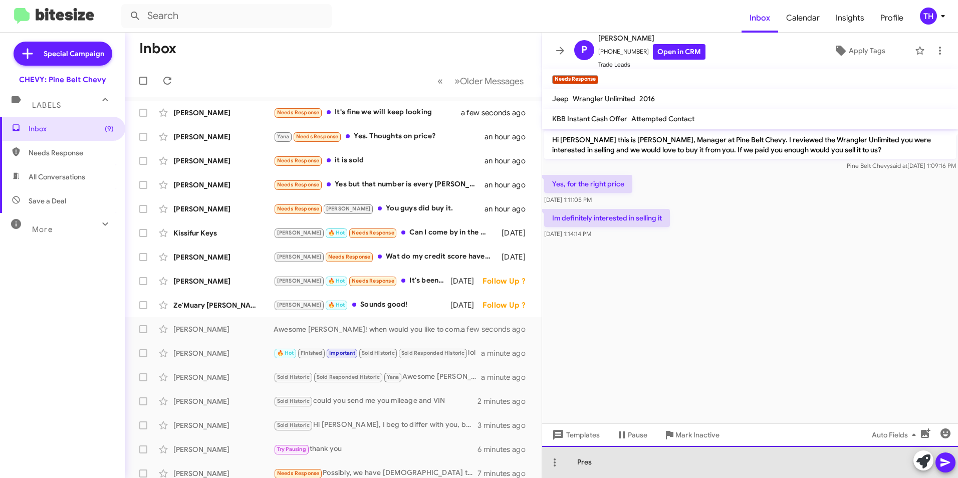
click at [597, 461] on div "Pres" at bounding box center [750, 462] width 416 height 32
drag, startPoint x: 597, startPoint y: 461, endPoint x: 571, endPoint y: 464, distance: 26.2
click at [571, 464] on div "Pres" at bounding box center [750, 462] width 416 height 32
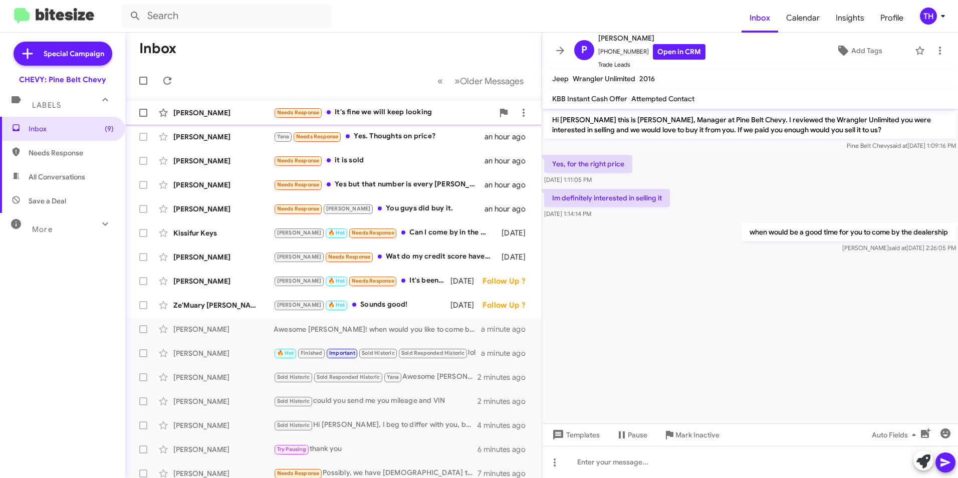
click at [238, 112] on div "[PERSON_NAME]" at bounding box center [223, 113] width 100 height 10
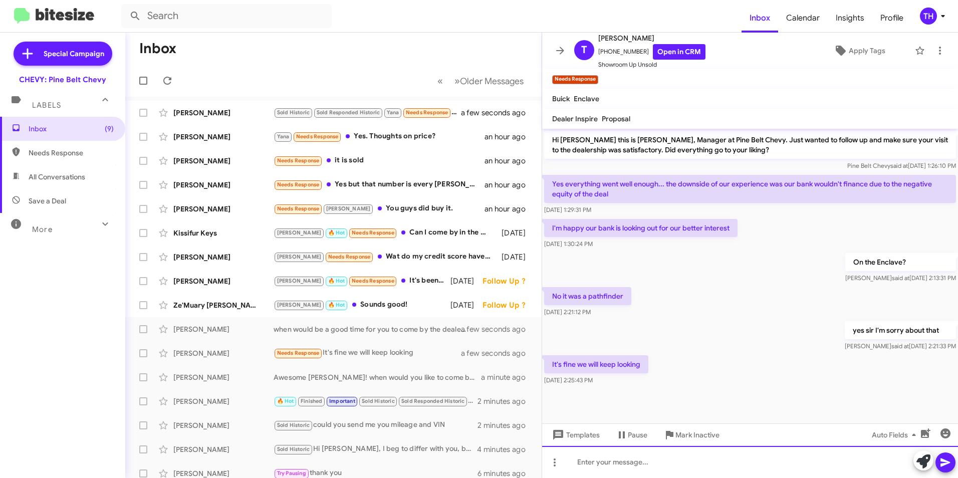
click at [608, 471] on div at bounding box center [750, 462] width 416 height 32
click at [684, 438] on span "Mark Inactive" at bounding box center [698, 435] width 44 height 18
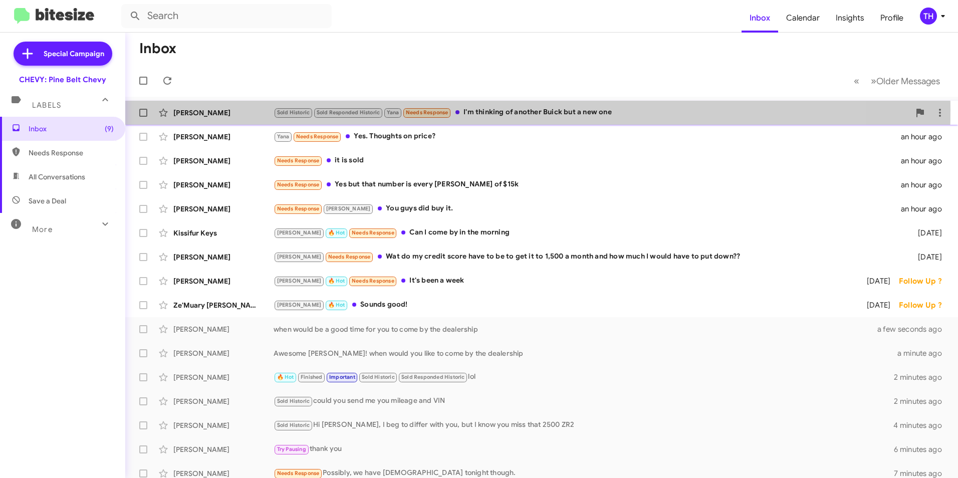
click at [208, 109] on div "[PERSON_NAME]" at bounding box center [223, 113] width 100 height 10
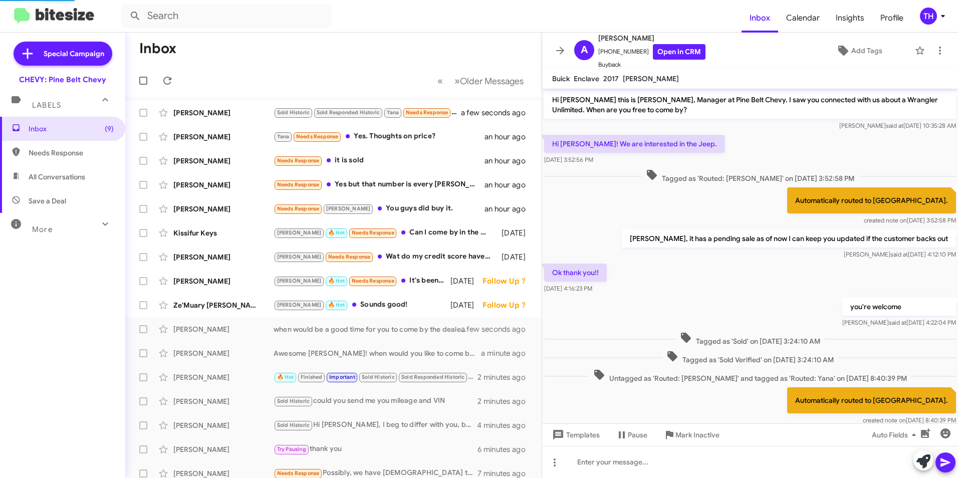
scroll to position [311, 0]
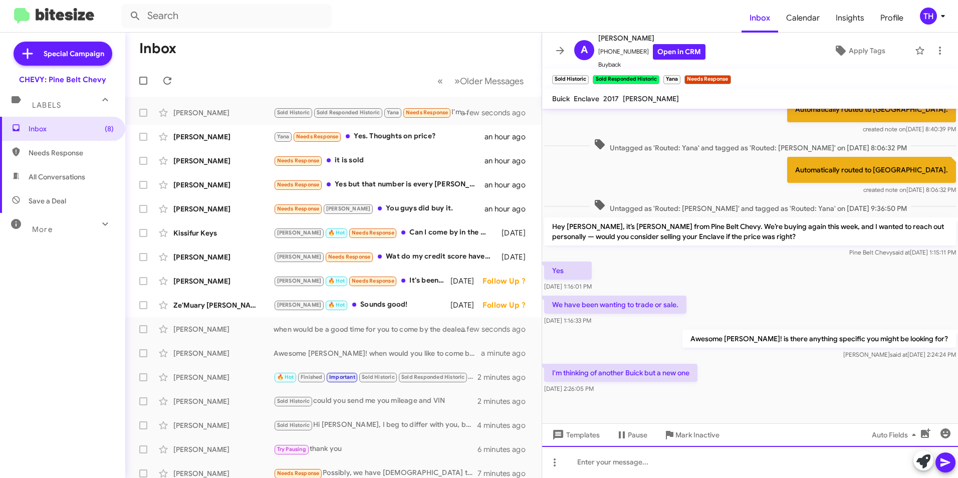
click at [600, 460] on div at bounding box center [750, 462] width 416 height 32
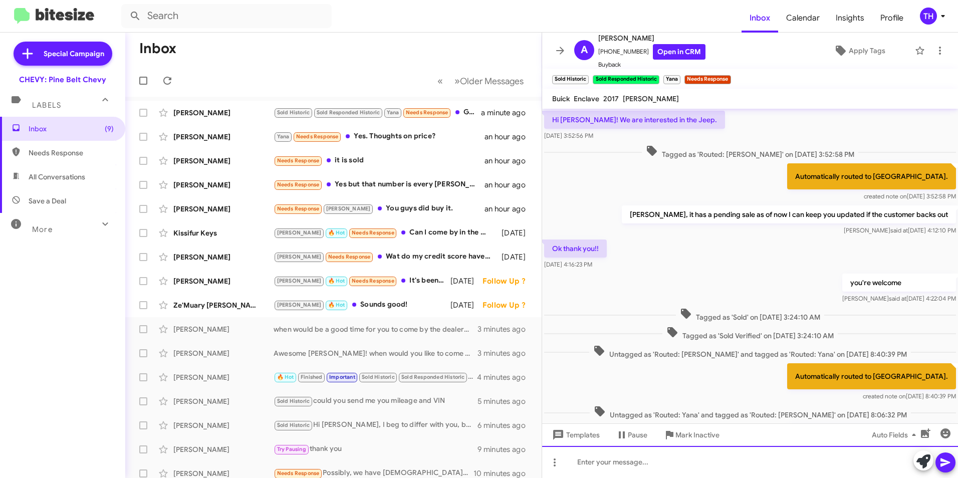
scroll to position [358, 0]
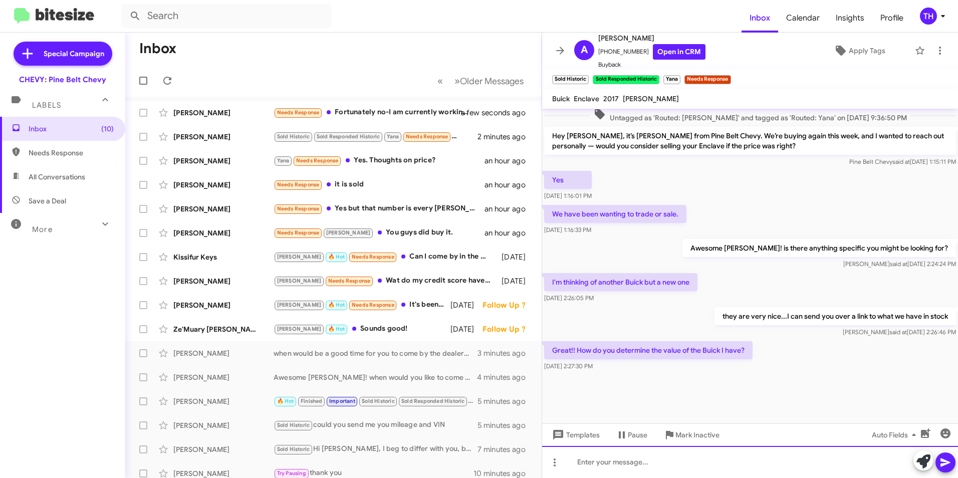
click at [582, 464] on div at bounding box center [750, 462] width 416 height 32
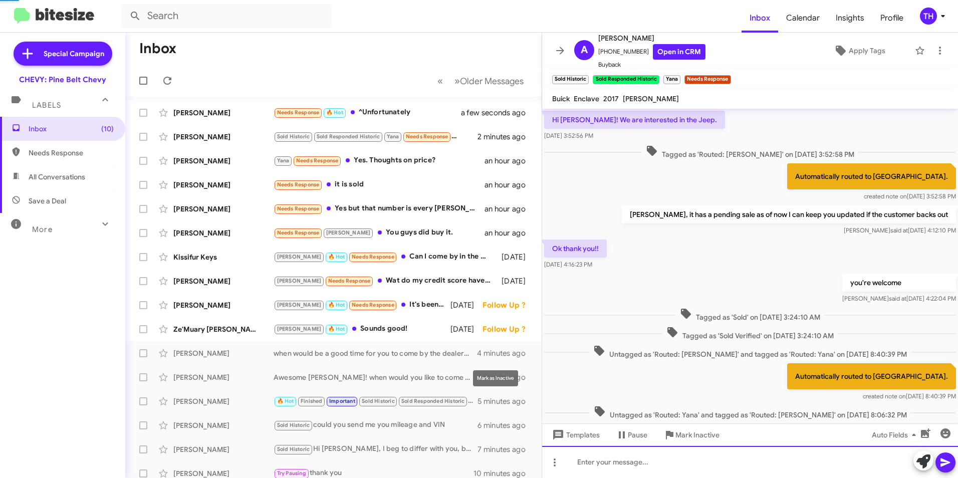
scroll to position [50, 0]
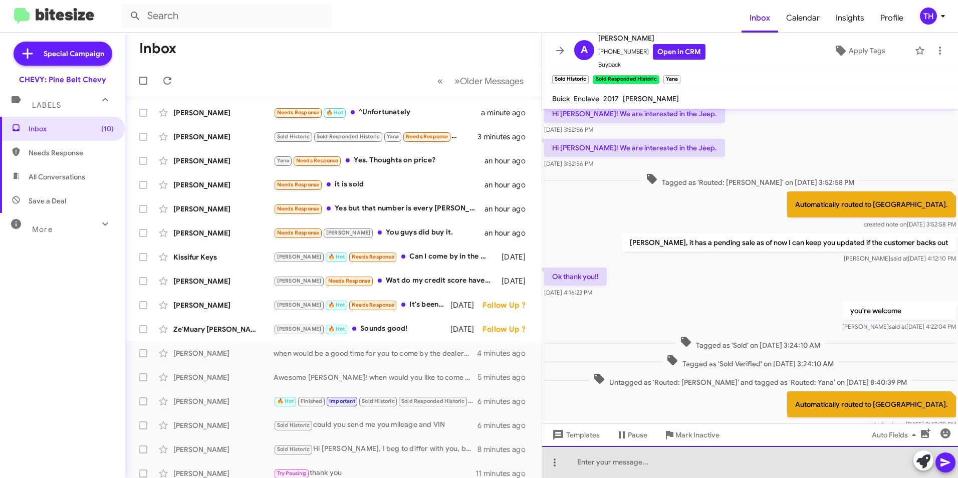
click at [593, 461] on div at bounding box center [750, 462] width 416 height 32
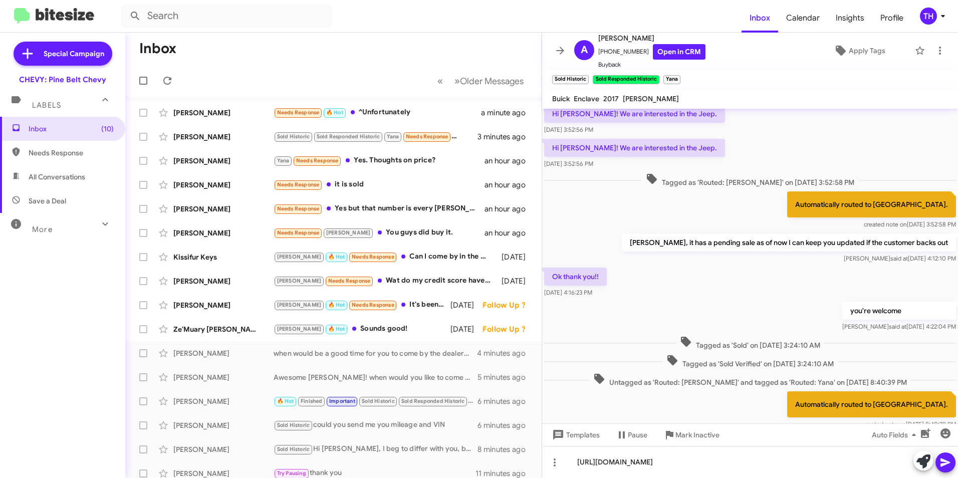
click at [943, 467] on icon at bounding box center [946, 463] width 12 height 12
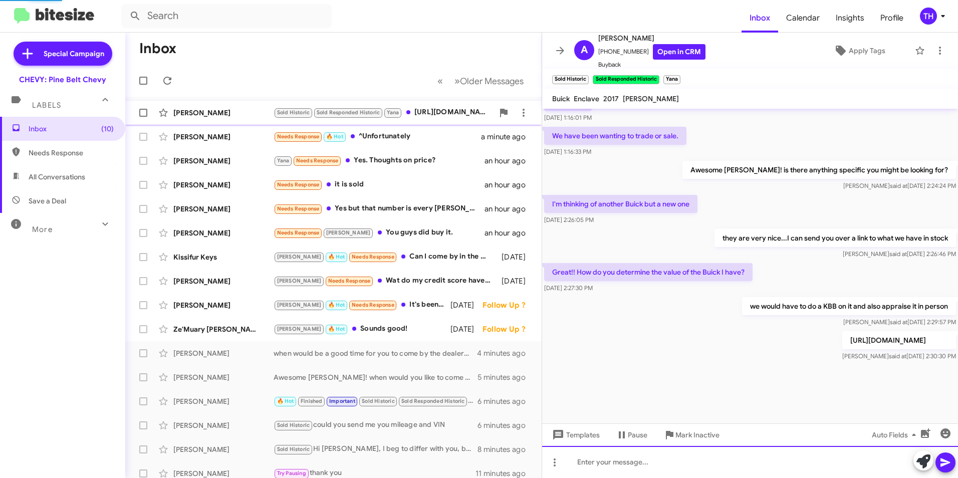
scroll to position [385, 0]
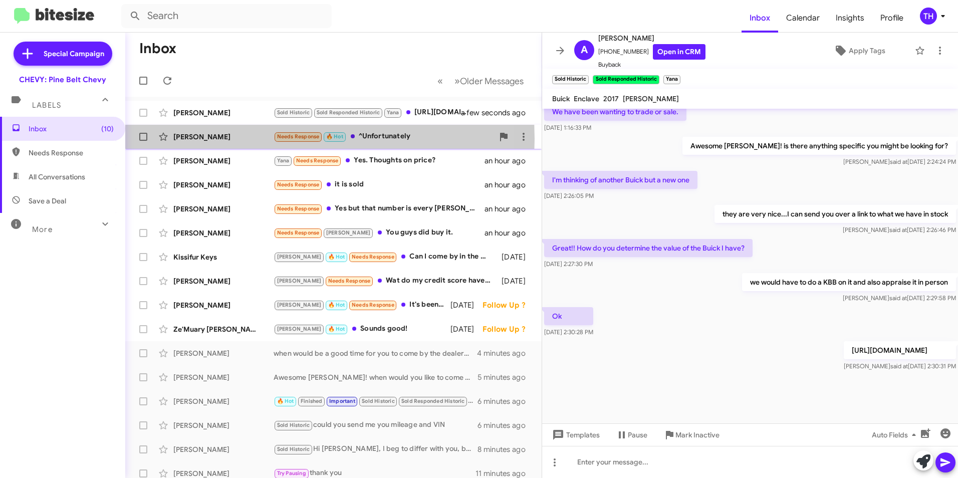
click at [206, 139] on div "[PERSON_NAME]" at bounding box center [223, 137] width 100 height 10
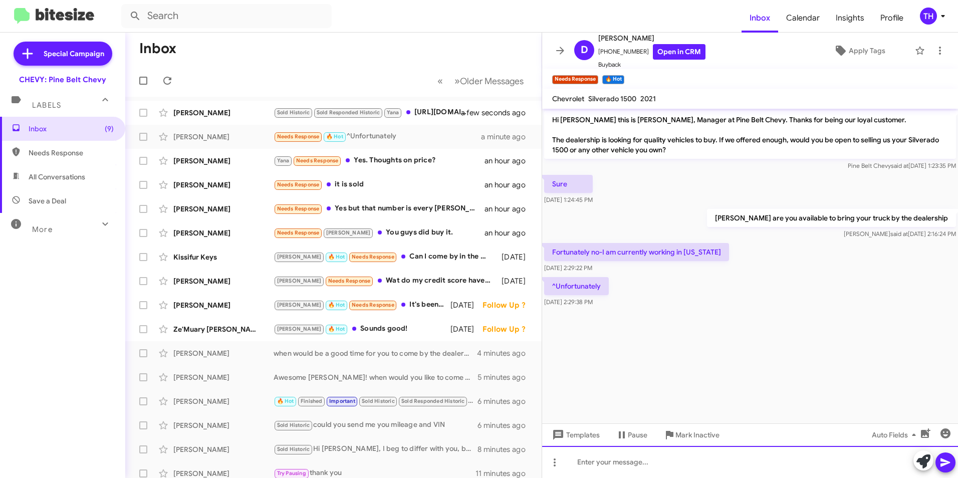
click at [608, 465] on div at bounding box center [750, 462] width 416 height 32
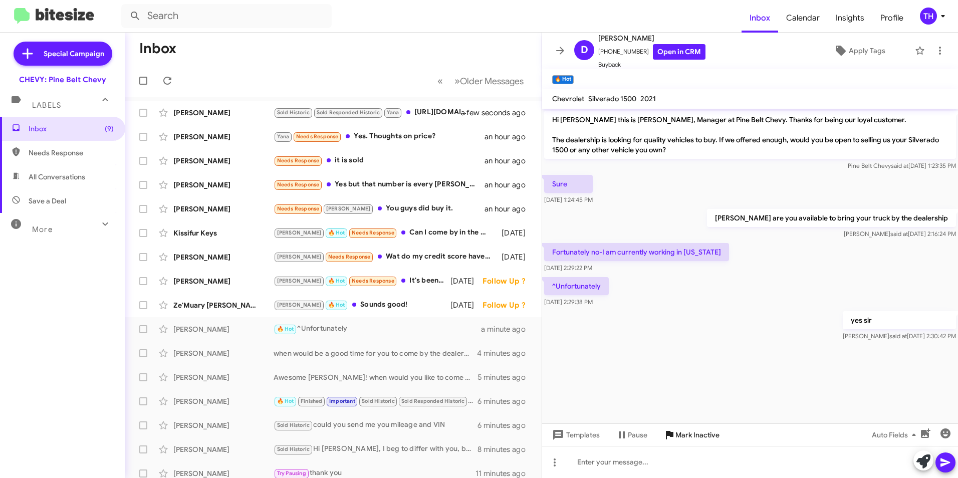
click at [689, 438] on span "Mark Inactive" at bounding box center [698, 435] width 44 height 18
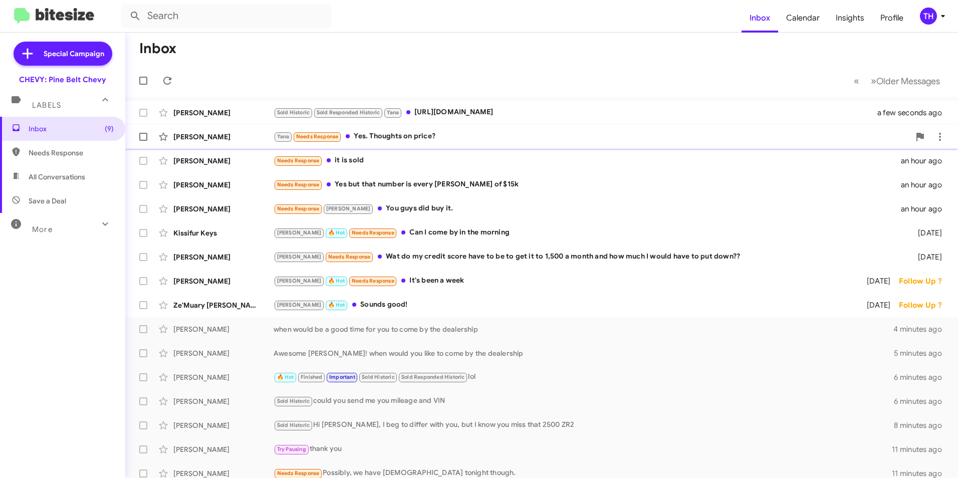
click at [201, 141] on div "[PERSON_NAME]" at bounding box center [223, 137] width 100 height 10
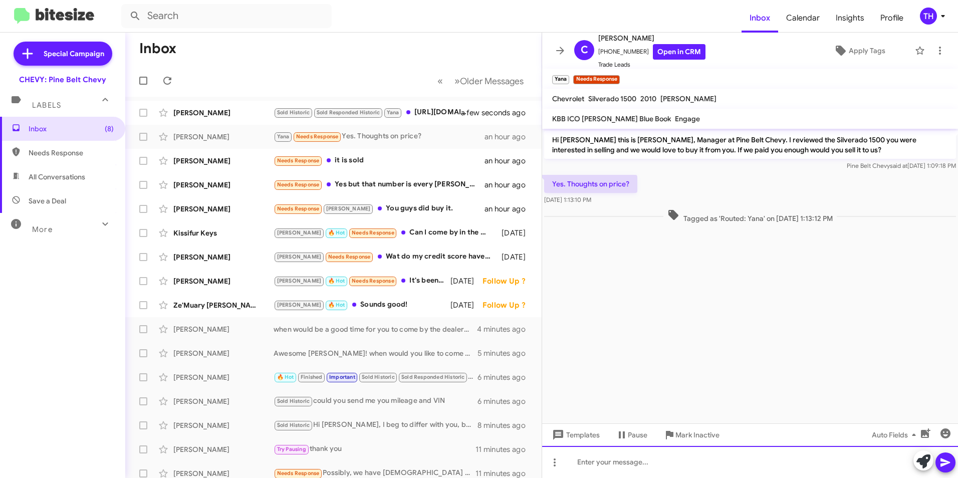
click at [586, 465] on div at bounding box center [750, 462] width 416 height 32
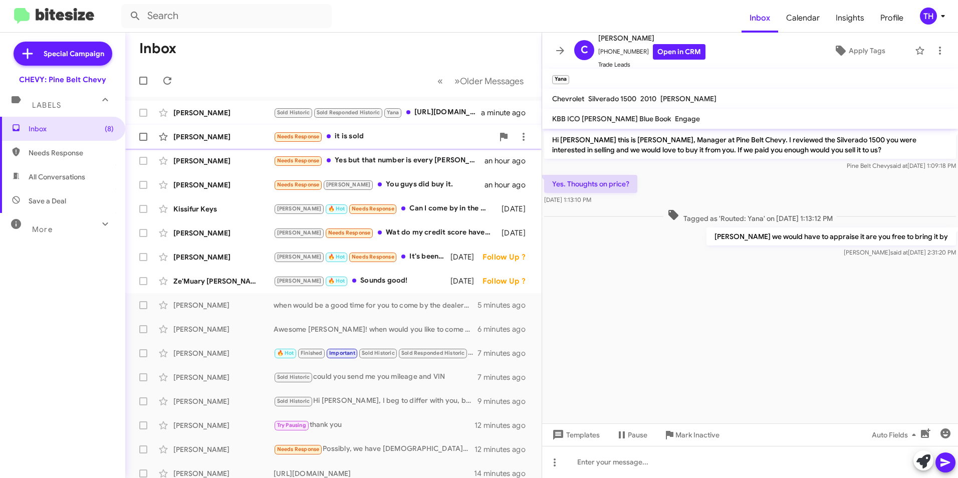
click at [238, 137] on div "[PERSON_NAME]" at bounding box center [223, 137] width 100 height 10
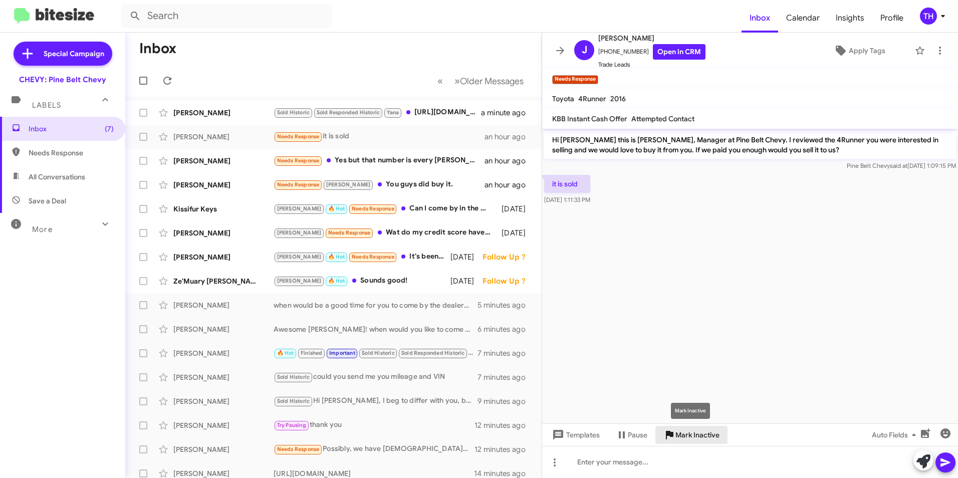
click at [692, 435] on span "Mark Inactive" at bounding box center [698, 435] width 44 height 18
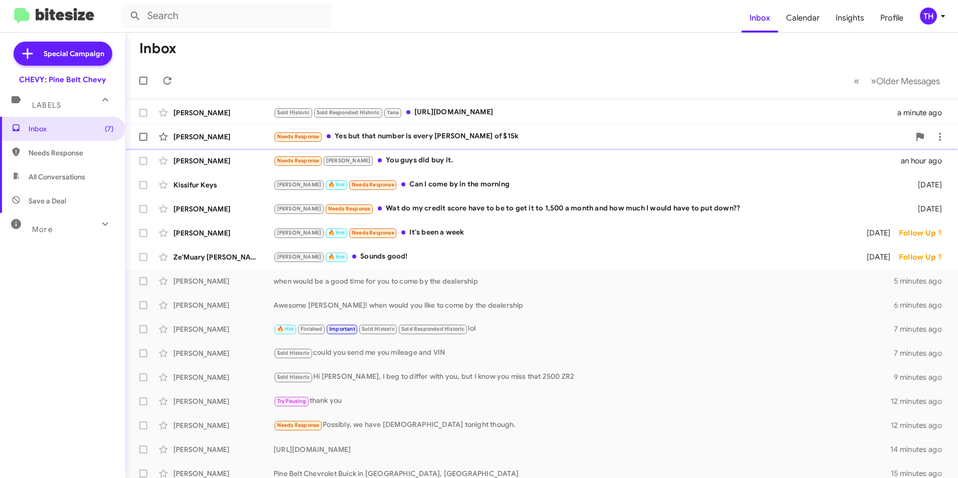
click at [215, 136] on div "[PERSON_NAME]" at bounding box center [223, 137] width 100 height 10
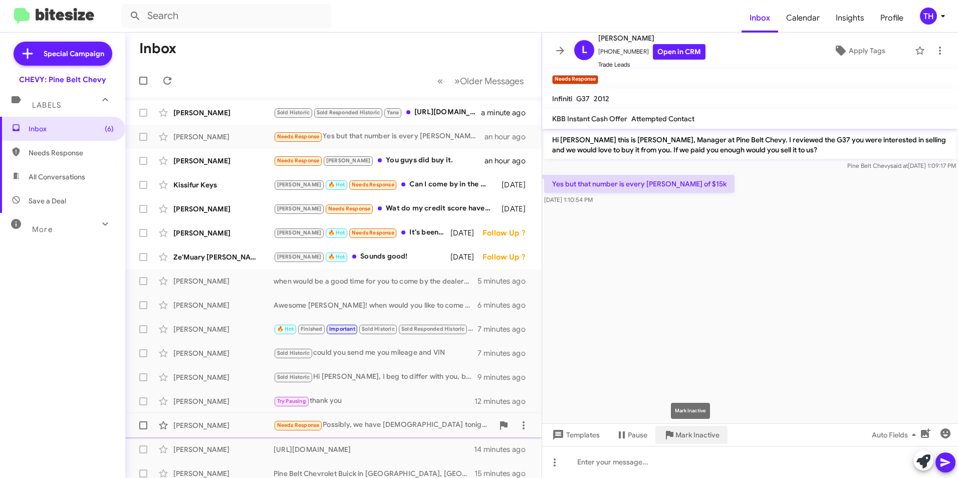
click at [690, 437] on span "Mark Inactive" at bounding box center [698, 435] width 44 height 18
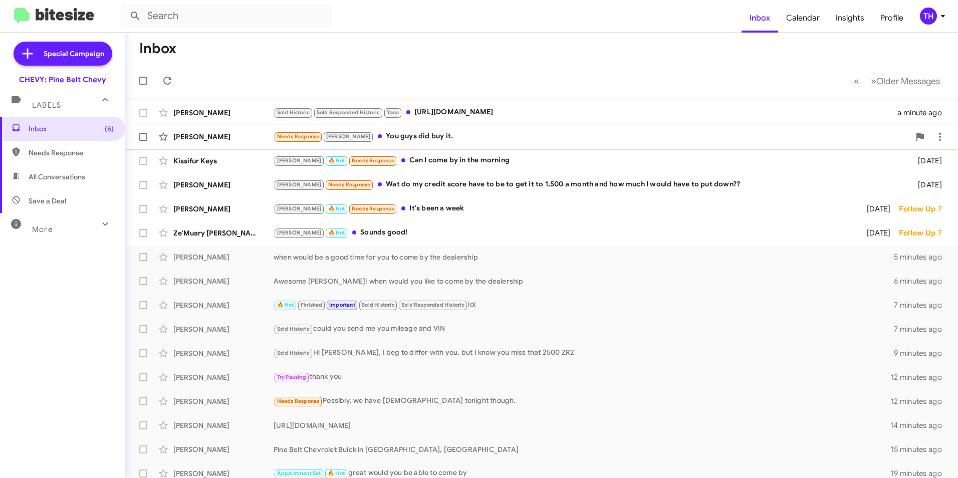
click at [206, 142] on div "[PERSON_NAME] Needs Response [PERSON_NAME] You guys did buy it. an hour ago" at bounding box center [541, 137] width 817 height 20
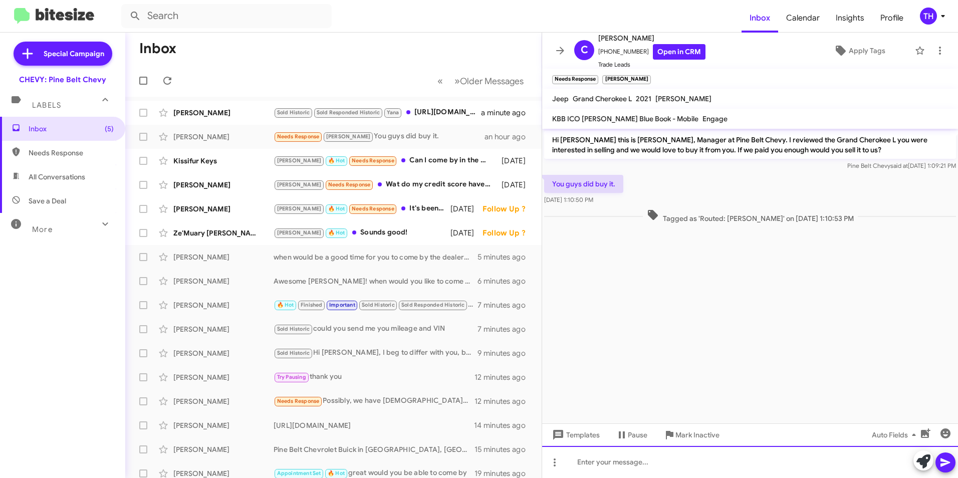
click at [599, 465] on div at bounding box center [750, 462] width 416 height 32
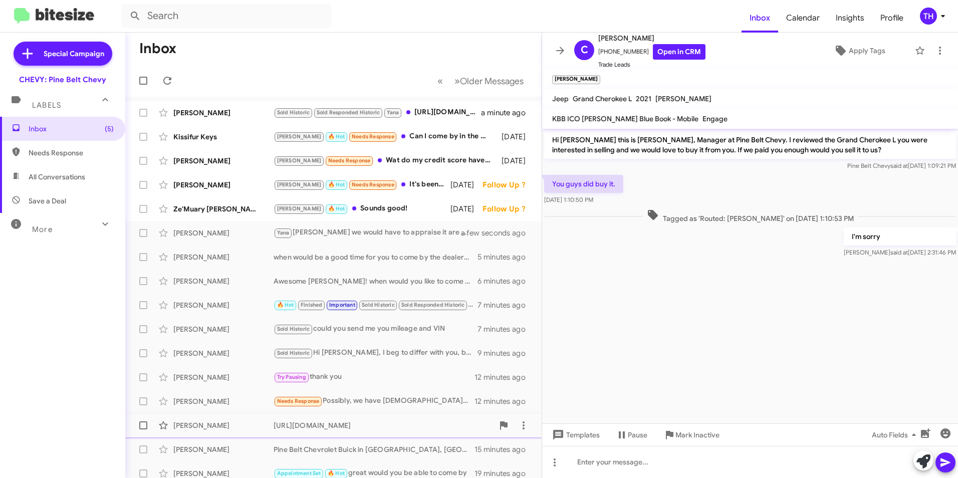
click at [689, 438] on span "Mark Inactive" at bounding box center [698, 435] width 44 height 18
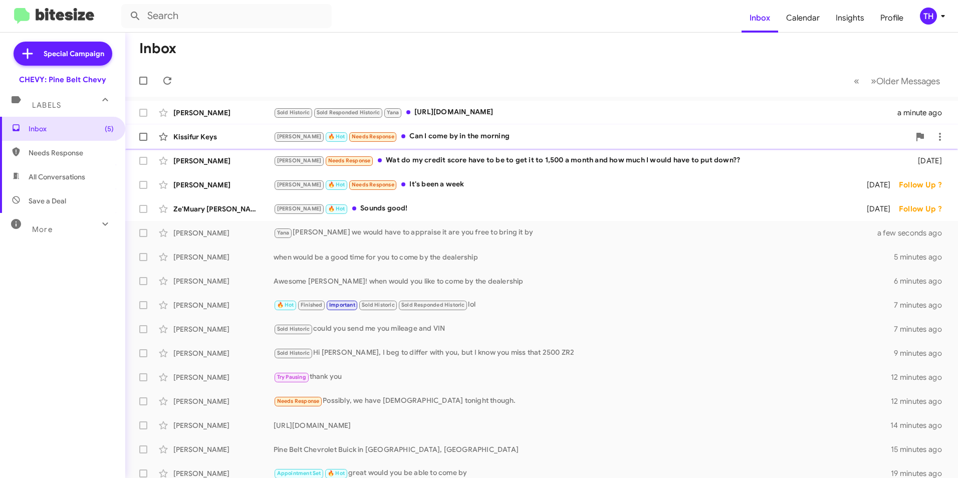
click at [215, 137] on div "Kissifur Keys" at bounding box center [223, 137] width 100 height 10
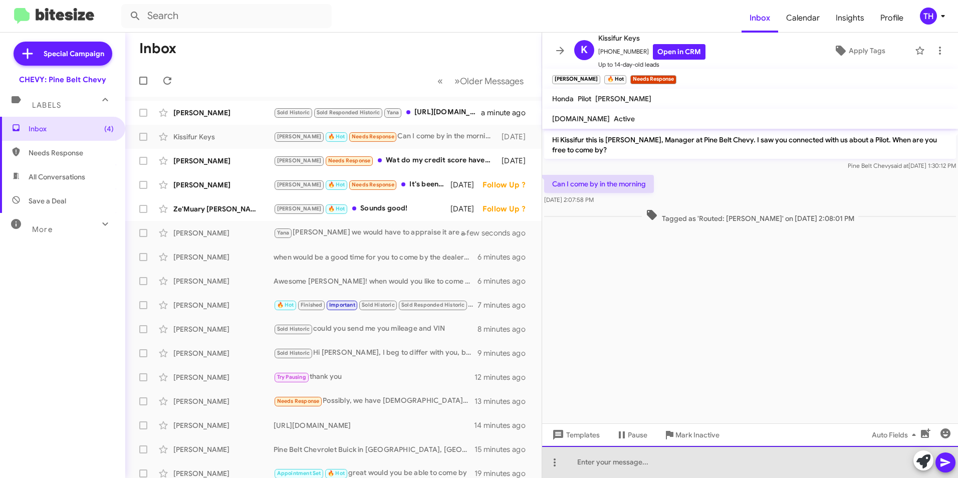
click at [601, 466] on div at bounding box center [750, 462] width 416 height 32
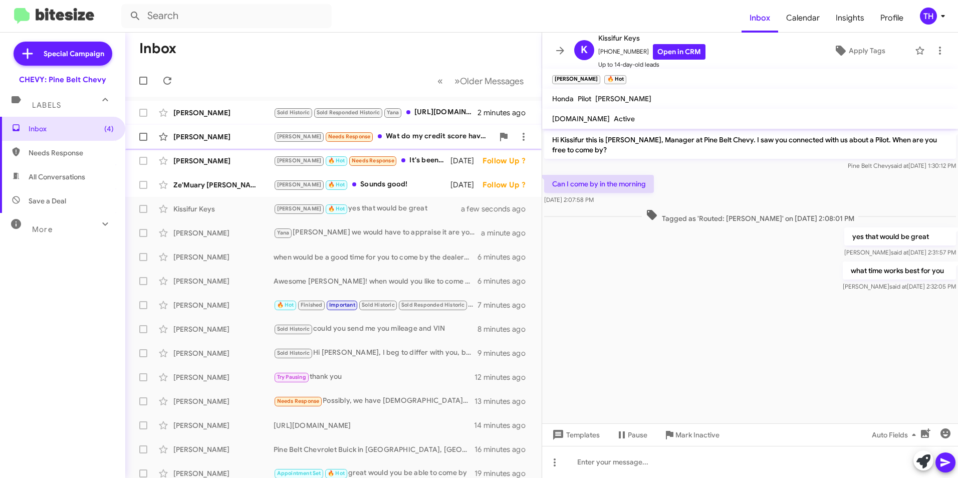
click at [220, 134] on div "[PERSON_NAME]" at bounding box center [223, 137] width 100 height 10
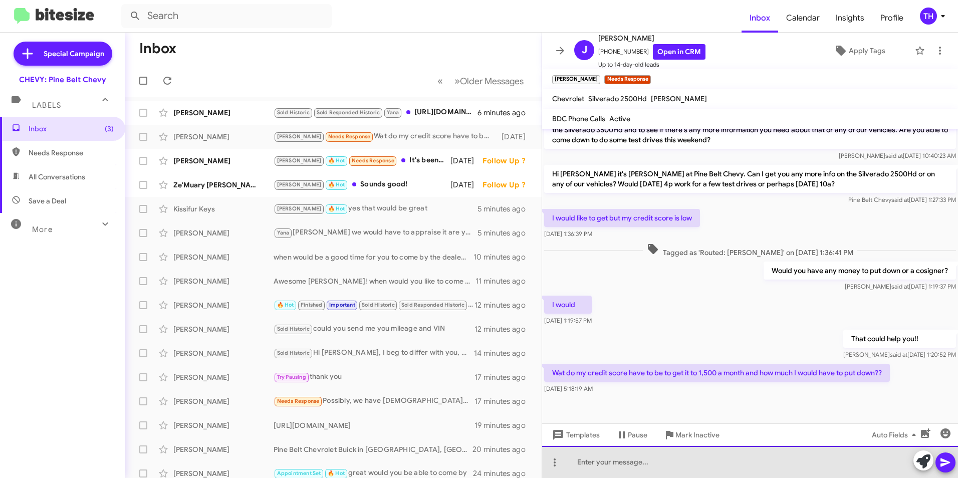
click at [607, 464] on div at bounding box center [750, 462] width 416 height 32
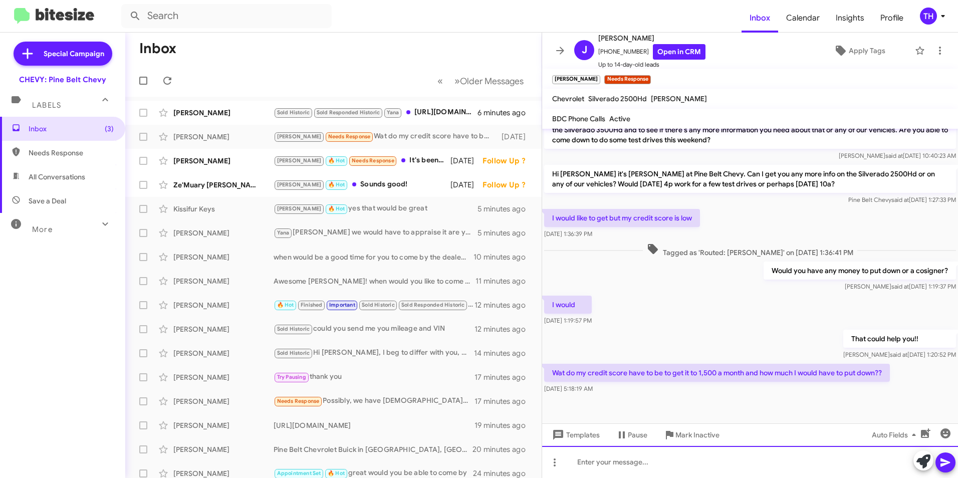
click at [607, 464] on div at bounding box center [750, 462] width 416 height 32
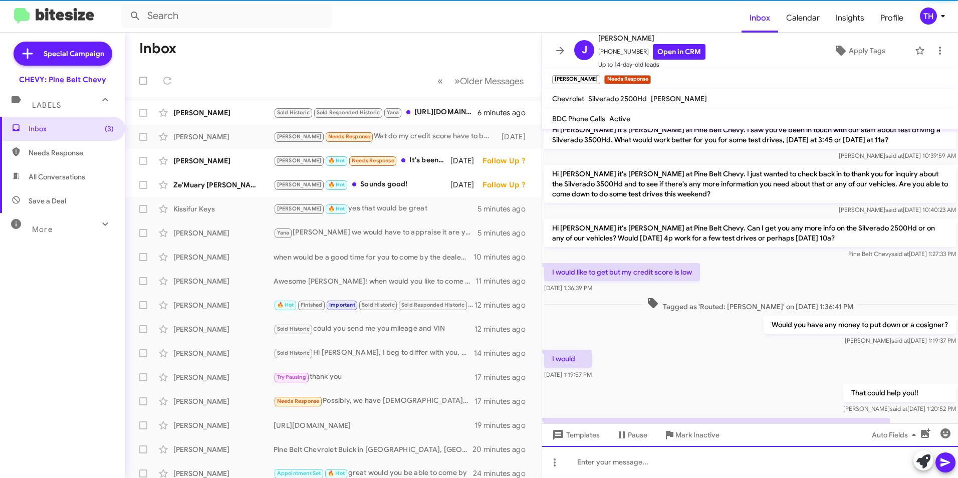
scroll to position [209, 0]
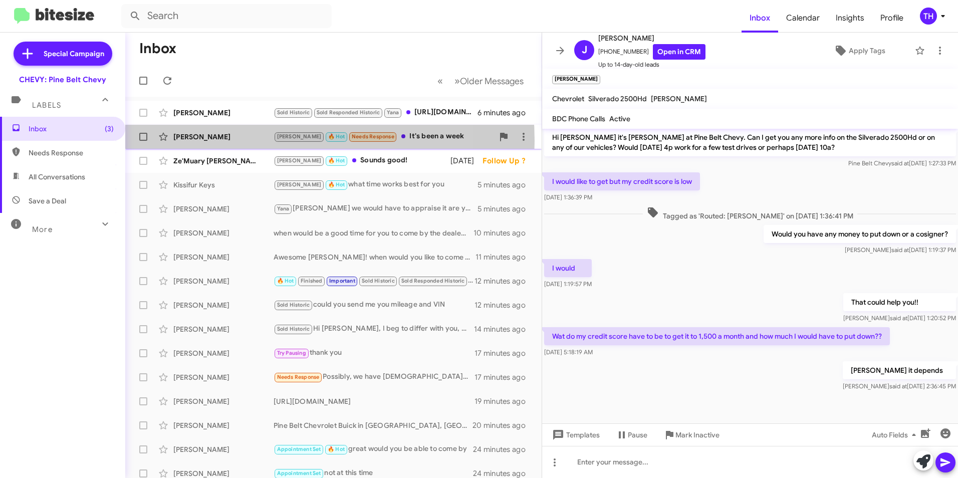
click at [249, 141] on div "[PERSON_NAME]" at bounding box center [223, 137] width 100 height 10
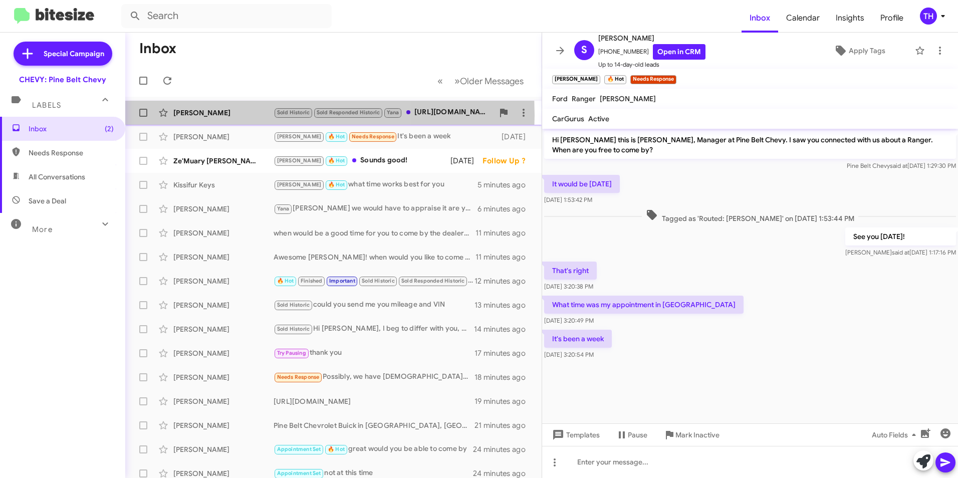
click at [218, 115] on div "[PERSON_NAME]" at bounding box center [223, 113] width 100 height 10
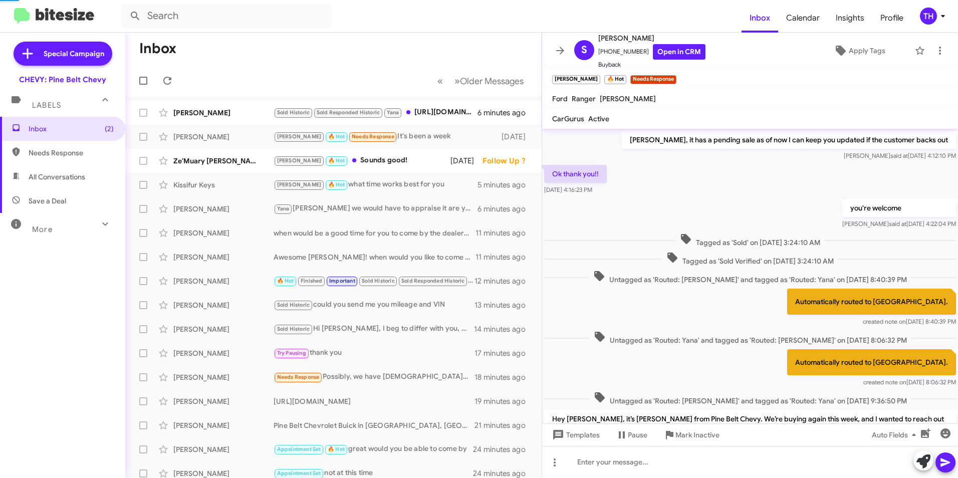
scroll to position [385, 0]
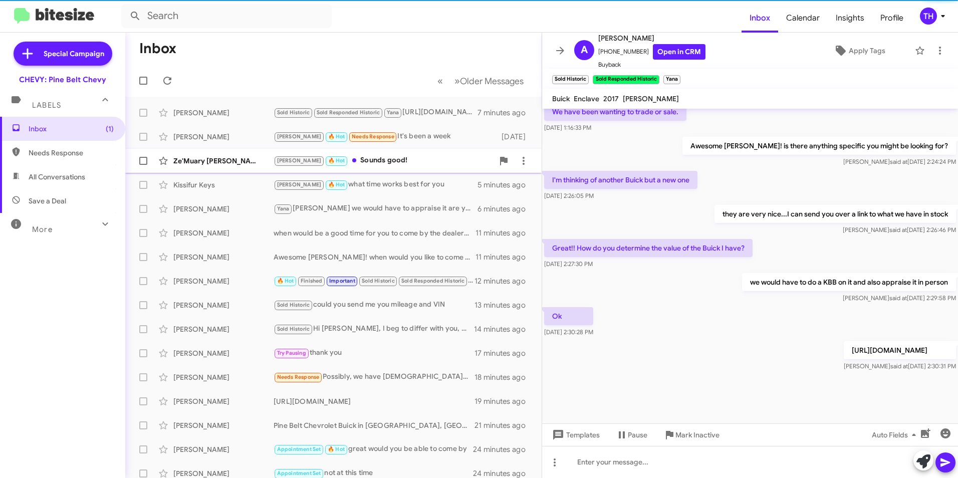
click at [187, 165] on div "Ze'Muary [PERSON_NAME]" at bounding box center [223, 161] width 100 height 10
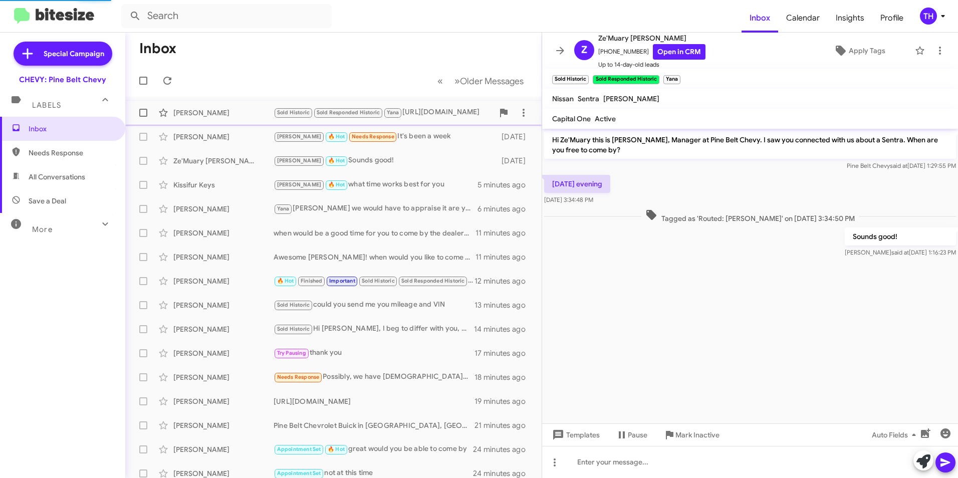
click at [192, 117] on div "[PERSON_NAME]" at bounding box center [223, 113] width 100 height 10
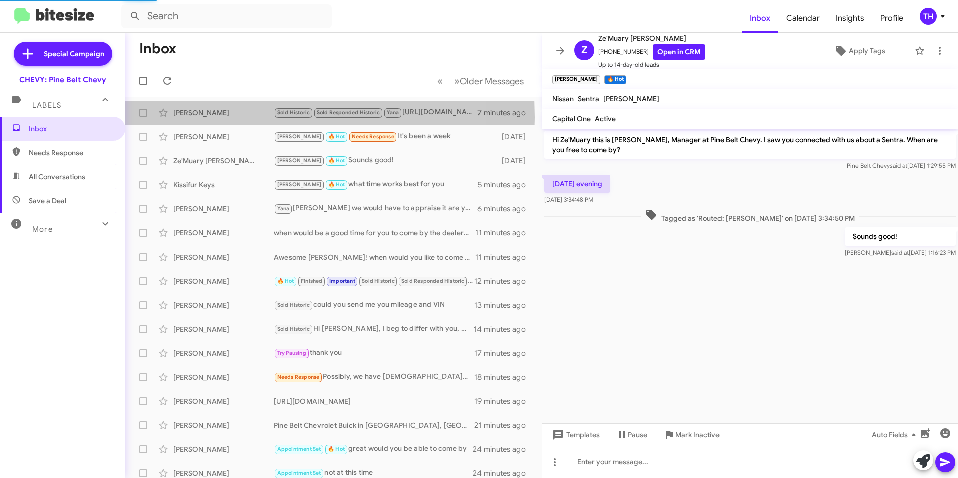
scroll to position [385, 0]
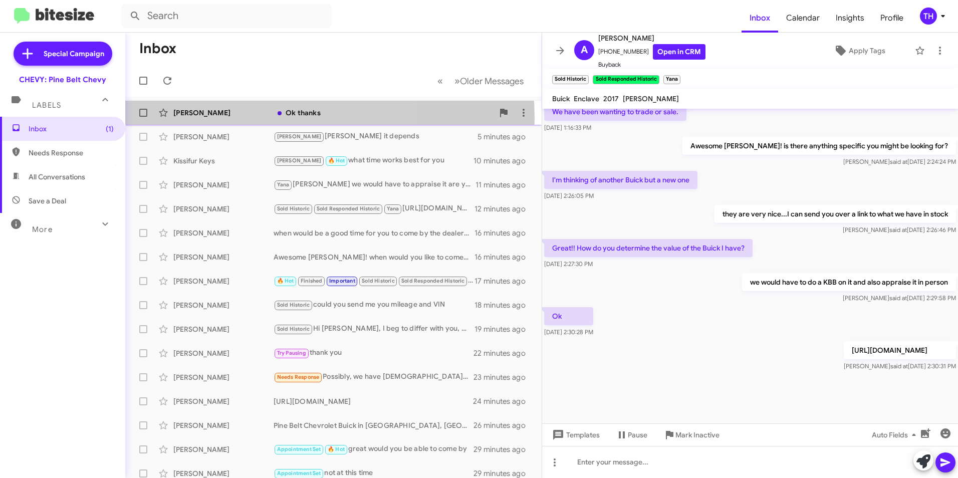
click at [221, 119] on div "[PERSON_NAME] Ok thanks a few seconds ago" at bounding box center [333, 113] width 400 height 20
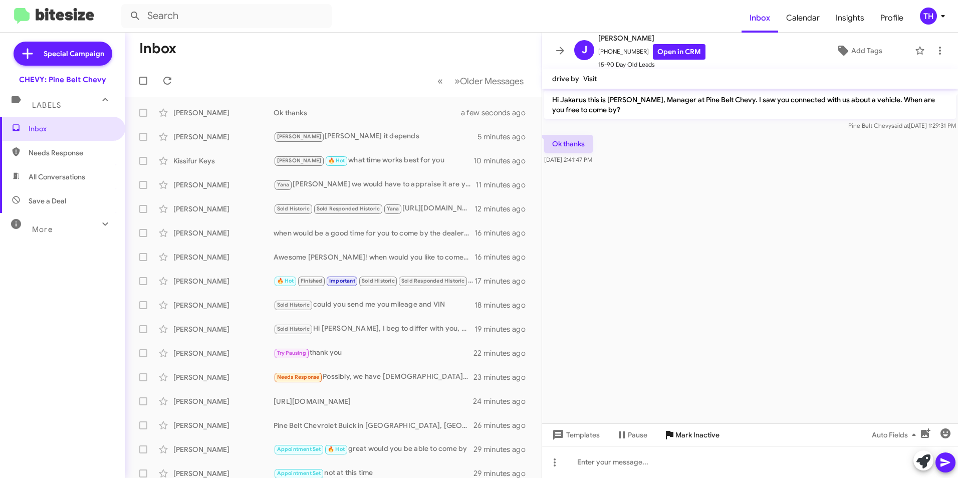
click at [679, 433] on span "Mark Inactive" at bounding box center [698, 435] width 44 height 18
